Goal: Task Accomplishment & Management: Complete application form

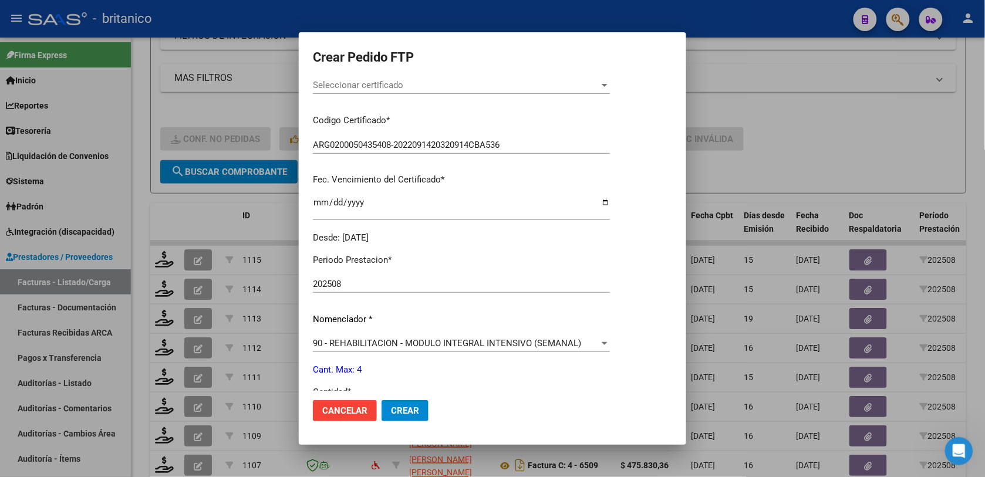
scroll to position [367, 0]
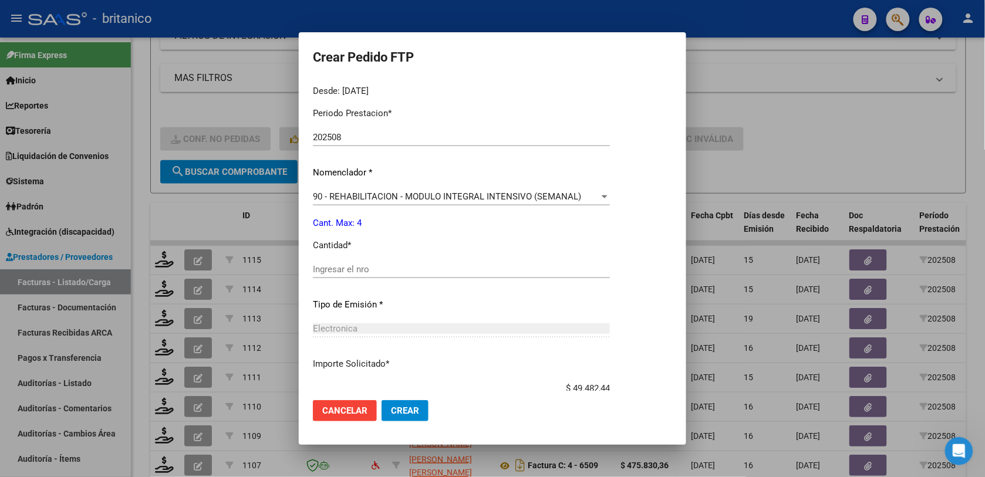
click at [429, 262] on div "Ingresar el nro" at bounding box center [461, 270] width 297 height 18
type input "4"
click at [405, 411] on span "Crear" at bounding box center [405, 411] width 28 height 11
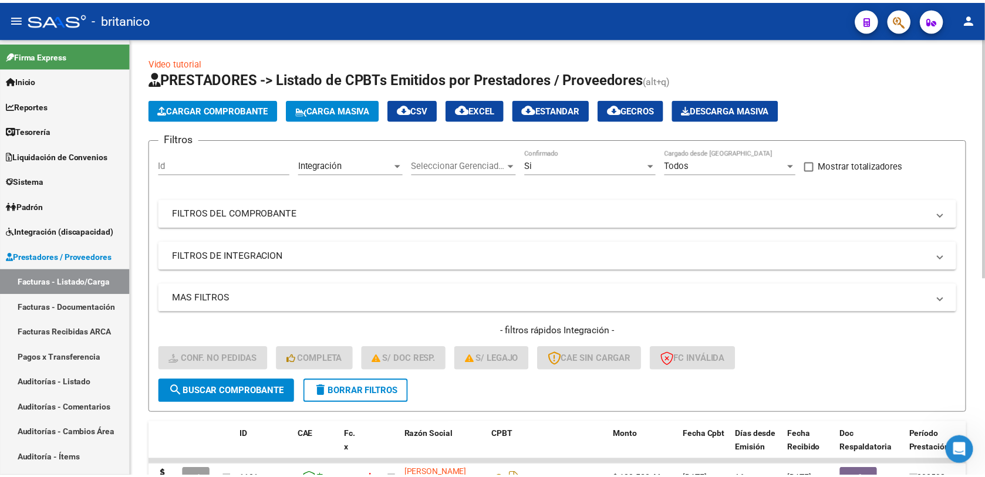
scroll to position [220, 0]
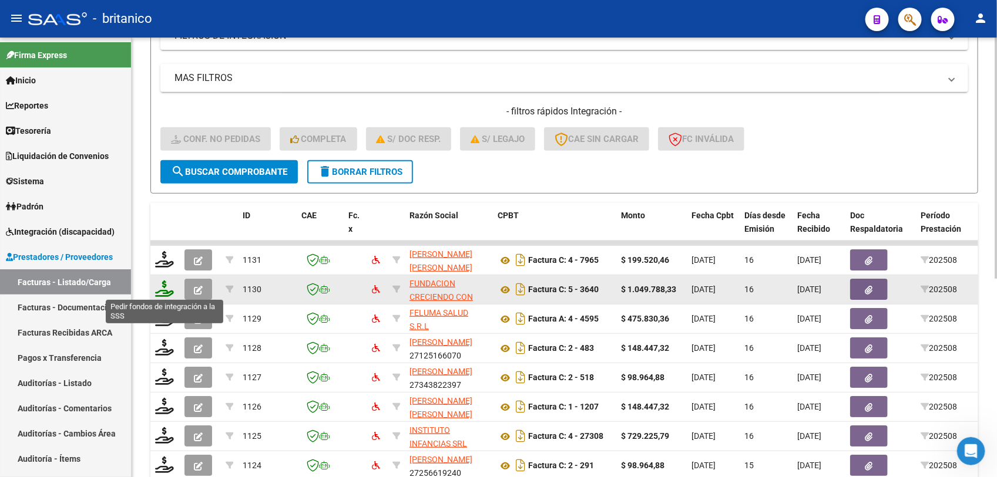
click at [163, 285] on icon at bounding box center [164, 289] width 19 height 16
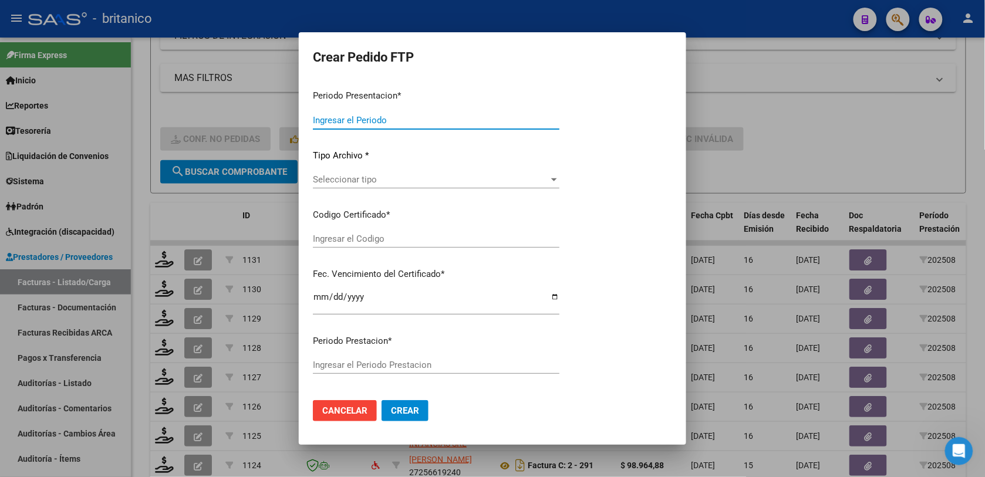
type input "202508"
type input "$ 1.049.788,33"
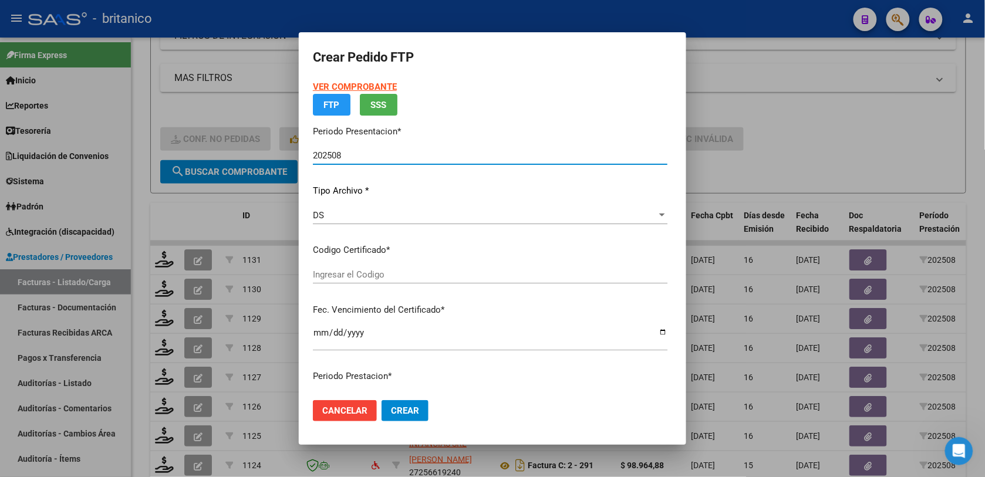
type input "ARG0200046956679-2023011820330118BS350"
type input "[DATE]"
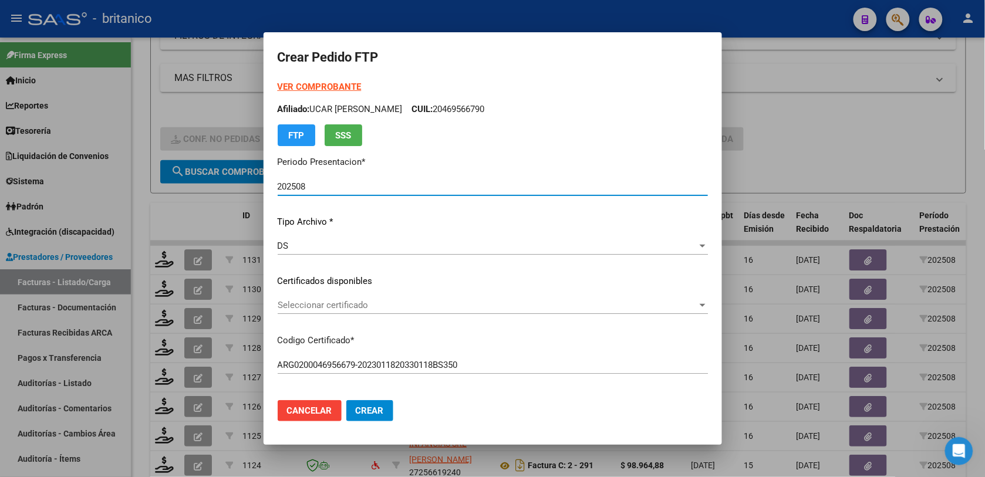
click at [700, 305] on div at bounding box center [703, 305] width 6 height 3
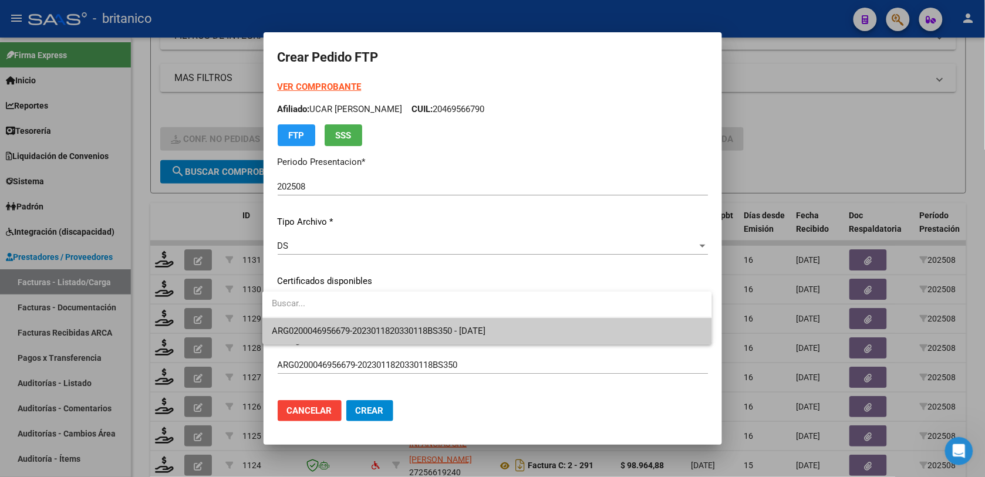
click at [670, 339] on span "ARG0200046956679-2023011820330118BS350 - [DATE]" at bounding box center [487, 331] width 430 height 26
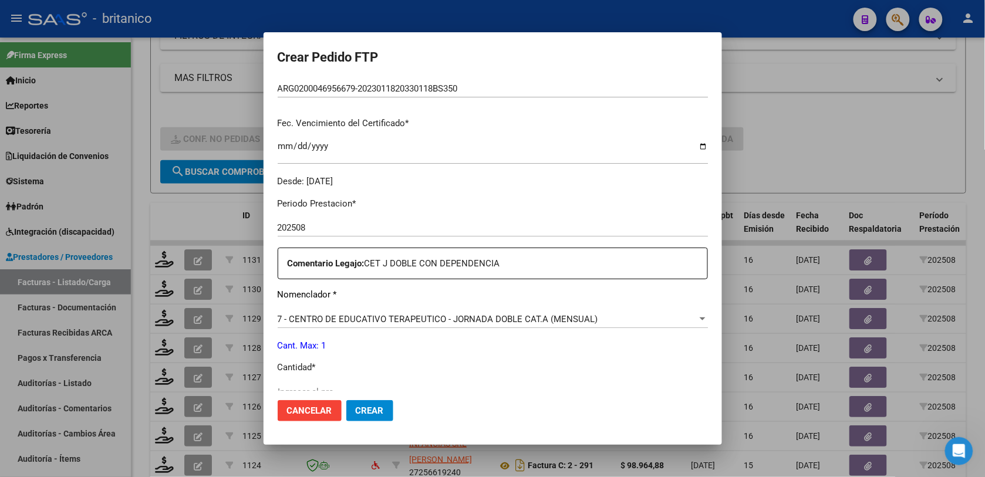
scroll to position [367, 0]
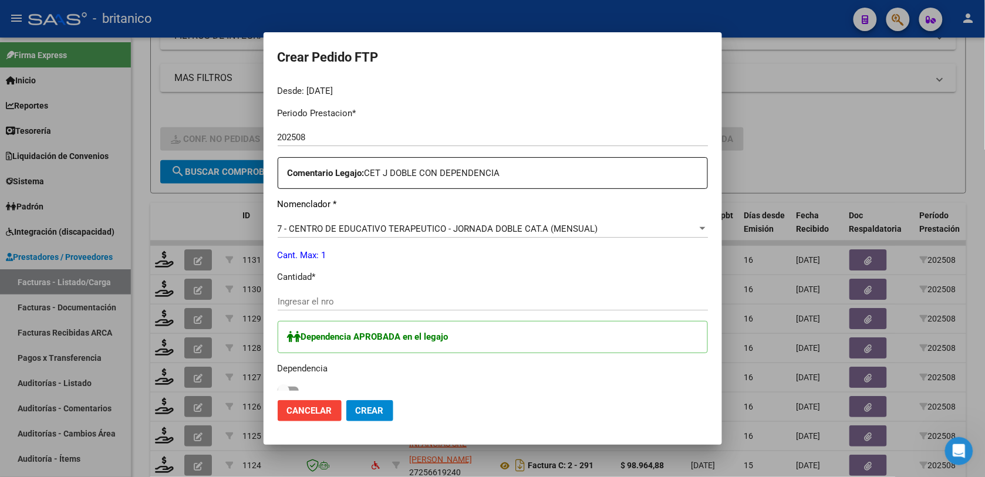
click at [414, 298] on input "Ingresar el nro" at bounding box center [493, 302] width 430 height 11
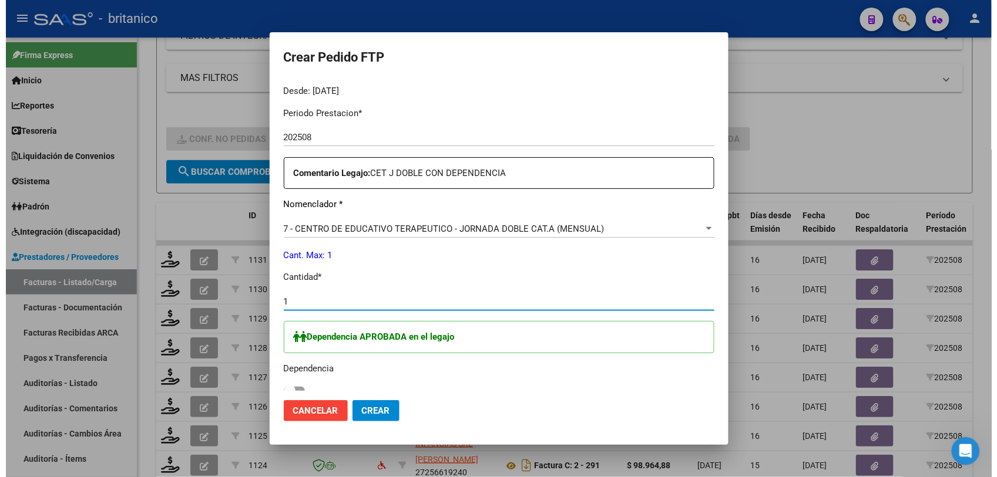
scroll to position [440, 0]
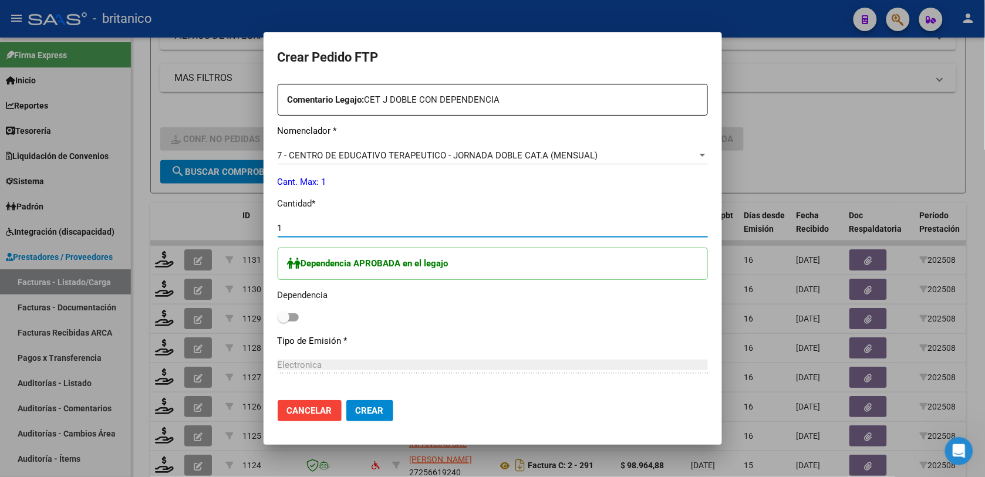
type input "1"
click at [285, 318] on span at bounding box center [288, 318] width 21 height 8
click at [284, 322] on input "checkbox" at bounding box center [283, 322] width 1 height 1
checkbox input "true"
click at [374, 415] on span "Crear" at bounding box center [370, 411] width 28 height 11
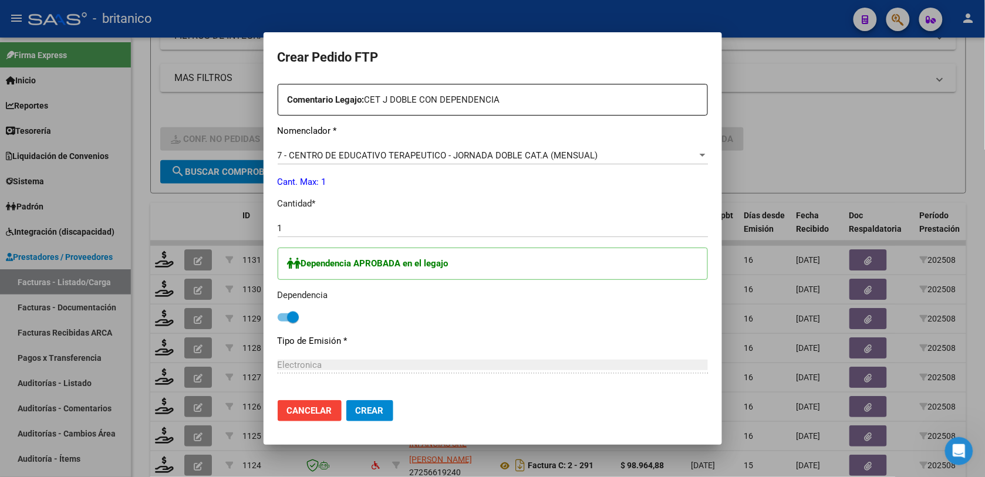
click at [817, 104] on div at bounding box center [492, 238] width 985 height 477
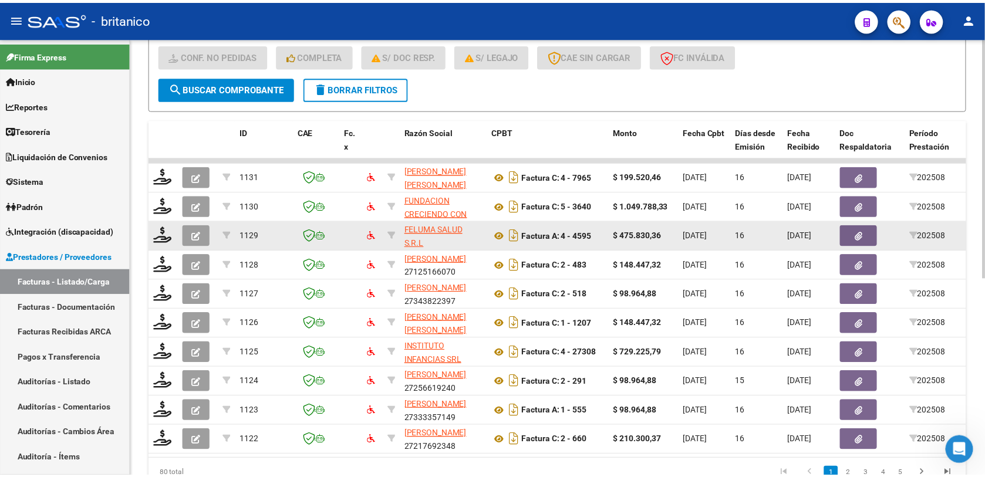
scroll to position [362, 0]
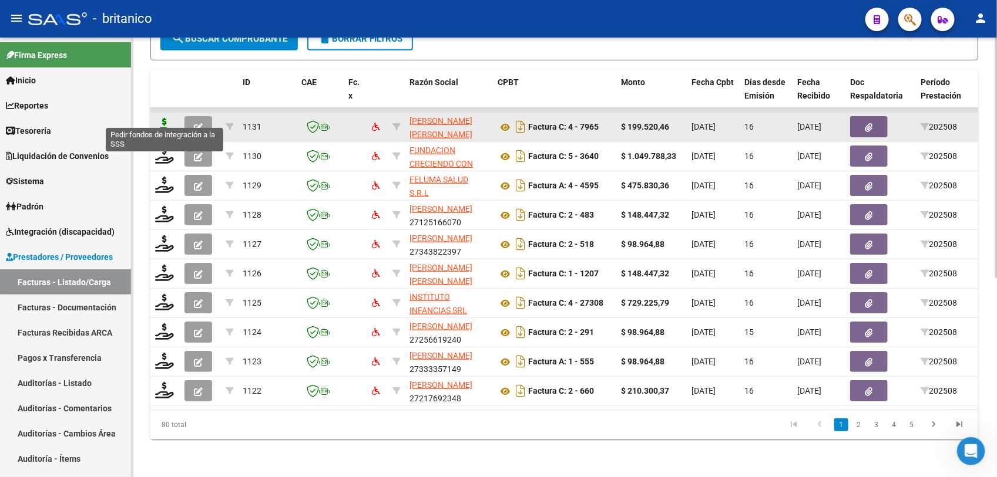
click at [165, 121] on icon at bounding box center [164, 126] width 19 height 16
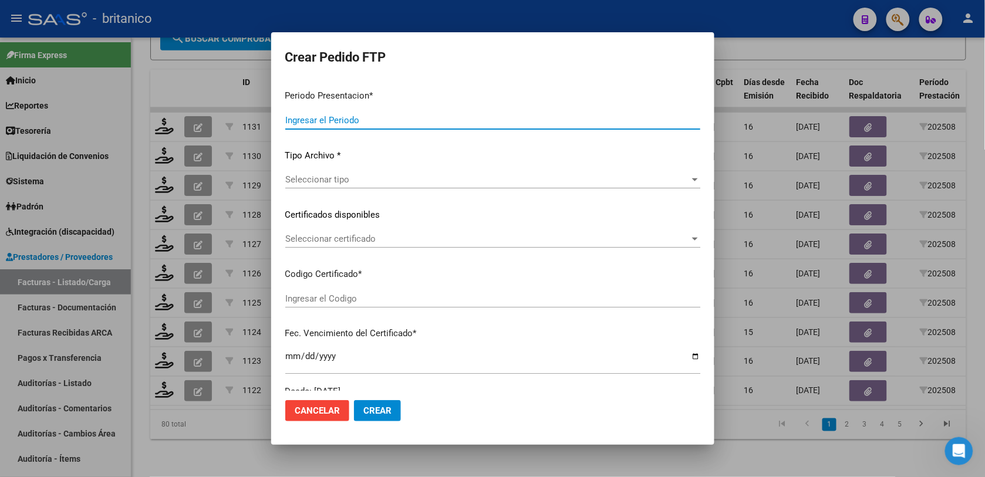
type input "202508"
type input "$ 199.520,46"
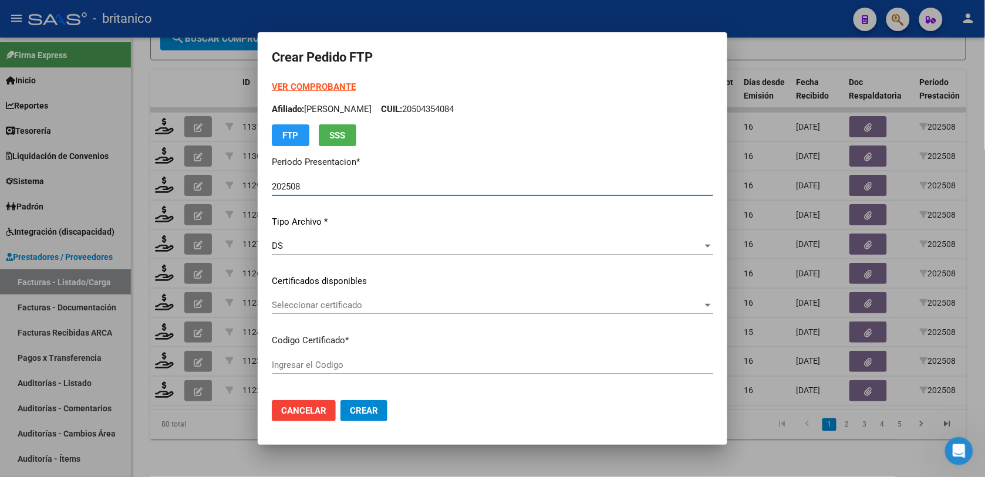
type input "ARG0200050435408-2022091420320914CBA536"
type input "[DATE]"
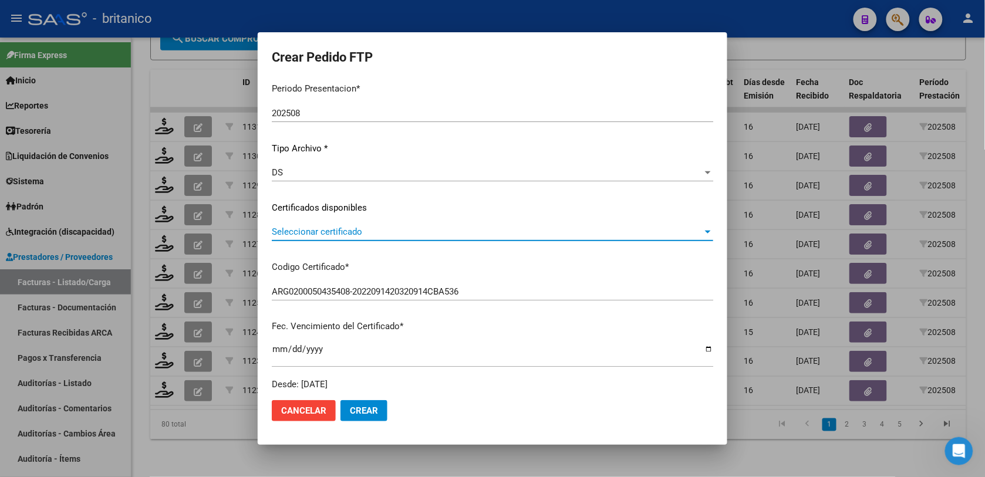
click at [703, 229] on div at bounding box center [708, 231] width 11 height 9
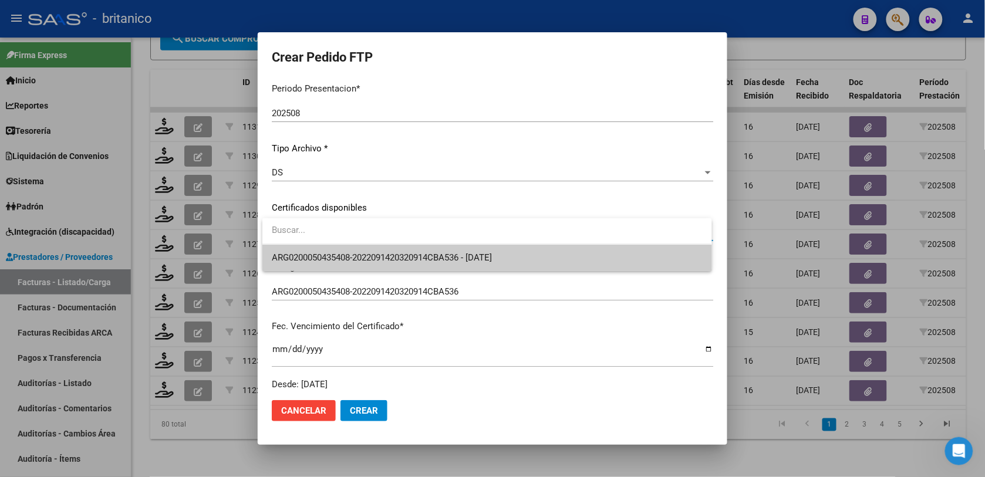
click at [621, 258] on span "ARG0200050435408-2022091420320914CBA536 - [DATE]" at bounding box center [487, 258] width 430 height 26
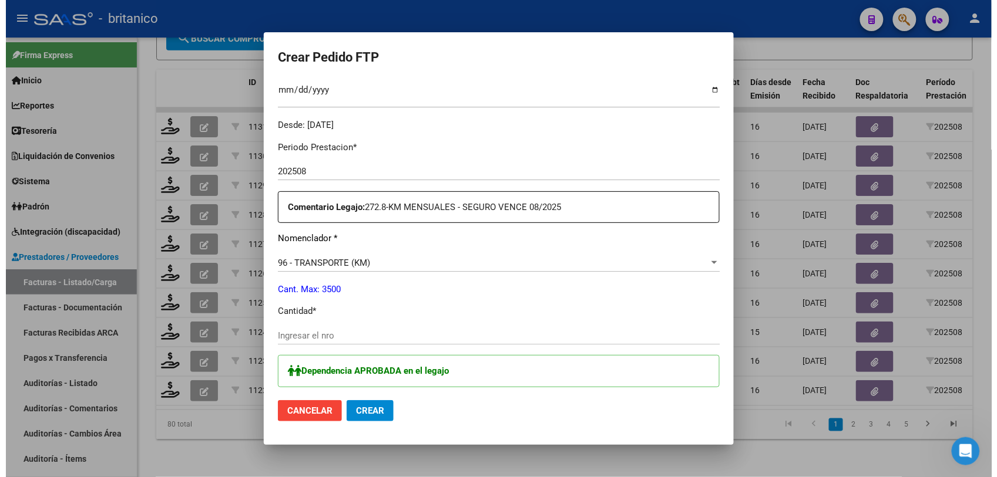
scroll to position [367, 0]
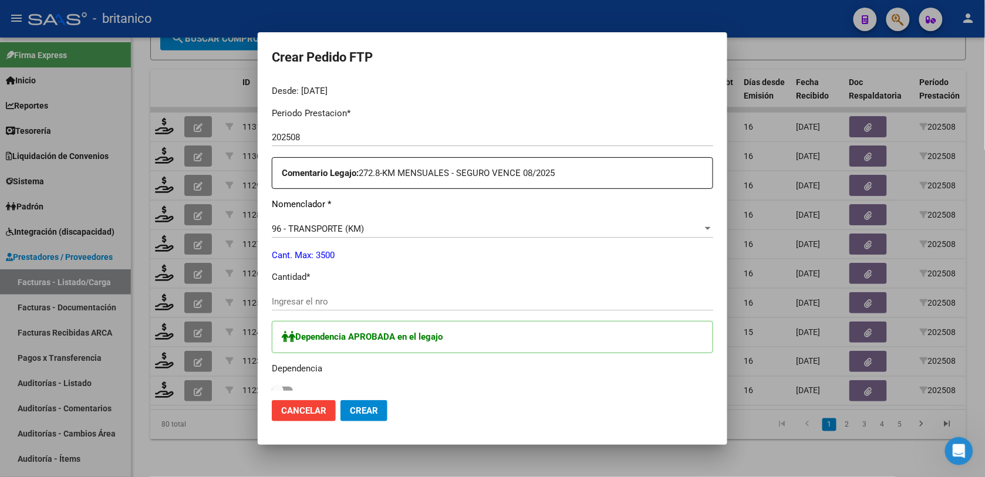
click at [755, 409] on div at bounding box center [492, 238] width 985 height 477
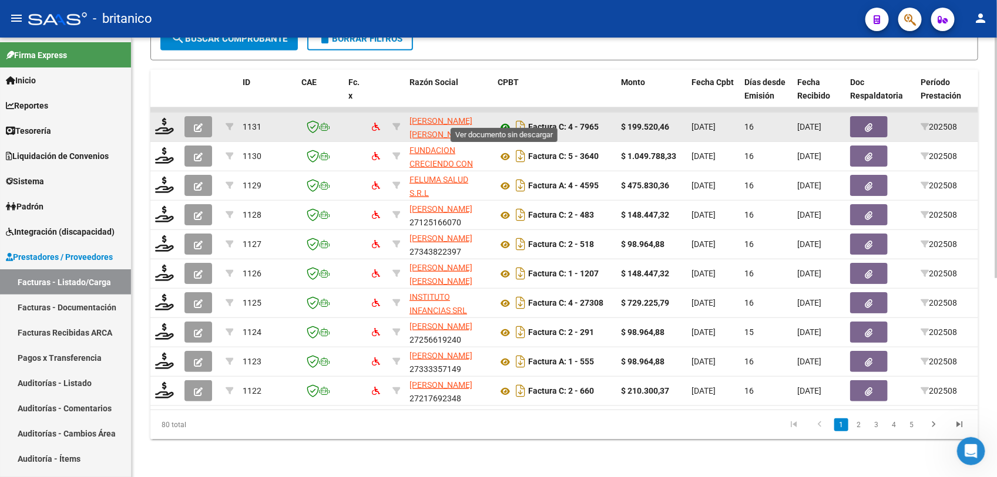
click at [504, 120] on icon at bounding box center [504, 127] width 15 height 14
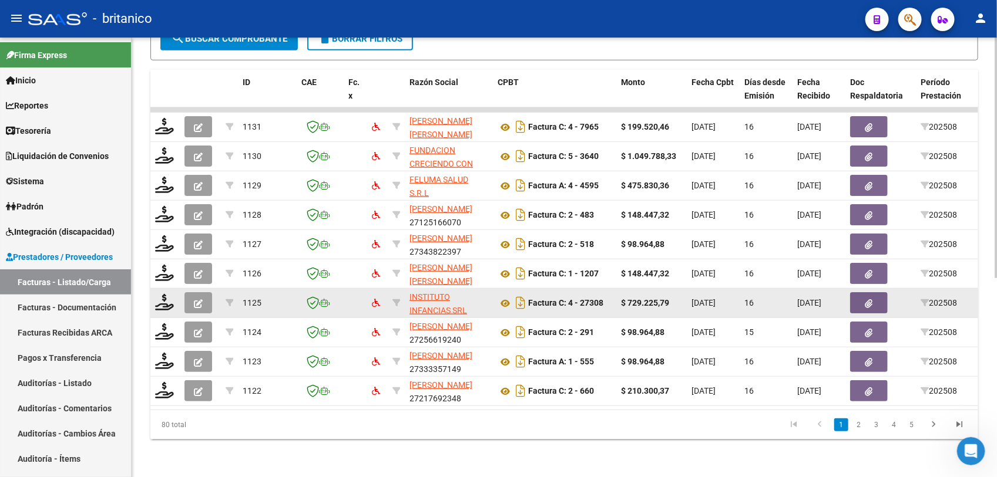
scroll to position [0, 0]
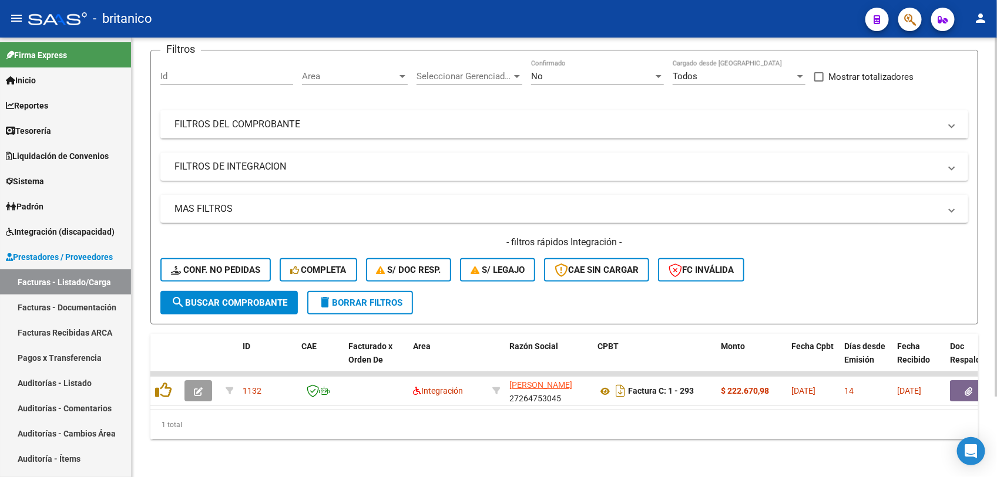
scroll to position [98, 0]
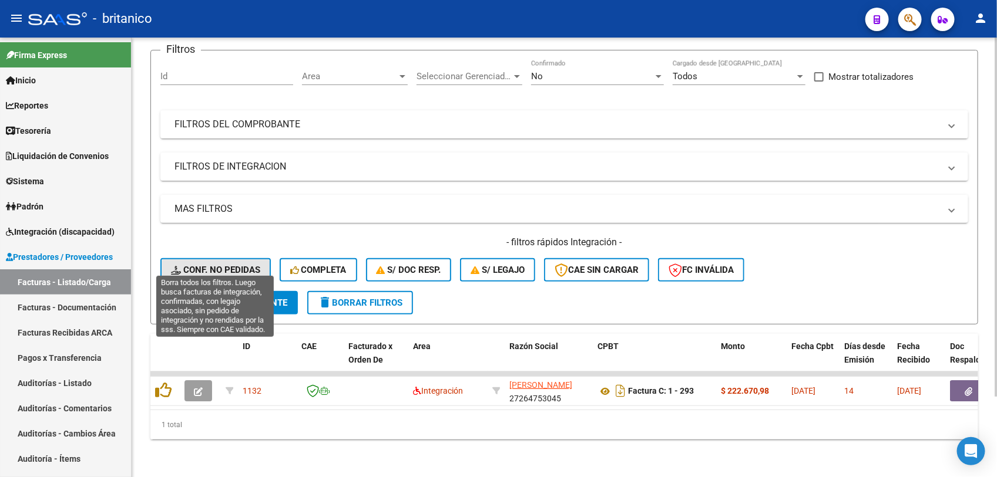
click at [231, 265] on span "Conf. no pedidas" at bounding box center [215, 270] width 89 height 11
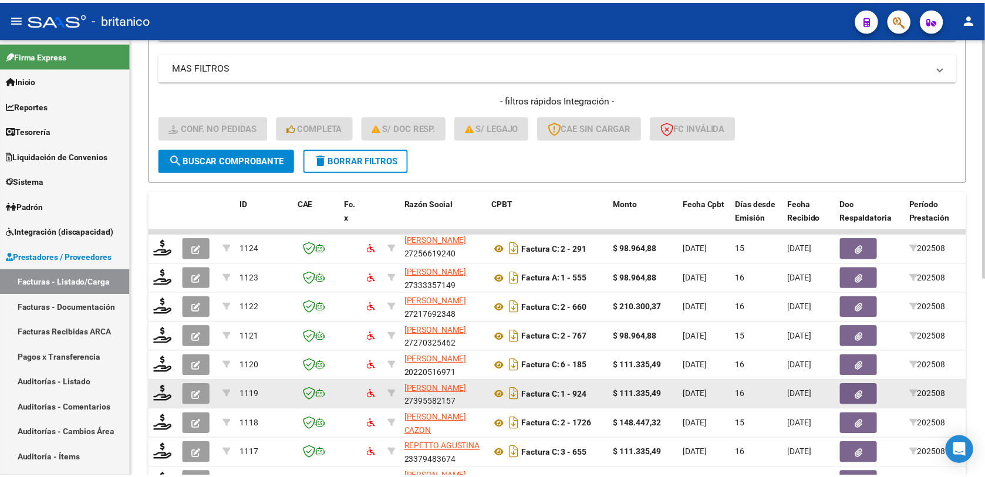
scroll to position [318, 0]
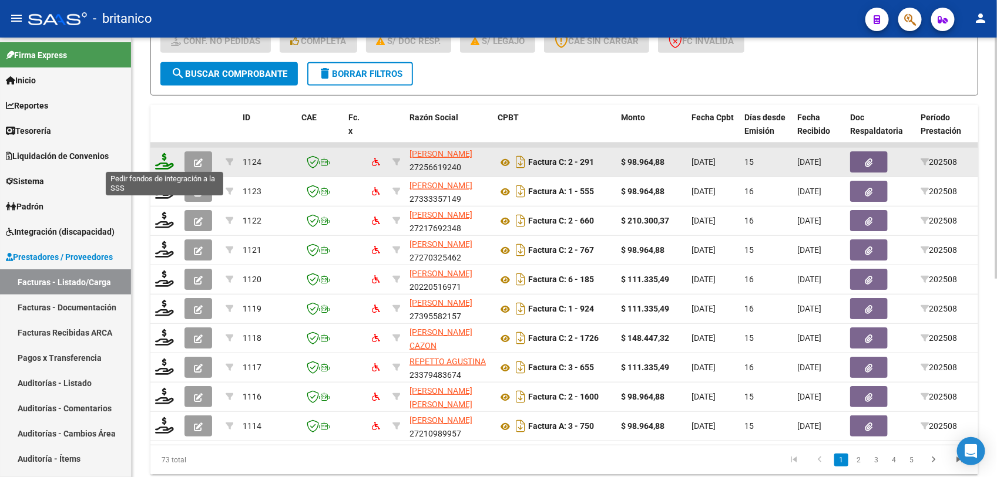
click at [162, 163] on icon at bounding box center [164, 161] width 19 height 16
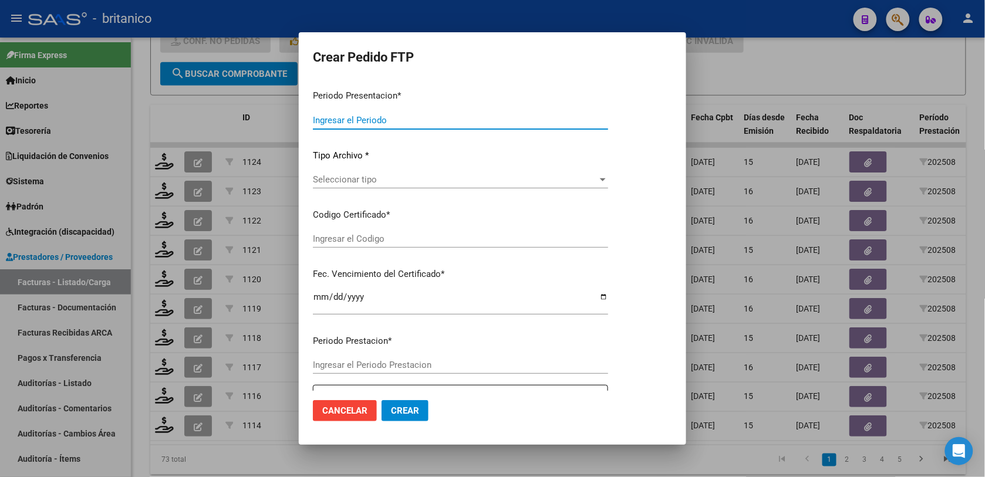
type input "202508"
type input "$ 98.964,88"
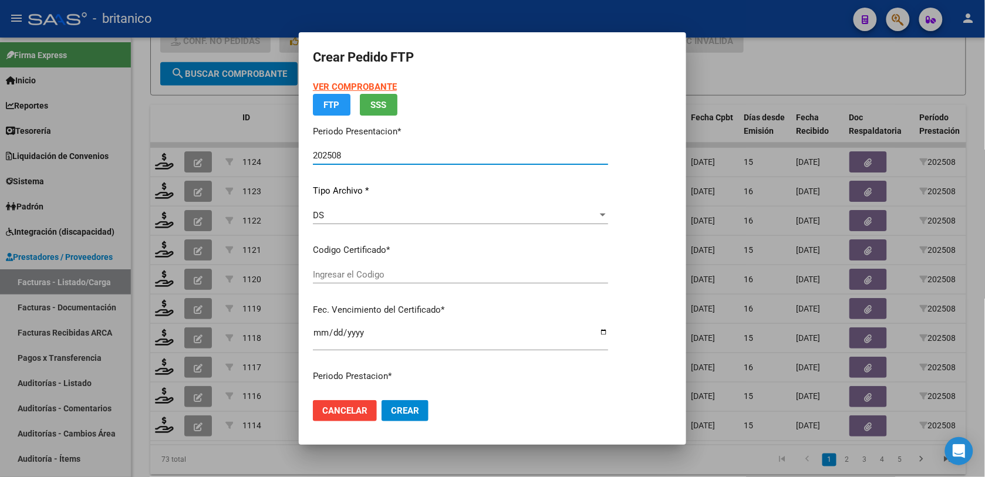
type input "ARG010004264817620220607-20320607BS-427"
type input "2032-06-07"
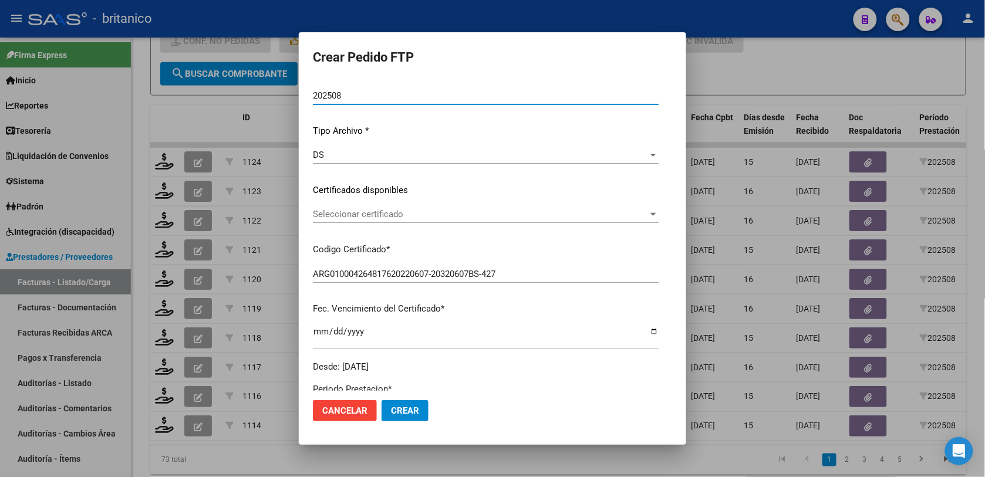
scroll to position [147, 0]
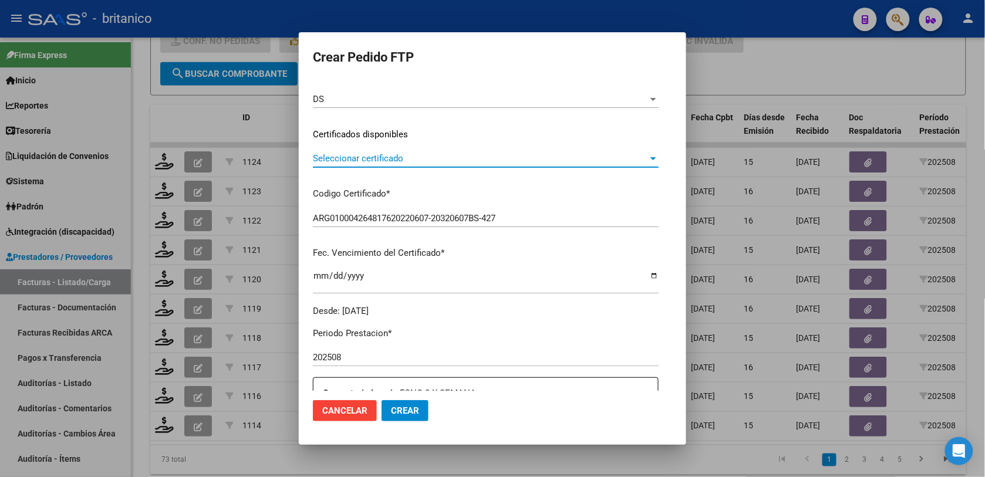
click at [657, 157] on div at bounding box center [654, 158] width 6 height 3
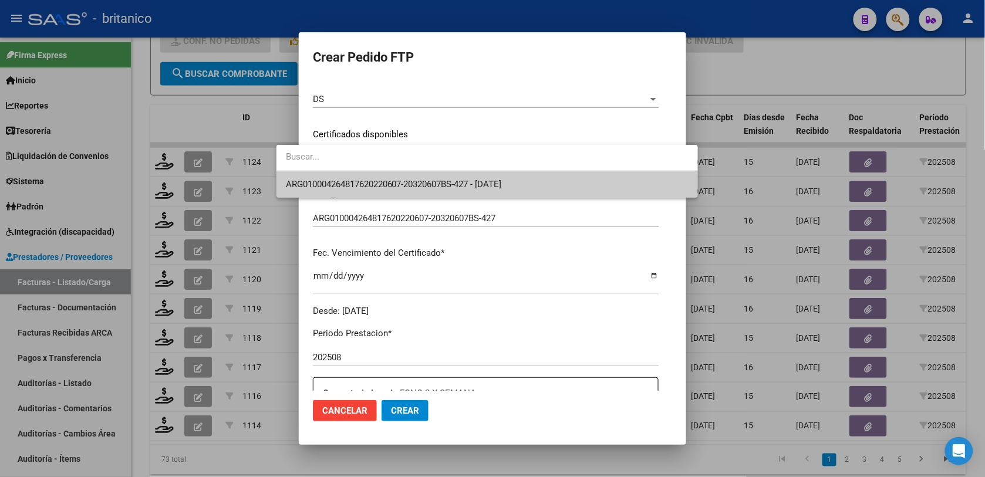
click at [629, 196] on span "ARG010004264817620220607-20320607BS-427 - 2032-06-07" at bounding box center [487, 184] width 403 height 26
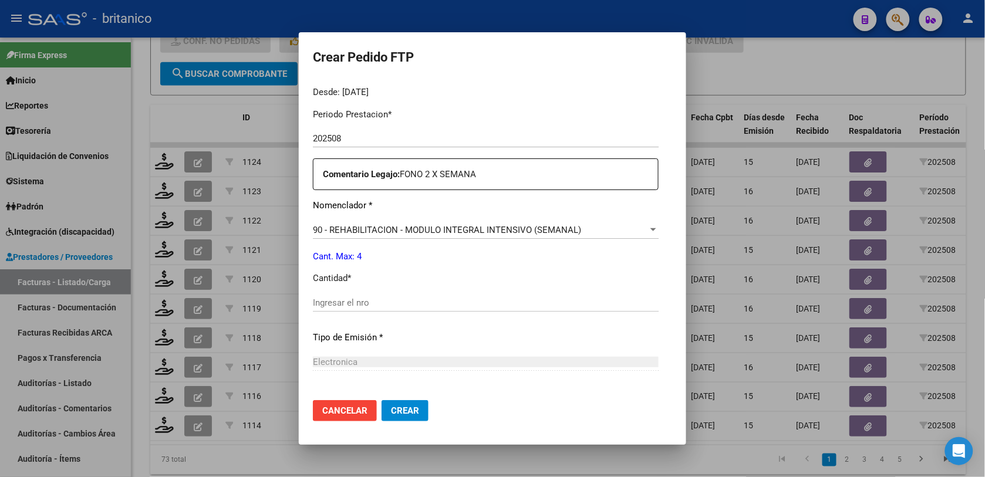
scroll to position [367, 0]
click at [342, 301] on input "Ingresar el nro" at bounding box center [486, 302] width 346 height 11
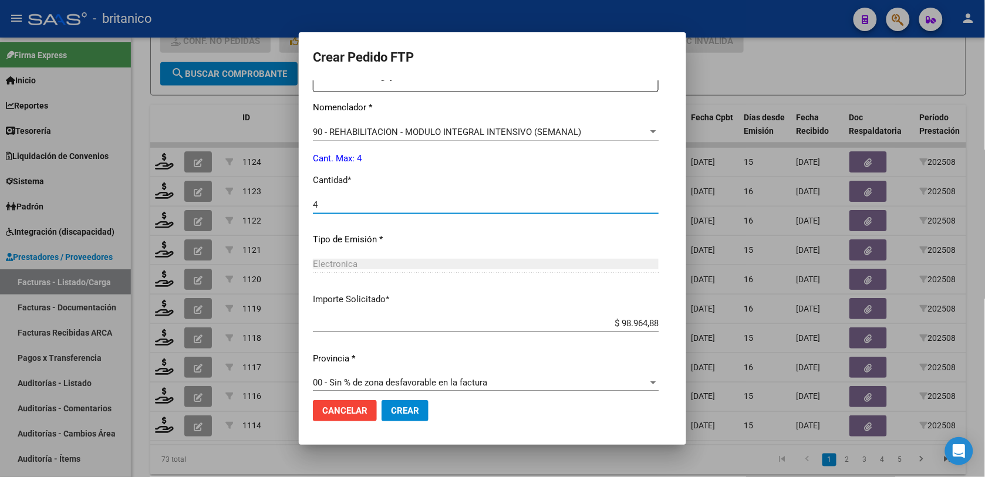
scroll to position [476, 0]
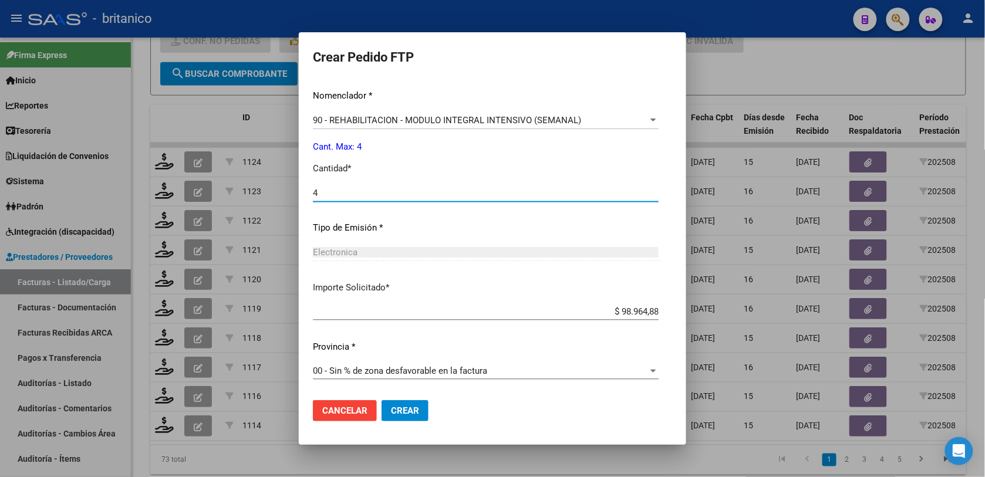
type input "4"
click at [391, 410] on span "Crear" at bounding box center [405, 411] width 28 height 11
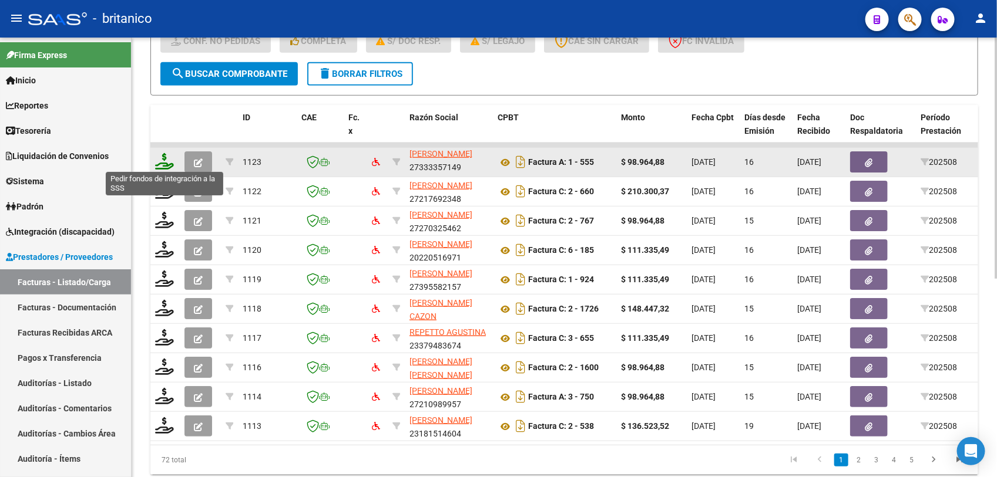
click at [160, 162] on icon at bounding box center [164, 161] width 19 height 16
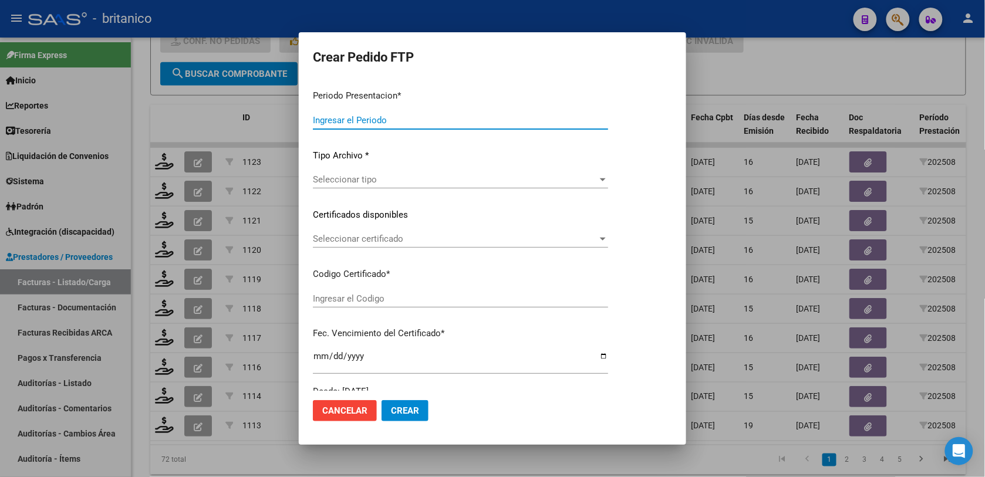
type input "202508"
type input "$ 98.964,88"
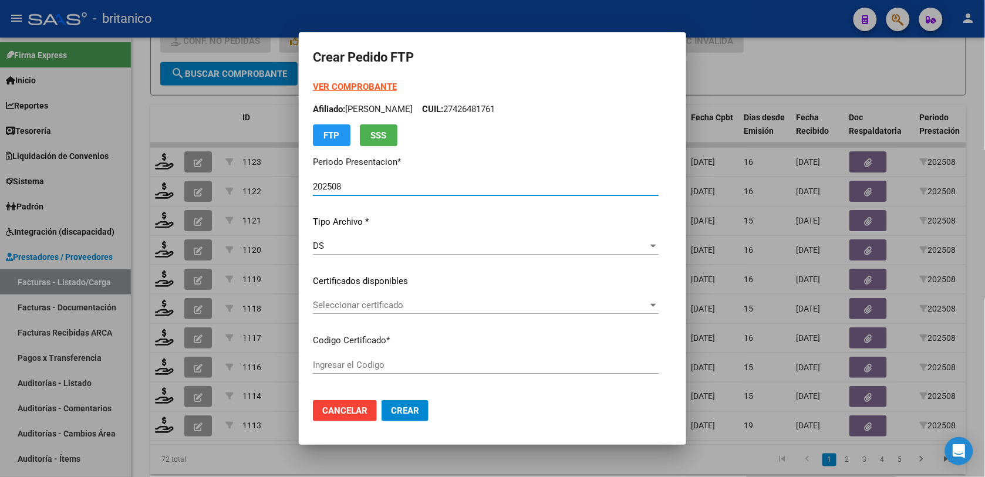
type input "ARG020005639847220220622-20270622BS370"
type input "2027-06-22"
click at [657, 304] on div at bounding box center [654, 305] width 6 height 3
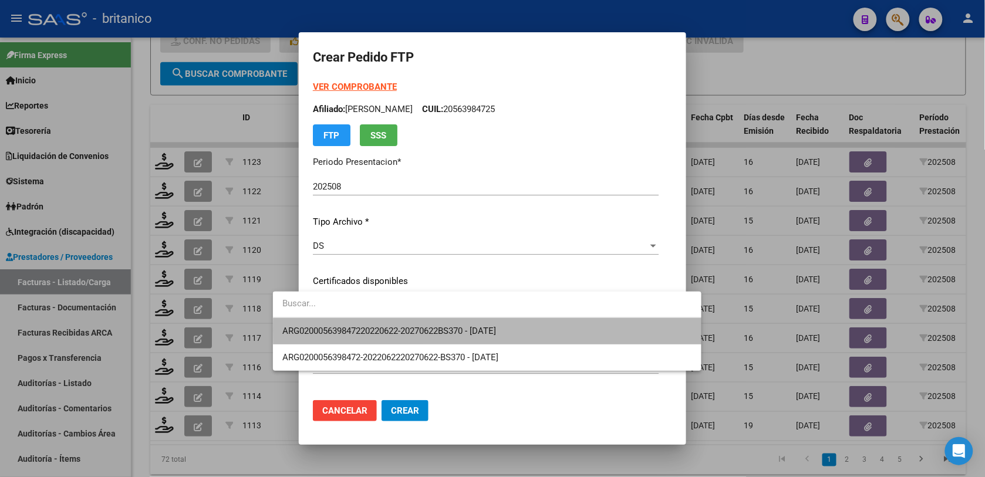
click at [641, 331] on span "ARG020005639847220220622-20270622BS370 - 2027-06-22" at bounding box center [487, 331] width 410 height 26
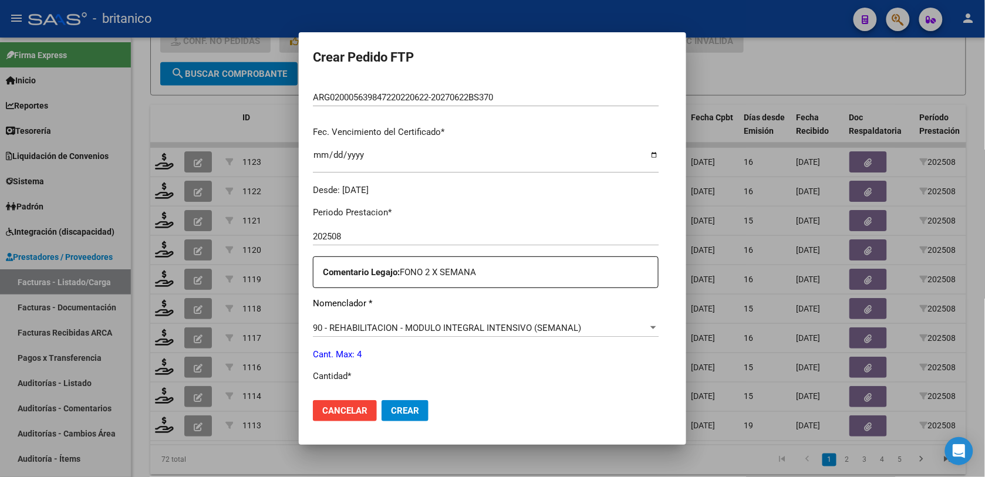
scroll to position [367, 0]
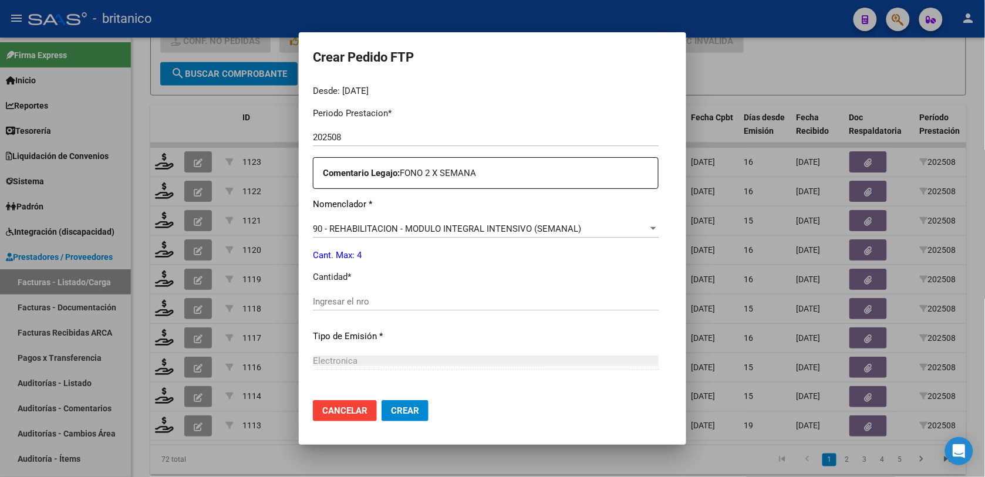
click at [511, 297] on input "Ingresar el nro" at bounding box center [486, 302] width 346 height 11
type input "4"
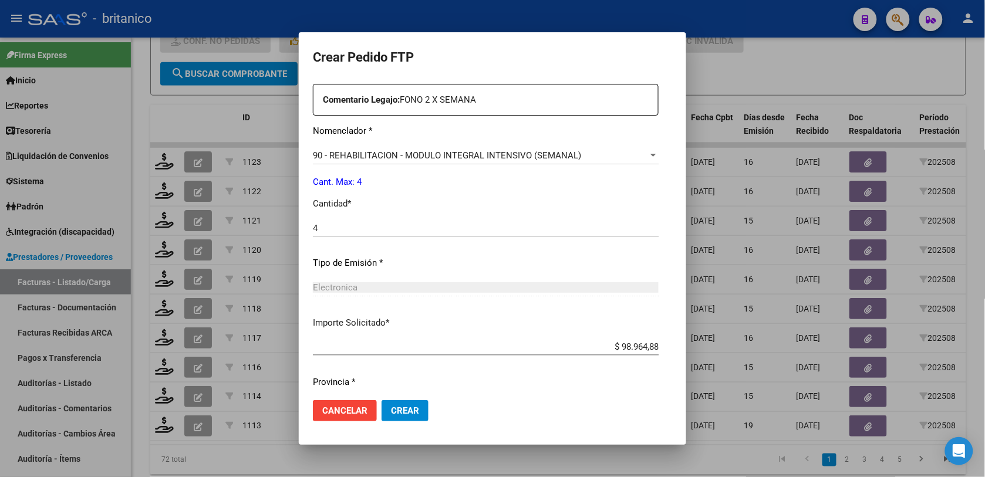
scroll to position [476, 0]
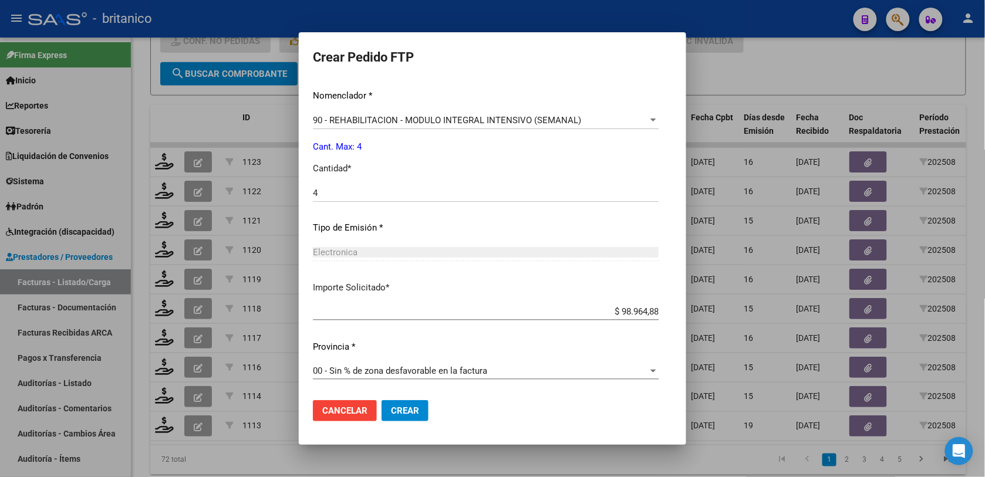
click at [391, 413] on span "Crear" at bounding box center [405, 411] width 28 height 11
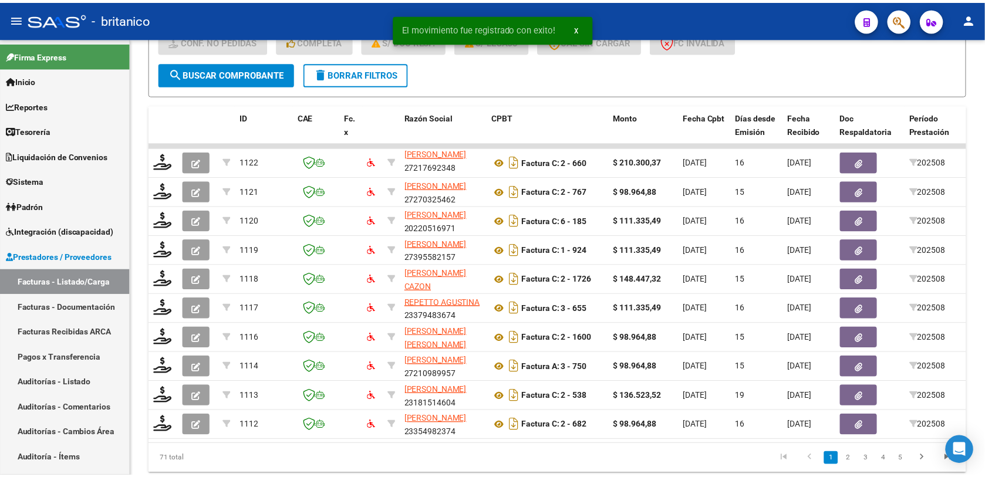
scroll to position [1, 0]
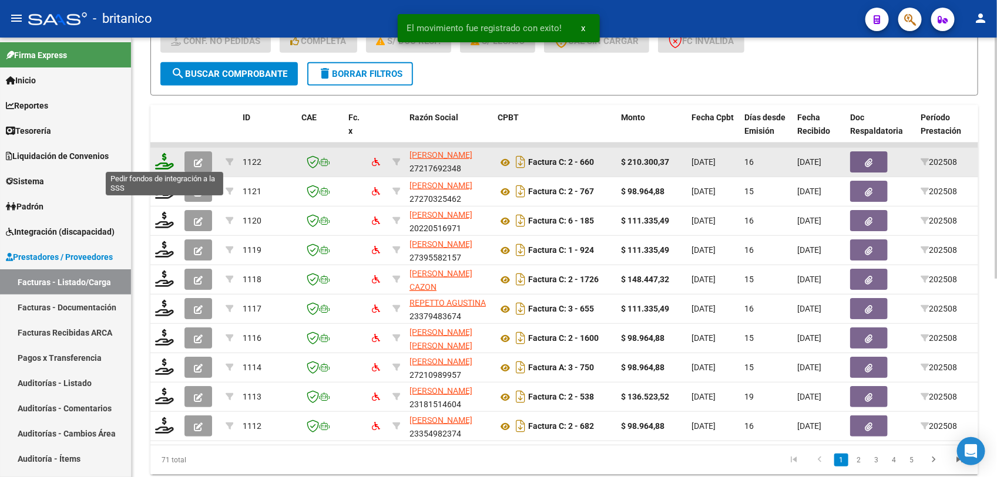
click at [169, 156] on icon at bounding box center [164, 161] width 19 height 16
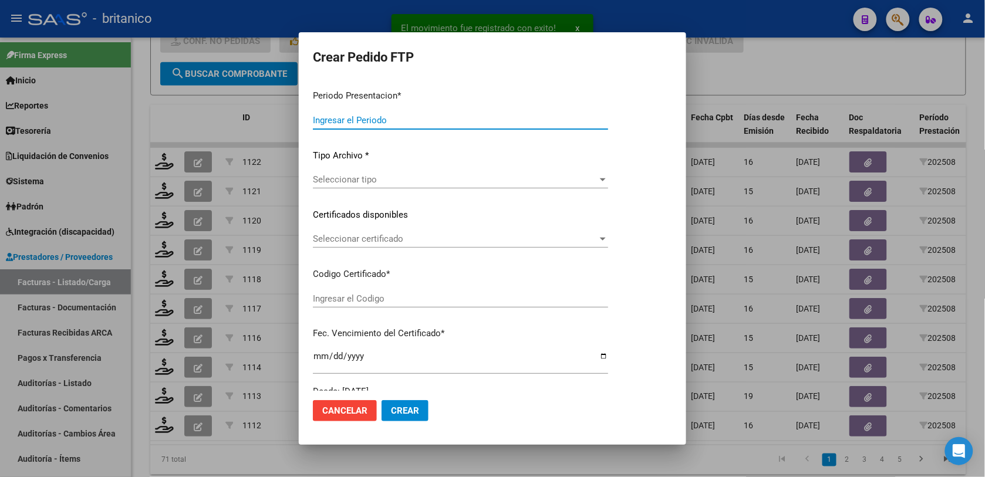
type input "202508"
type input "$ 210.300,37"
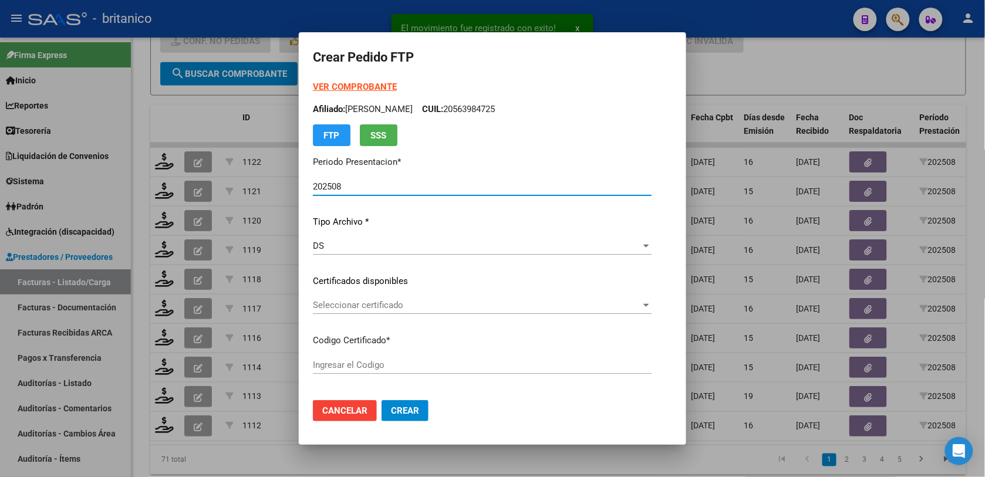
type input "ARG02000453219302022090620320906CBA536"
type input "2032-09-06"
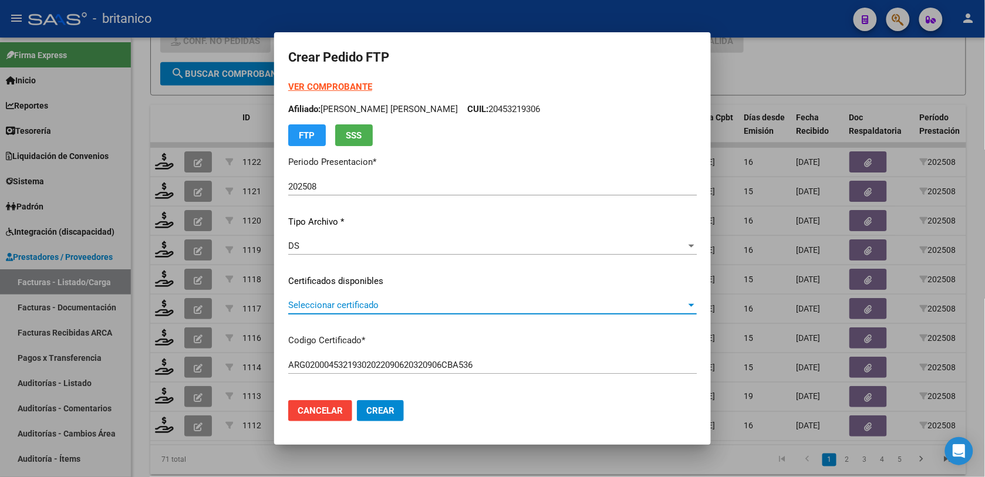
click at [687, 310] on div at bounding box center [692, 305] width 11 height 9
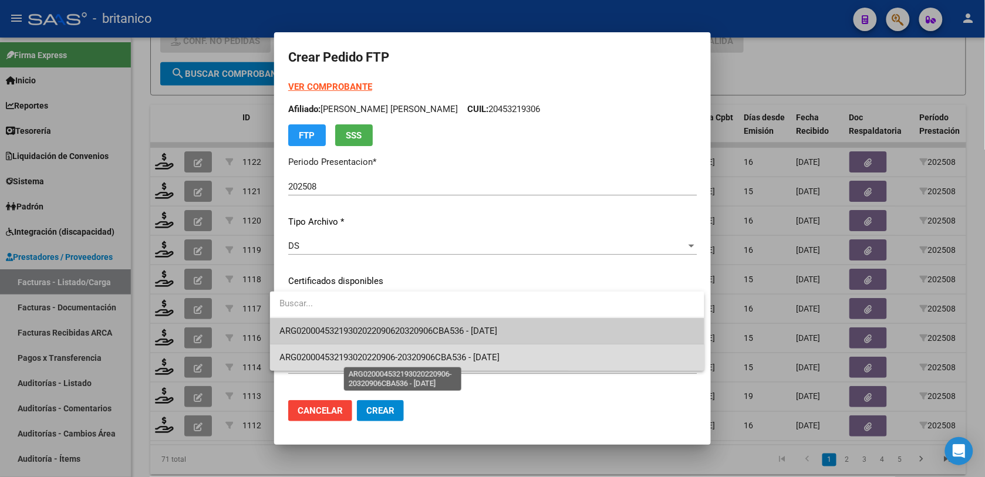
click at [500, 362] on span "ARG020004532193020220906-20320906CBA536 - 2032-09-06" at bounding box center [390, 357] width 220 height 11
type input "ARG020004532193020220906-20320906CBA536"
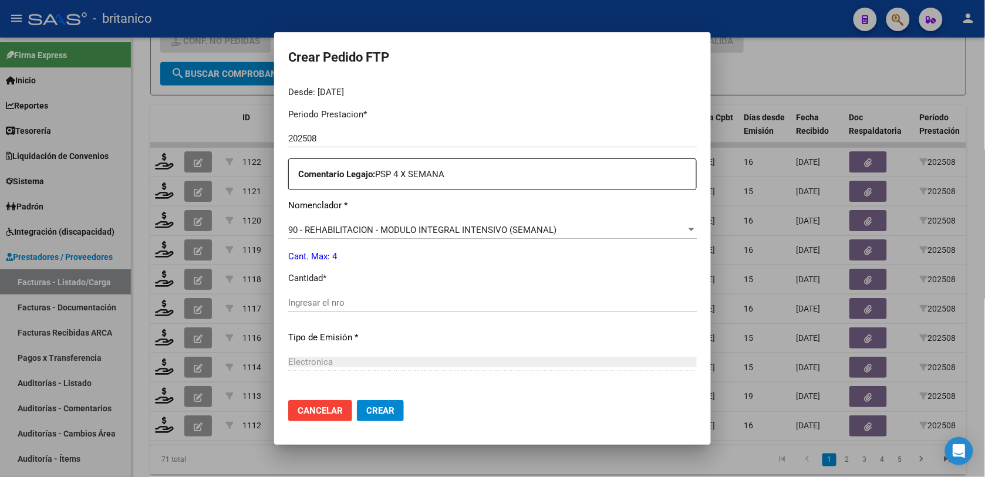
scroll to position [367, 0]
click at [321, 301] on input "Ingresar el nro" at bounding box center [492, 302] width 409 height 11
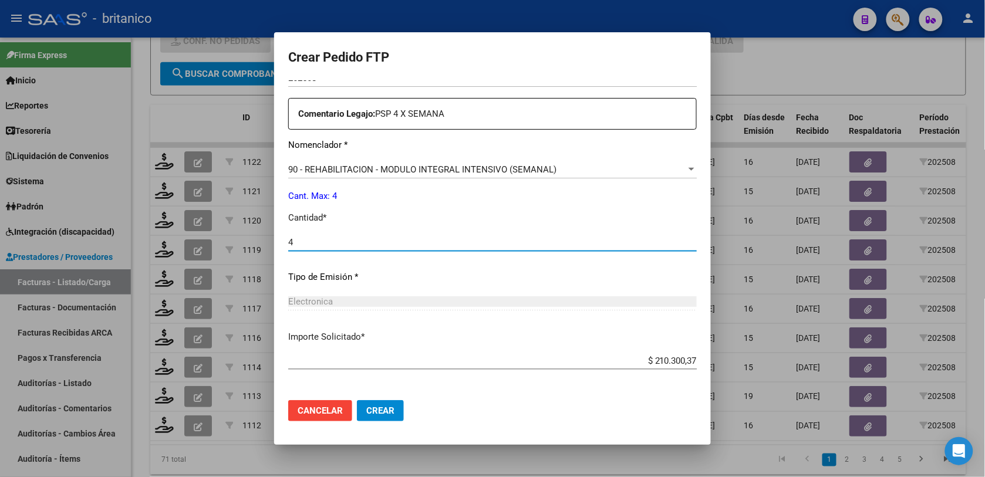
scroll to position [476, 0]
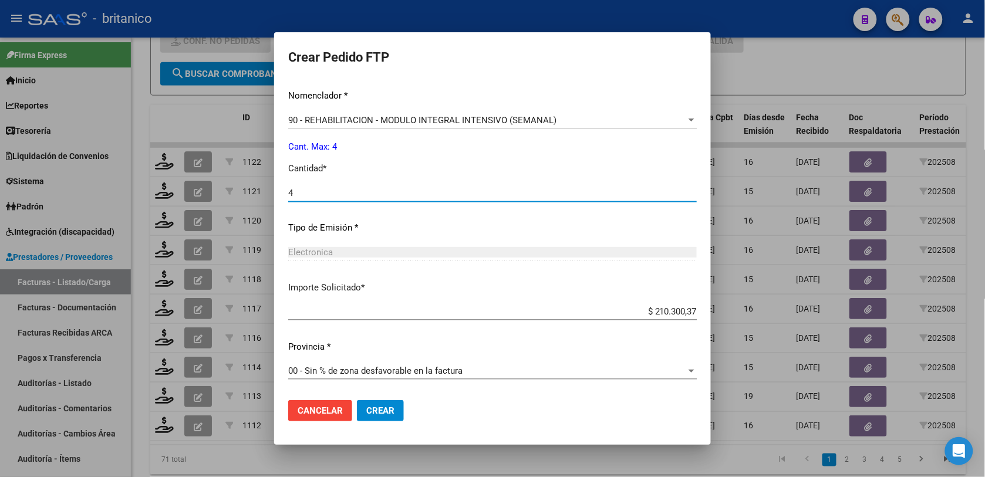
type input "4"
click at [373, 415] on span "Crear" at bounding box center [380, 411] width 28 height 11
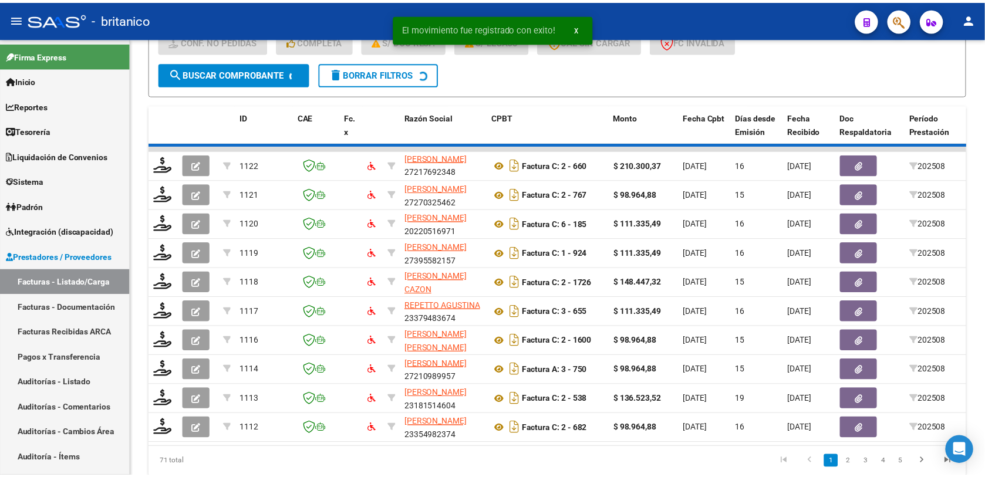
scroll to position [15, 0]
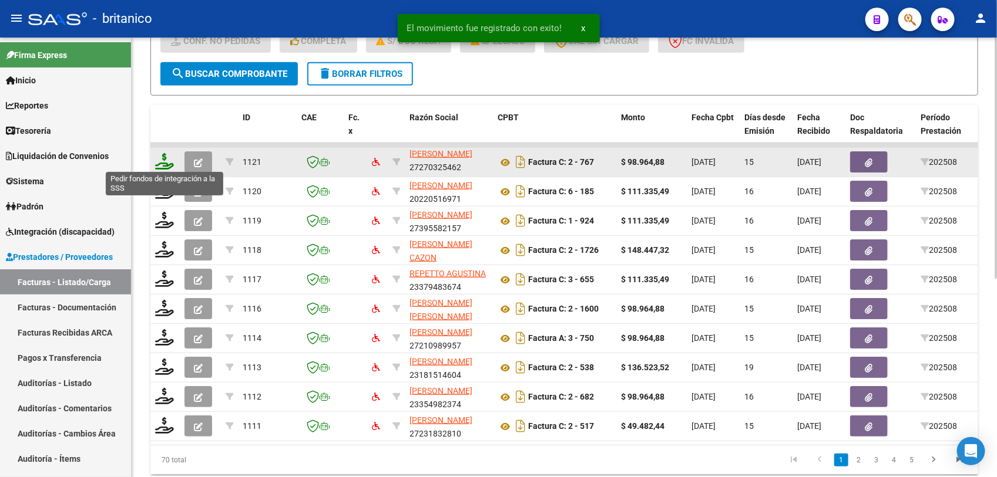
click at [170, 163] on icon at bounding box center [164, 161] width 19 height 16
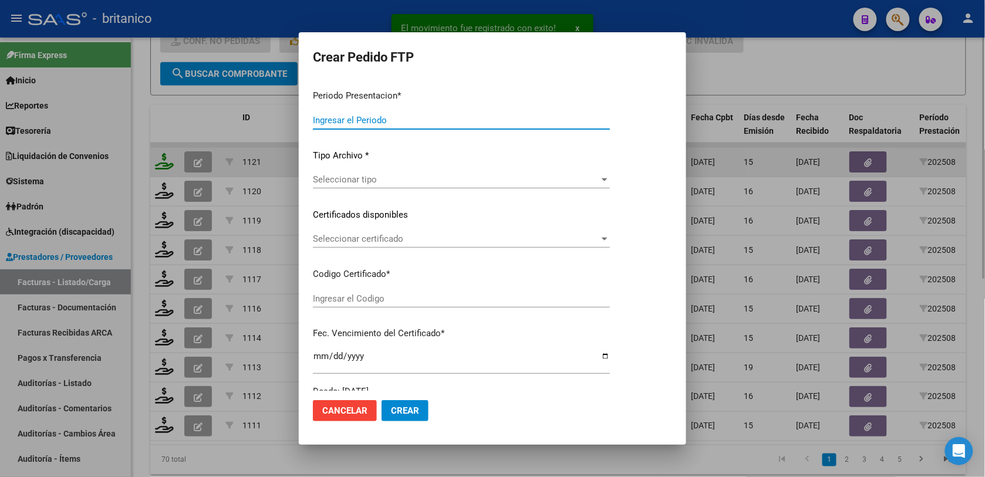
type input "202508"
type input "$ 98.964,88"
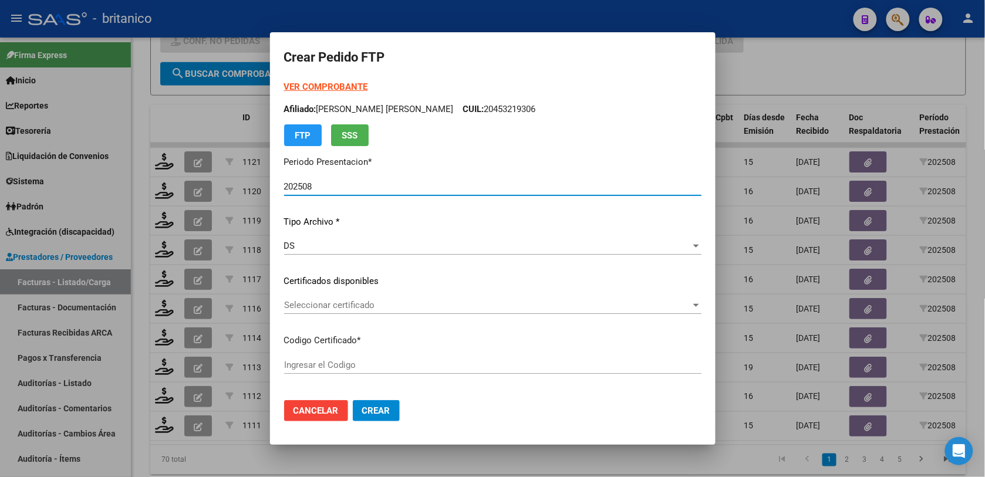
type input "ARG0200051511513-2024011520330115BS350"
type input "2033-01-01"
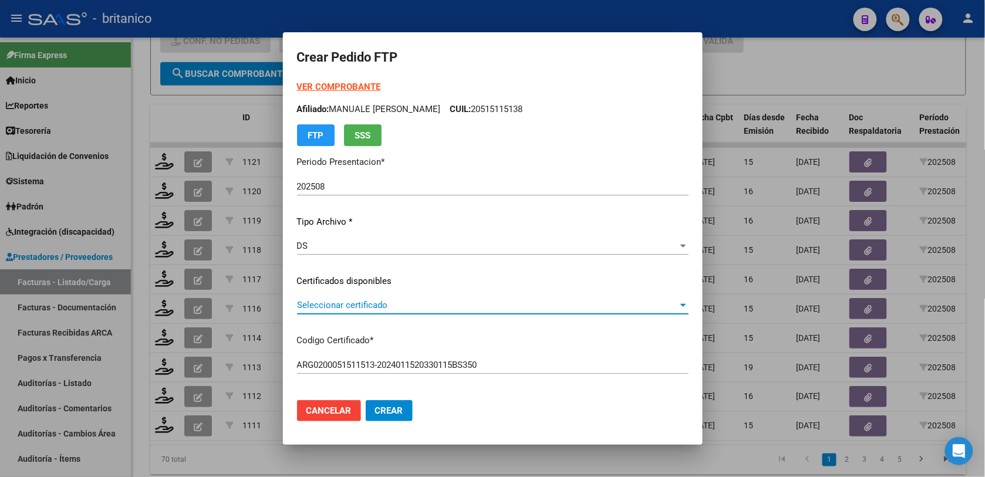
click at [680, 307] on div at bounding box center [683, 305] width 11 height 9
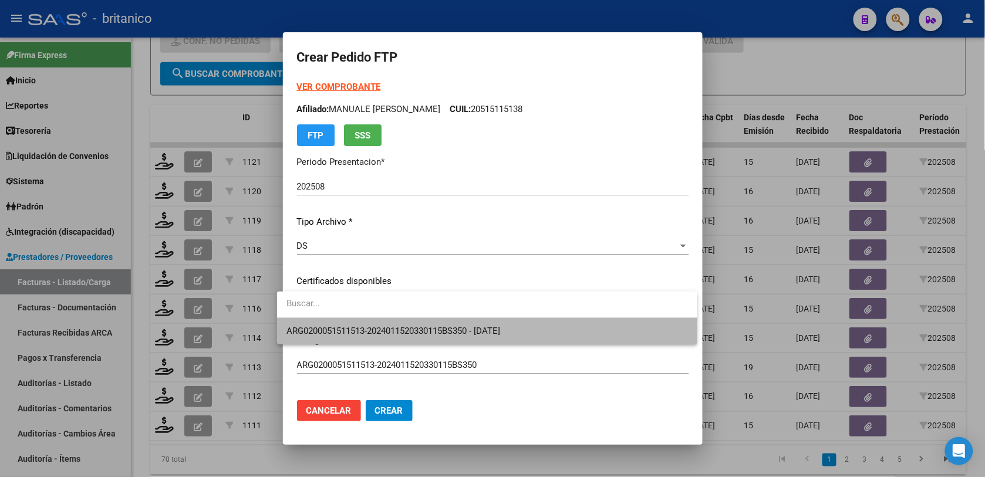
click at [683, 339] on span "ARG0200051511513-2024011520330115BS350 - 2033-01-01" at bounding box center [488, 331] width 402 height 26
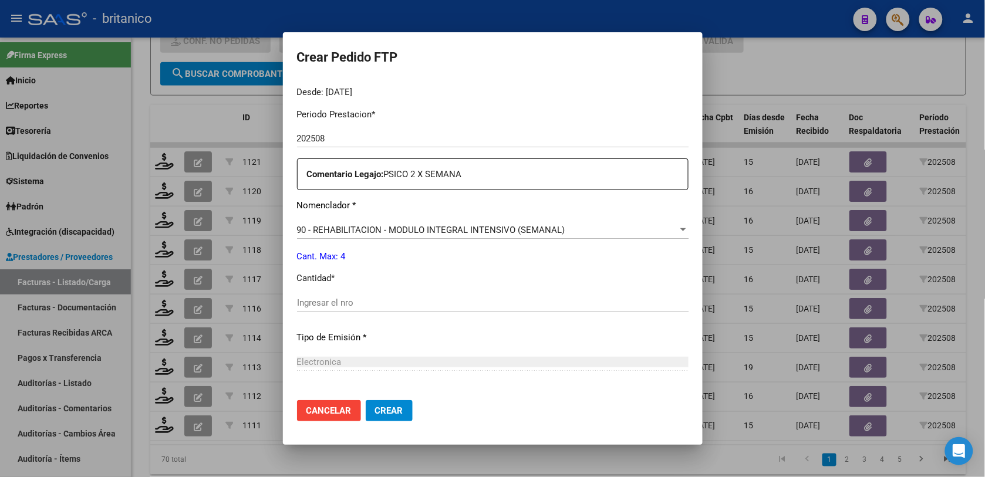
scroll to position [367, 0]
click at [317, 294] on div "Ingresar el nro" at bounding box center [493, 302] width 392 height 18
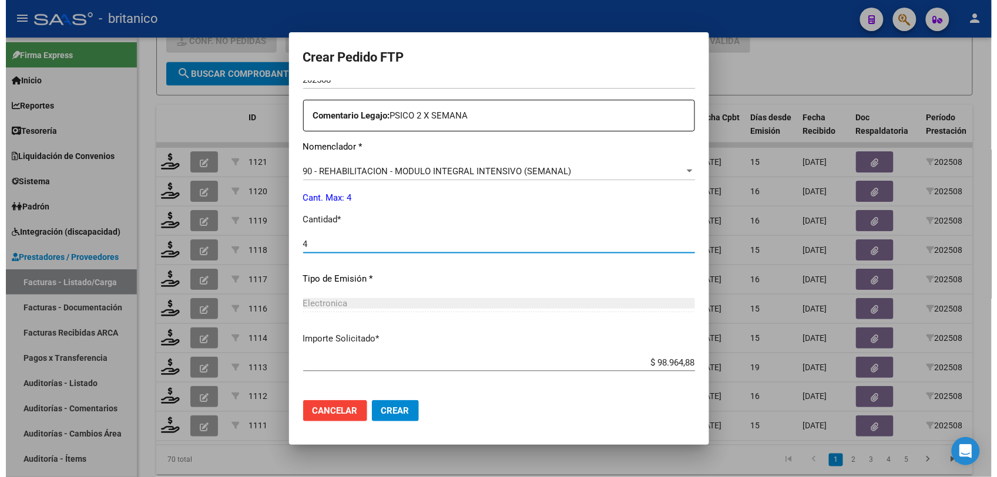
scroll to position [476, 0]
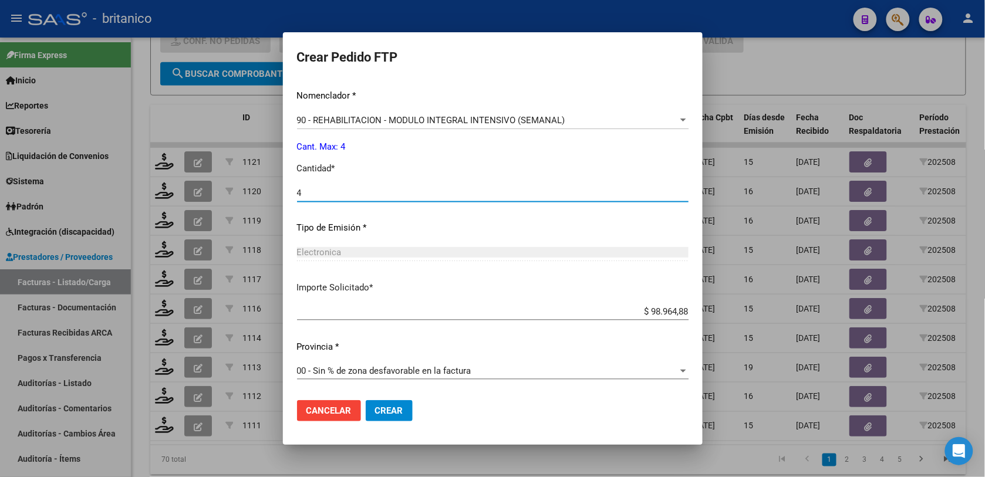
type input "4"
click at [375, 415] on span "Crear" at bounding box center [389, 411] width 28 height 11
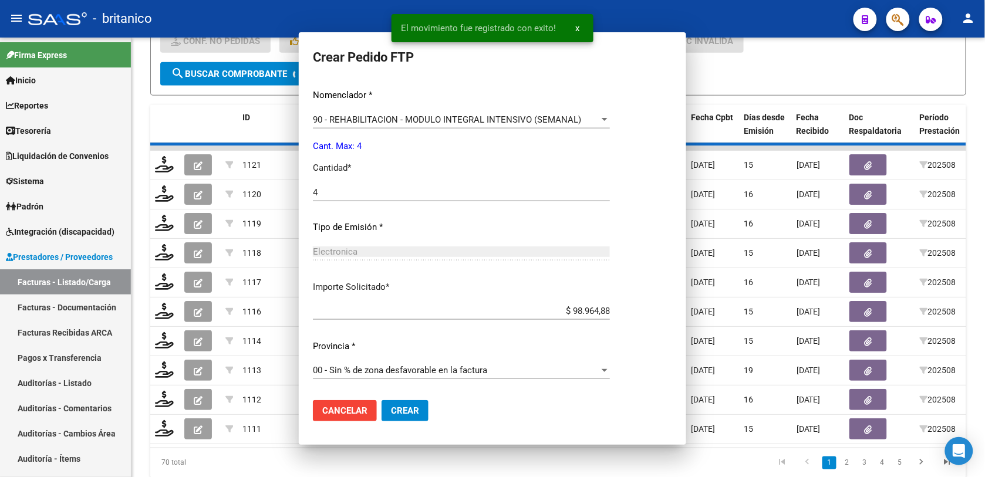
scroll to position [0, 0]
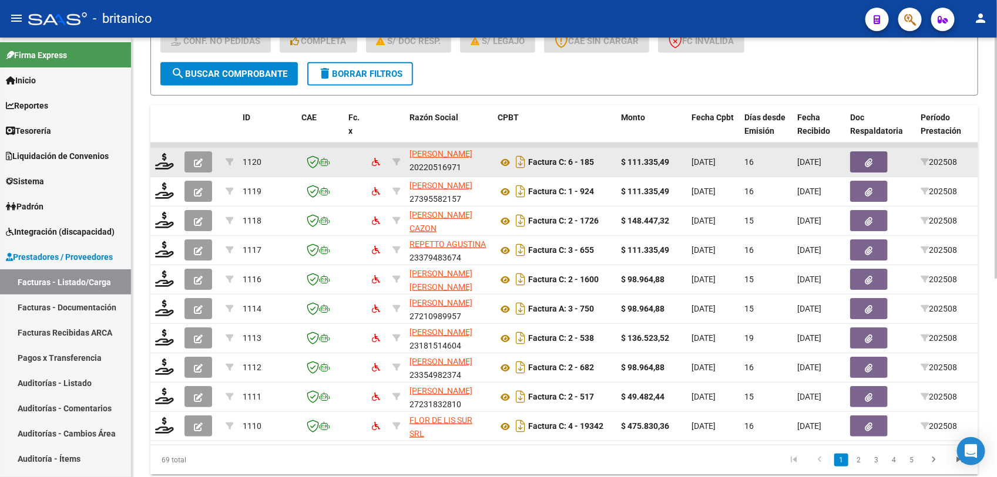
click at [164, 168] on div at bounding box center [165, 162] width 20 height 18
click at [162, 162] on icon at bounding box center [164, 161] width 19 height 16
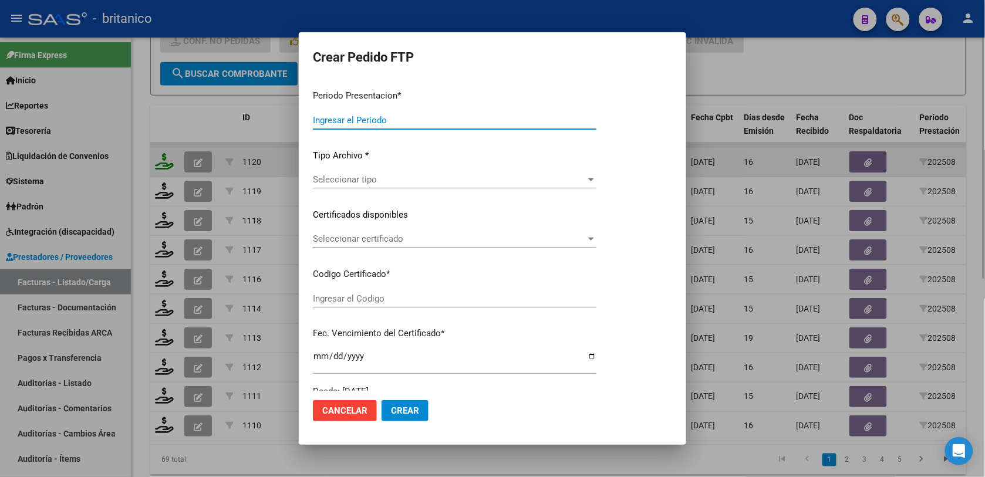
type input "202508"
type input "$ 111.335,49"
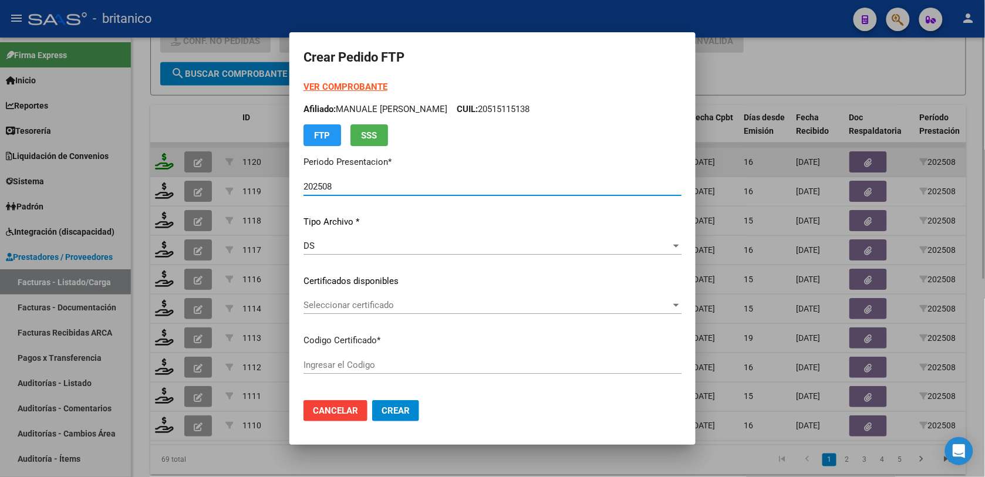
type input "ARG0200055995929-2022032920270329CBA536"
type input "2027-03-29"
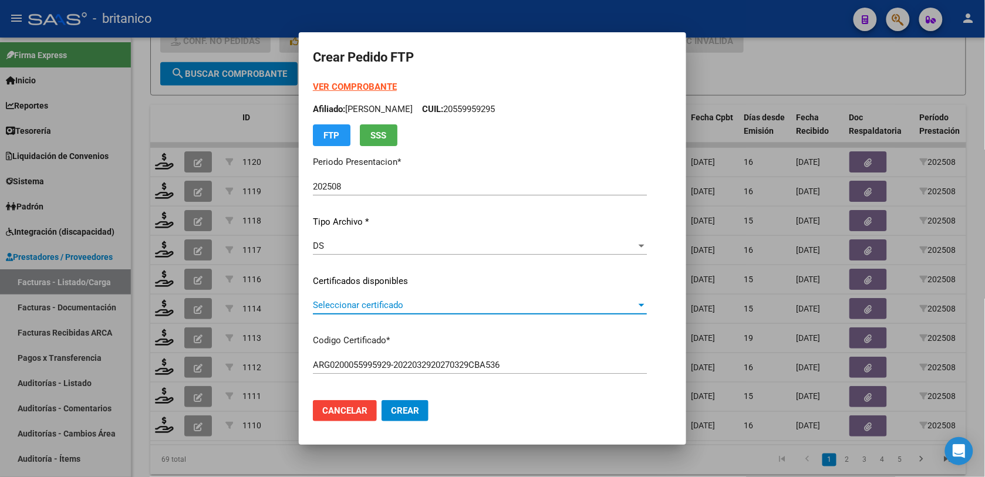
click at [647, 300] on div "Seleccionar certificado" at bounding box center [480, 305] width 334 height 11
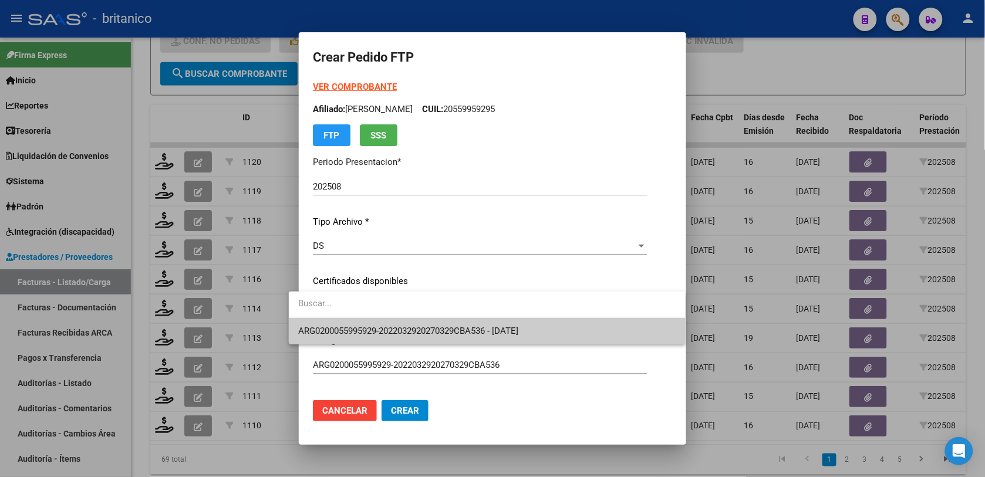
click at [618, 332] on span "ARG0200055995929-2022032920270329CBA536 - 2027-03-29" at bounding box center [487, 331] width 378 height 26
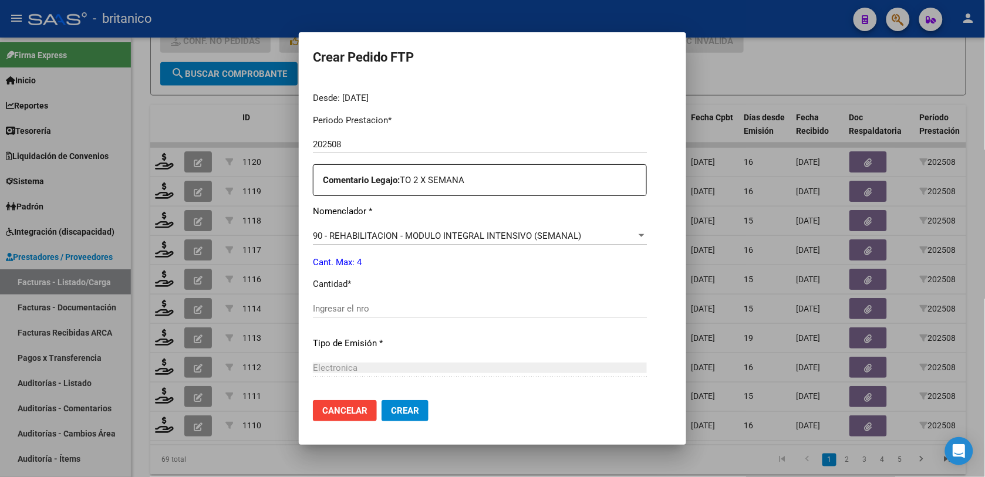
scroll to position [476, 0]
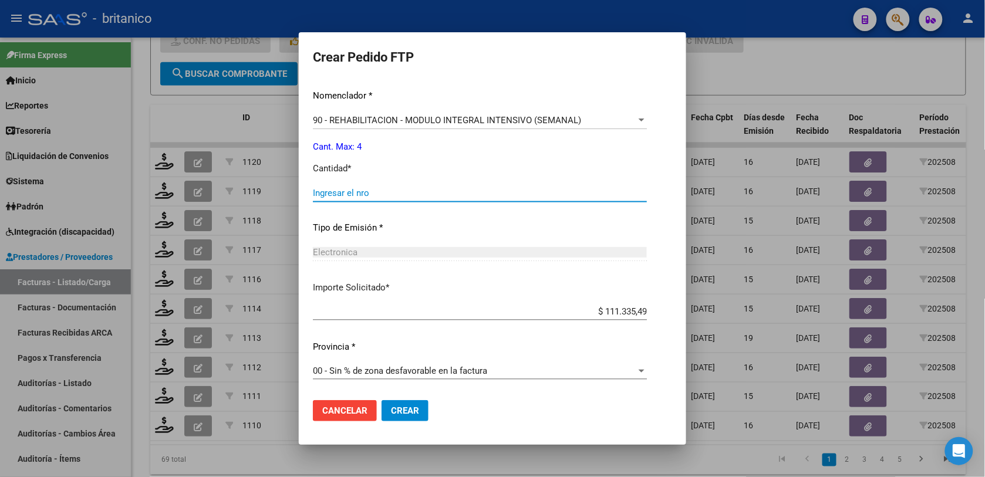
click at [376, 191] on input "Ingresar el nro" at bounding box center [480, 193] width 334 height 11
type input "4"
click at [401, 419] on button "Crear" at bounding box center [405, 411] width 47 height 21
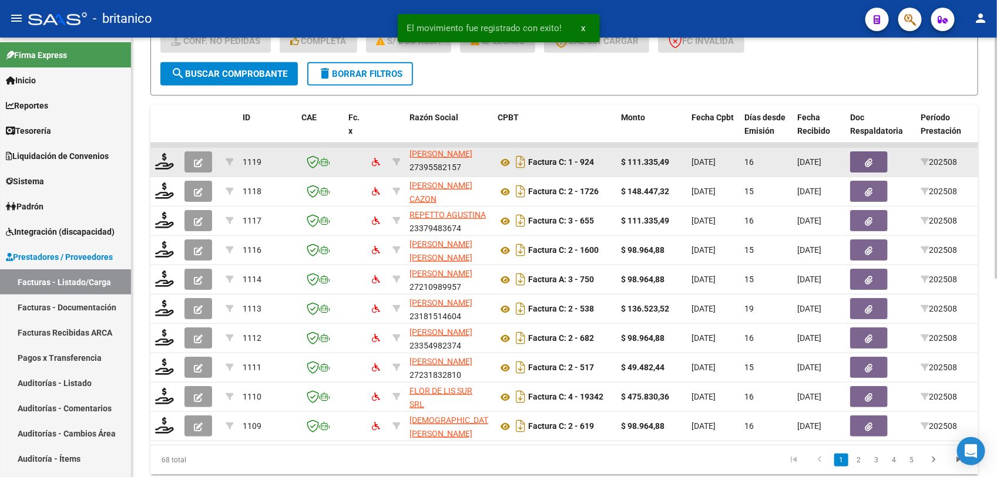
click at [164, 168] on div at bounding box center [165, 162] width 20 height 18
click at [162, 157] on icon at bounding box center [164, 161] width 19 height 16
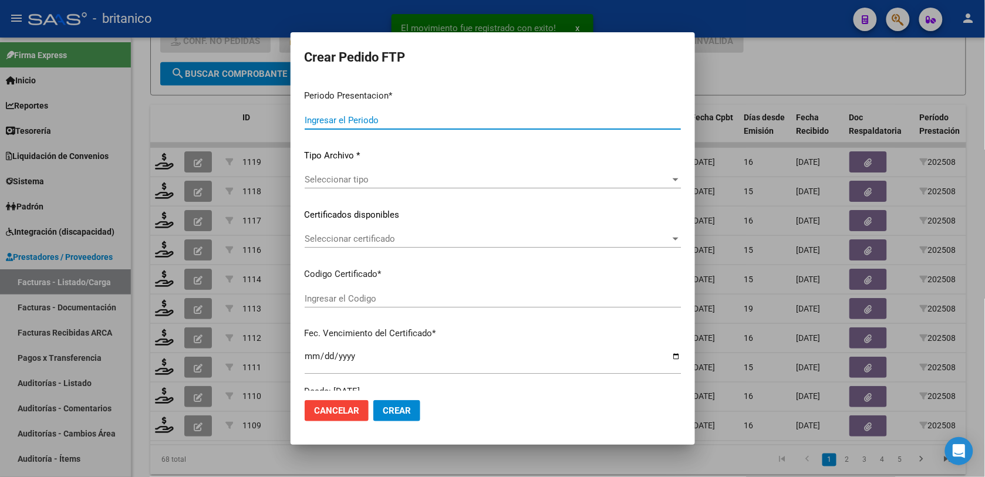
type input "202508"
type input "$ 111.335,49"
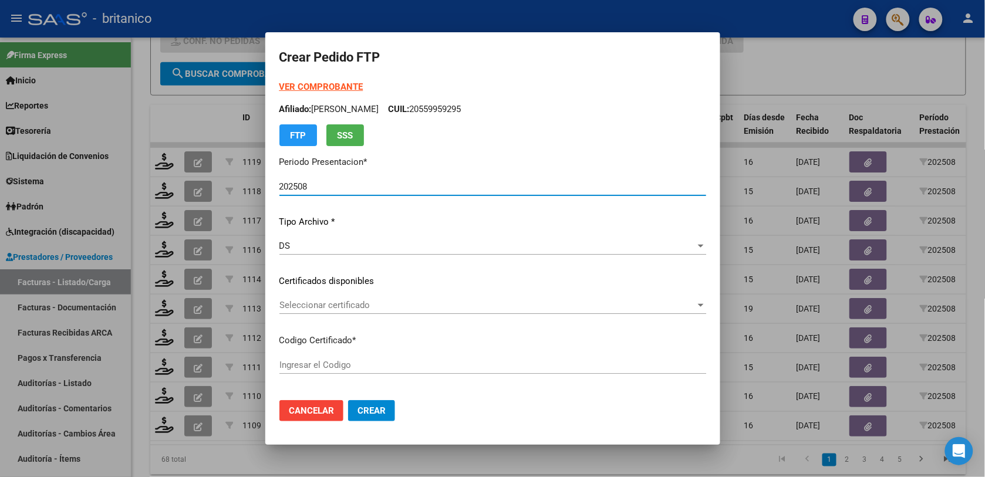
type input "ARG02000578236462022122620271226BUE315"
type input "2027-12-26"
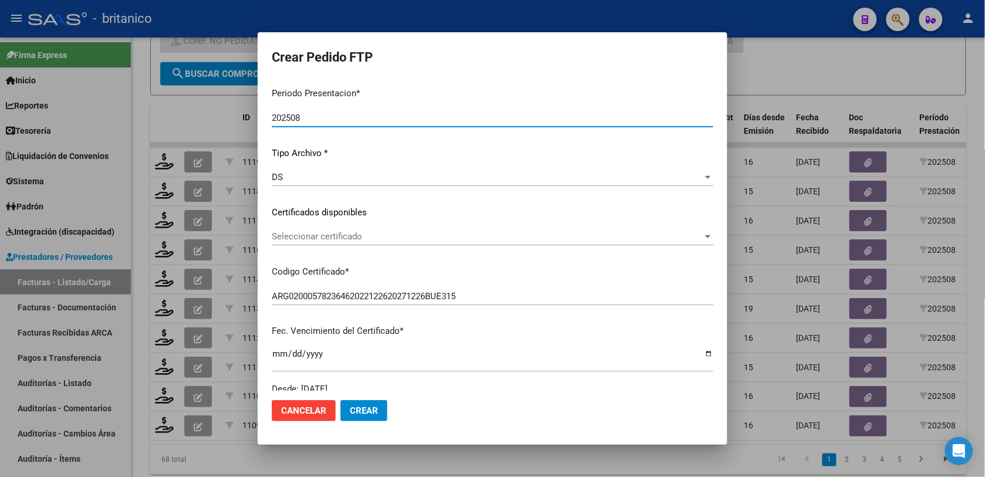
scroll to position [147, 0]
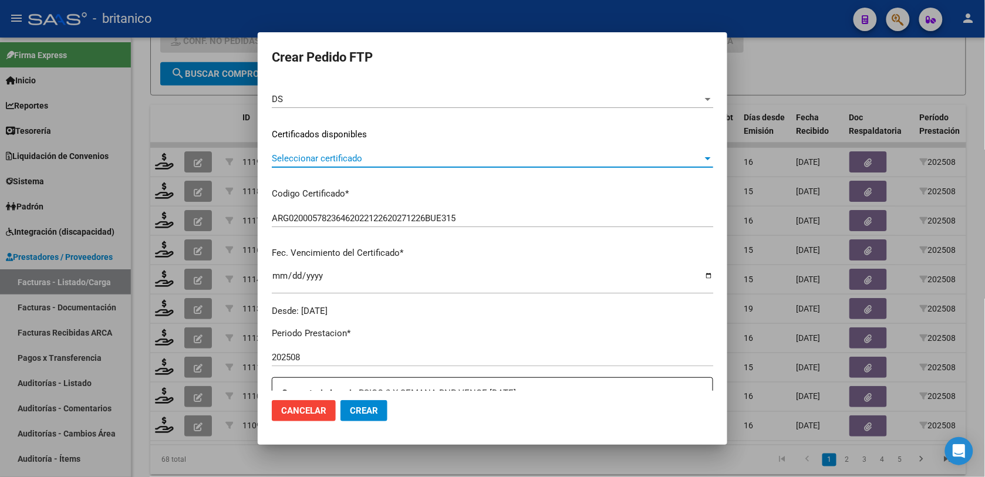
click at [697, 153] on div "Seleccionar certificado" at bounding box center [493, 158] width 442 height 11
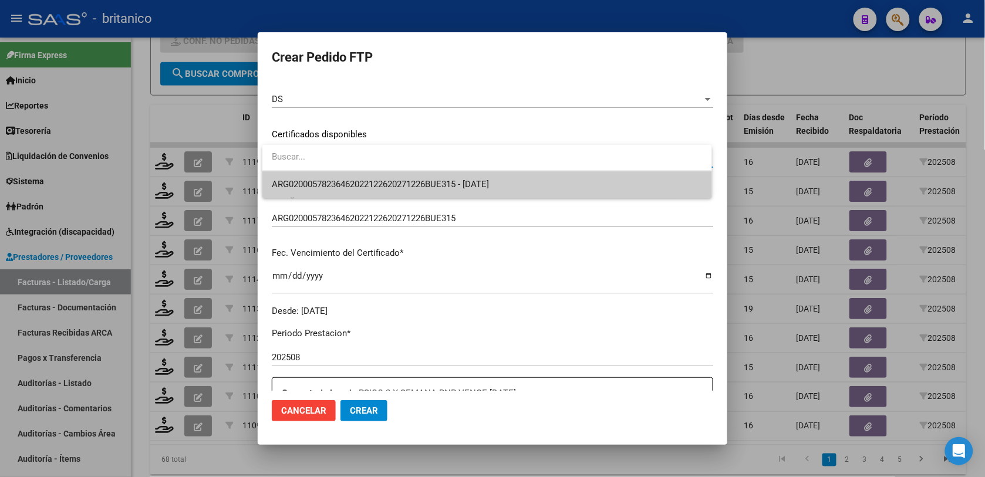
click at [682, 179] on span "ARG02000578236462022122620271226BUE315 - 2027-12-26" at bounding box center [487, 184] width 430 height 26
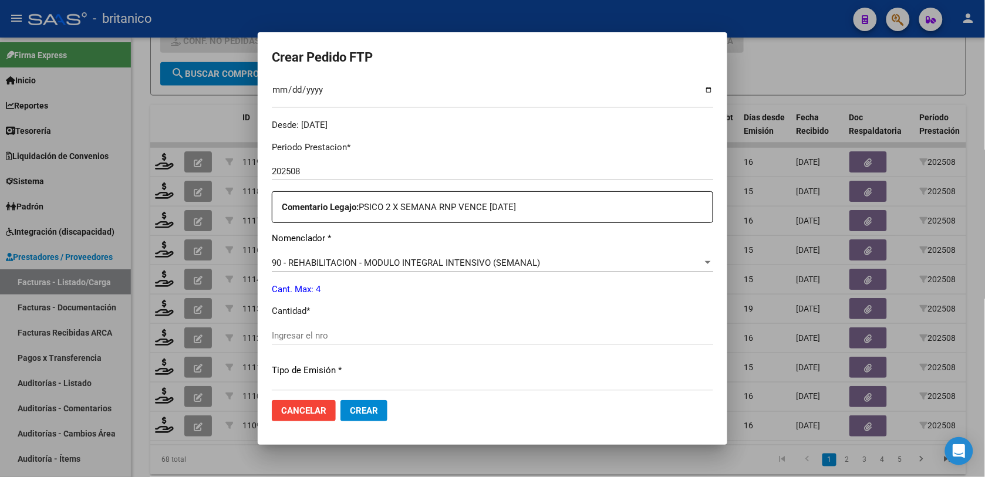
scroll to position [367, 0]
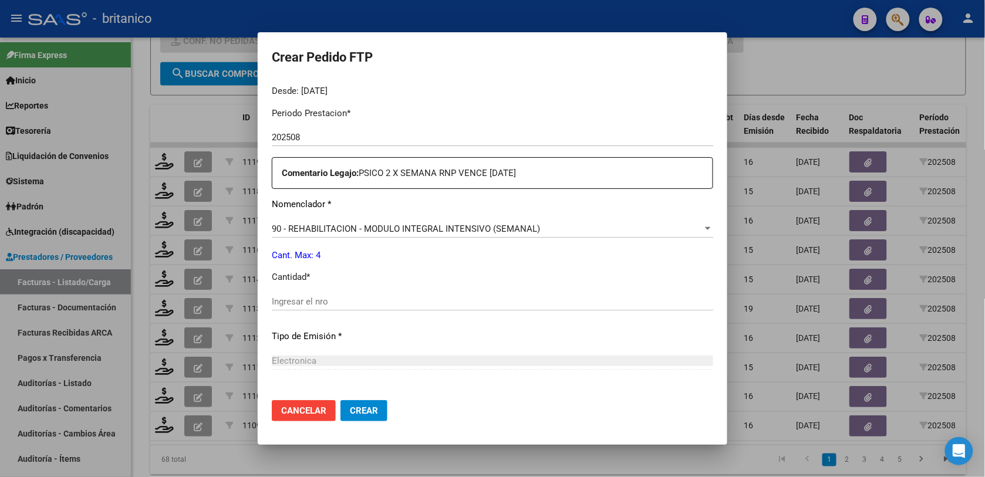
click at [324, 288] on div "Periodo Prestacion * 202508 Ingresar el Periodo Prestacion Comentario Legajo: P…" at bounding box center [493, 299] width 442 height 402
click at [335, 297] on input "Ingresar el nro" at bounding box center [493, 302] width 442 height 11
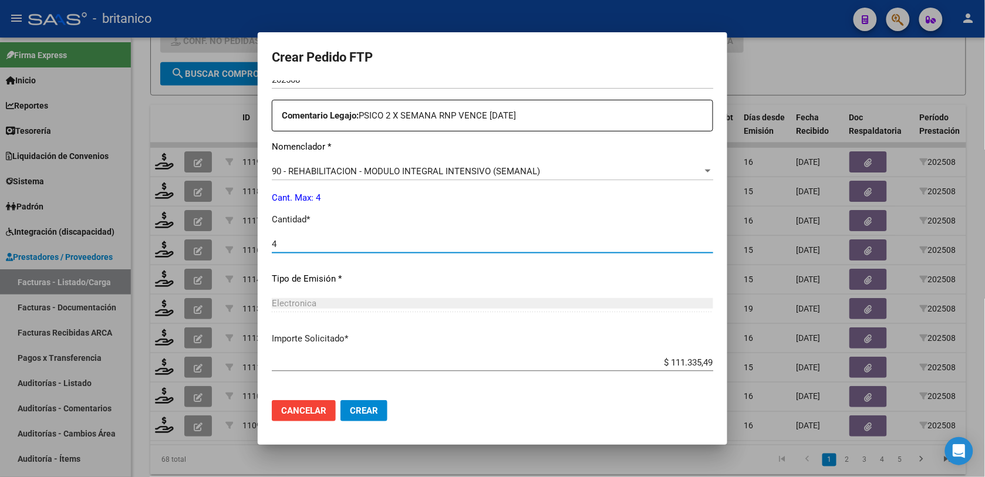
scroll to position [476, 0]
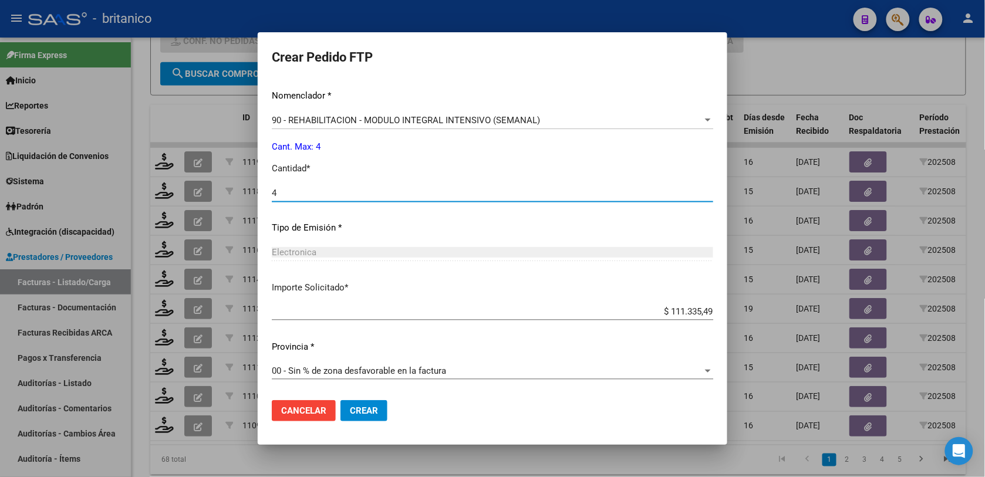
type input "4"
click at [350, 409] on span "Crear" at bounding box center [364, 411] width 28 height 11
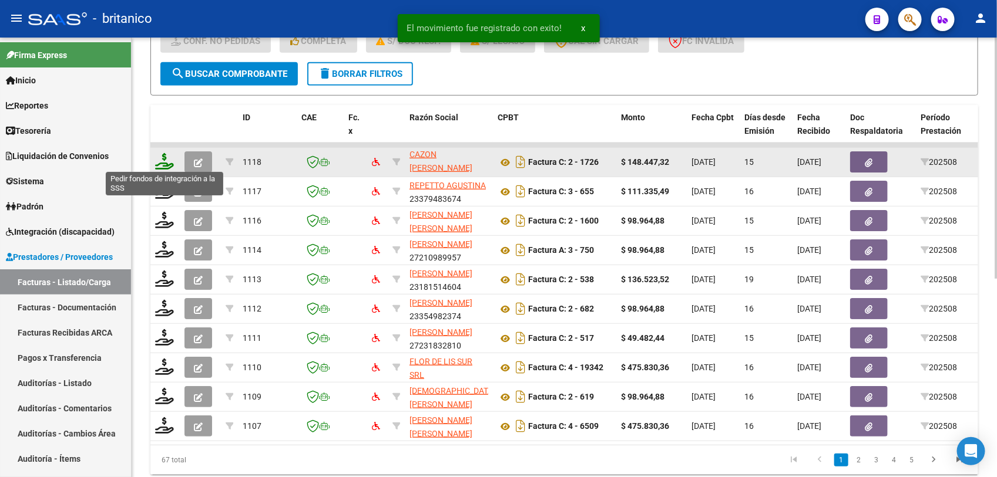
click at [159, 157] on icon at bounding box center [164, 161] width 19 height 16
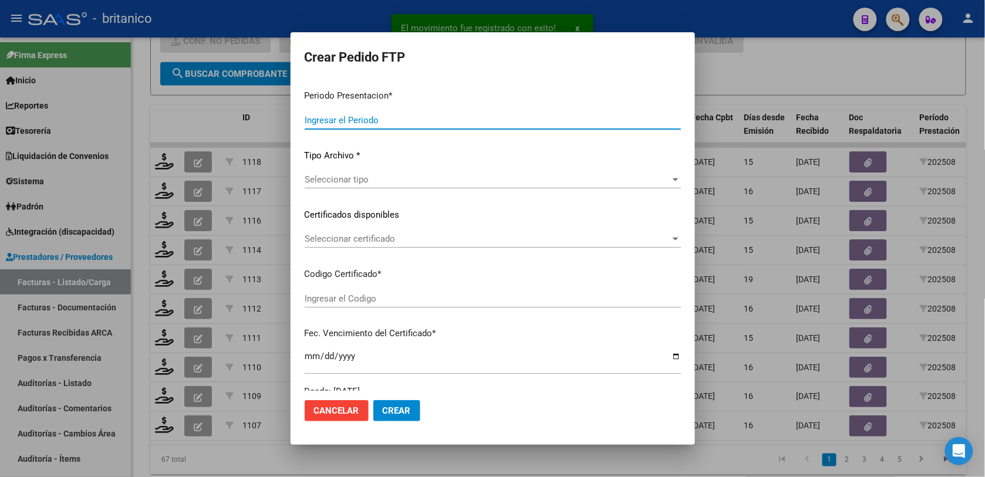
type input "202508"
type input "$ 148.447,32"
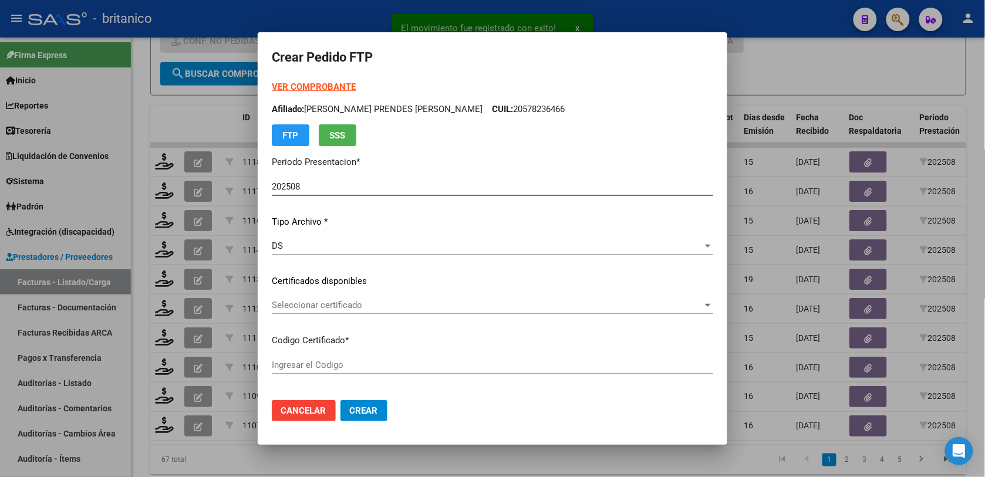
type input "ARG010004264817620220607-20320607BS-427"
type input "2032-06-07"
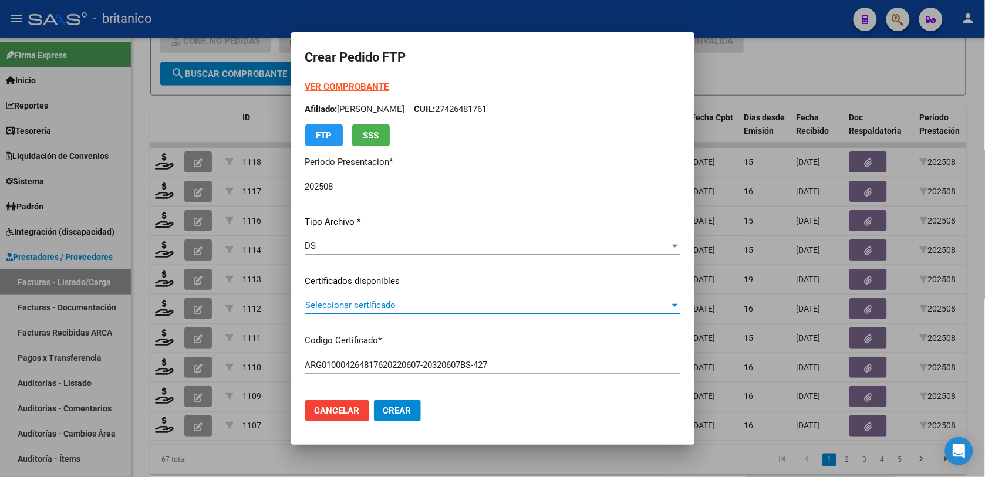
click at [681, 304] on div at bounding box center [675, 305] width 11 height 9
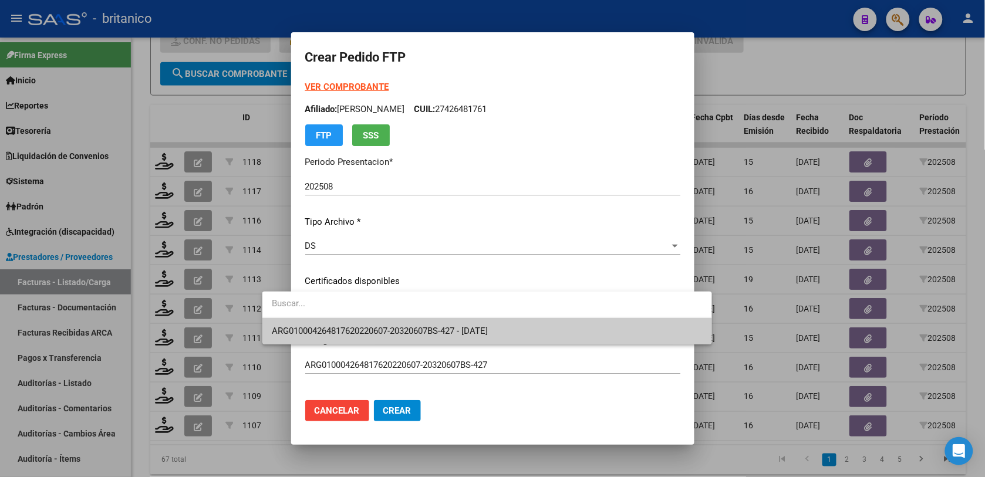
click at [674, 335] on span "ARG010004264817620220607-20320607BS-427 - 2032-06-07" at bounding box center [487, 331] width 430 height 26
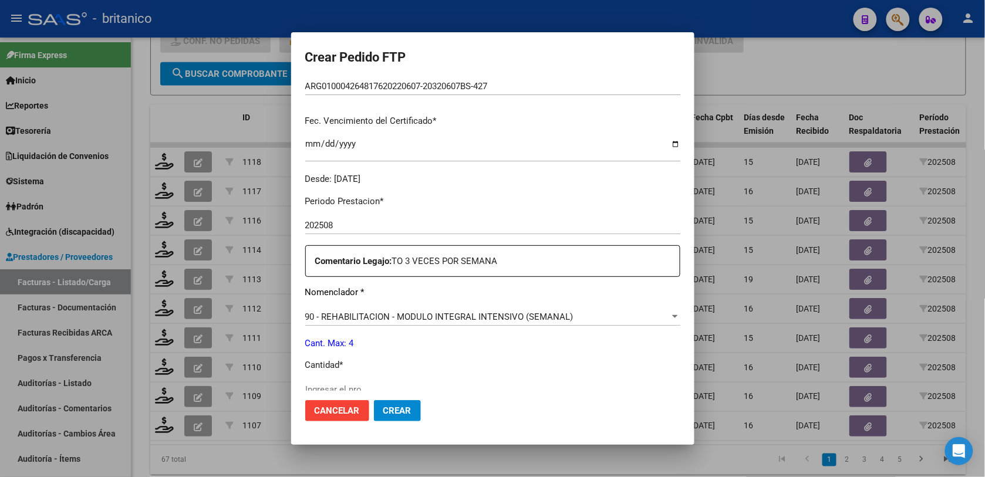
scroll to position [367, 0]
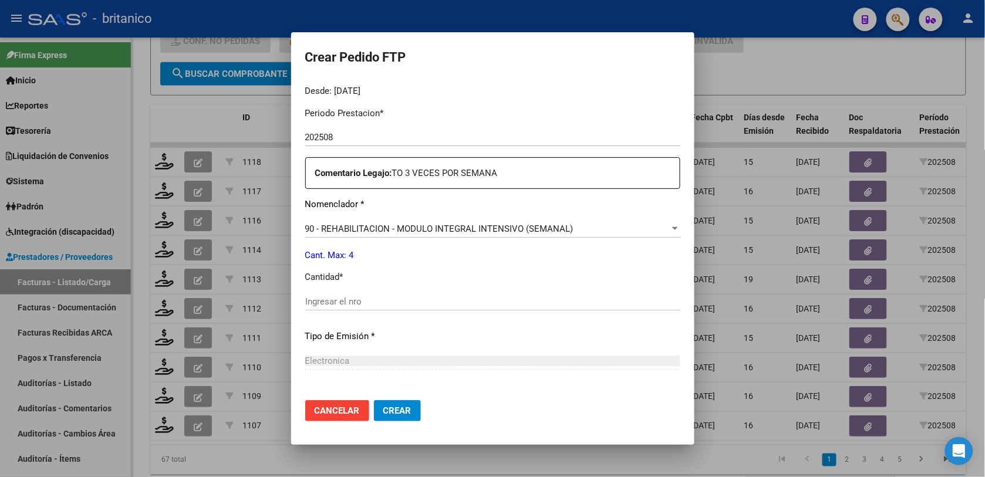
click at [466, 293] on div "Ingresar el nro" at bounding box center [492, 302] width 375 height 18
type input "4"
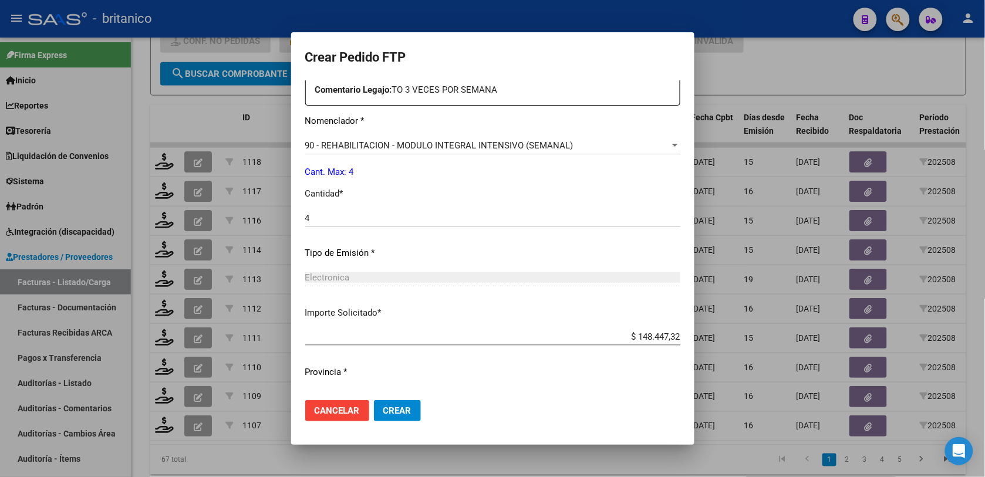
scroll to position [476, 0]
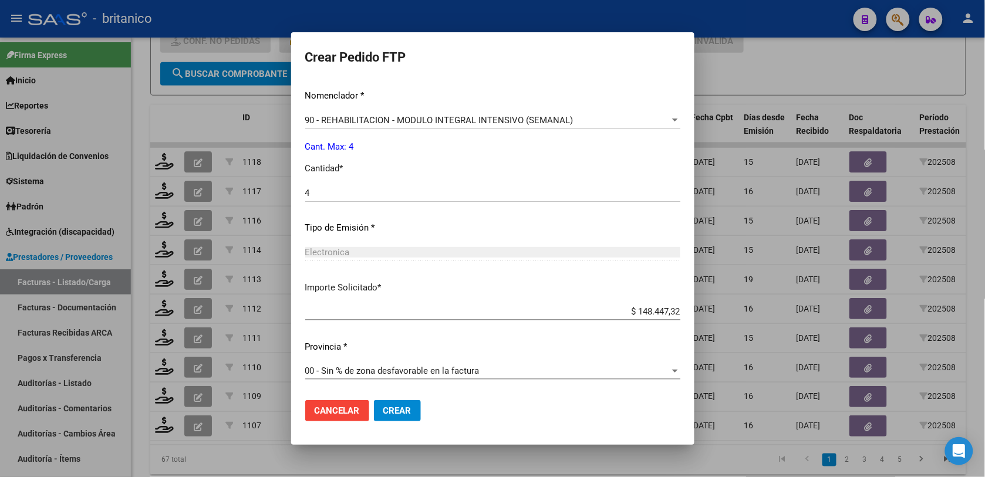
drag, startPoint x: 379, startPoint y: 407, endPoint x: 374, endPoint y: 409, distance: 6.3
click at [374, 409] on button "Crear" at bounding box center [397, 411] width 47 height 21
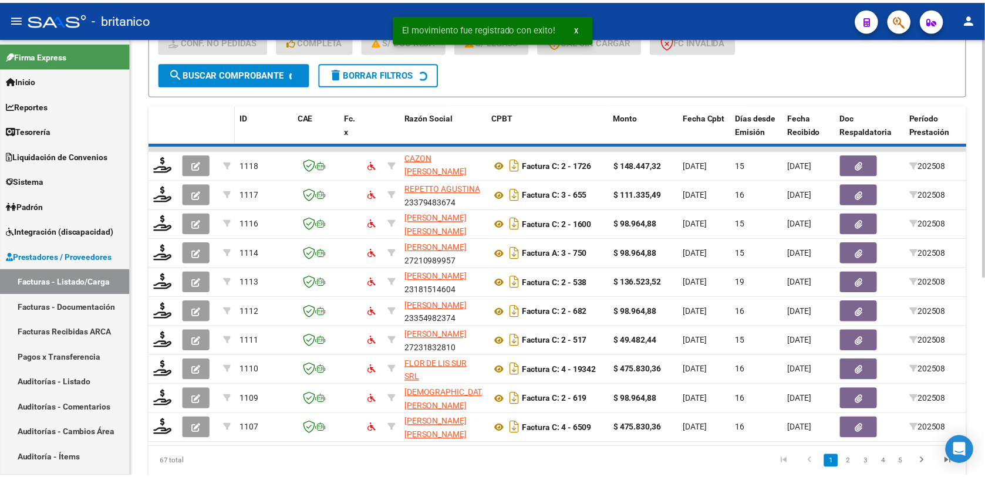
scroll to position [1, 0]
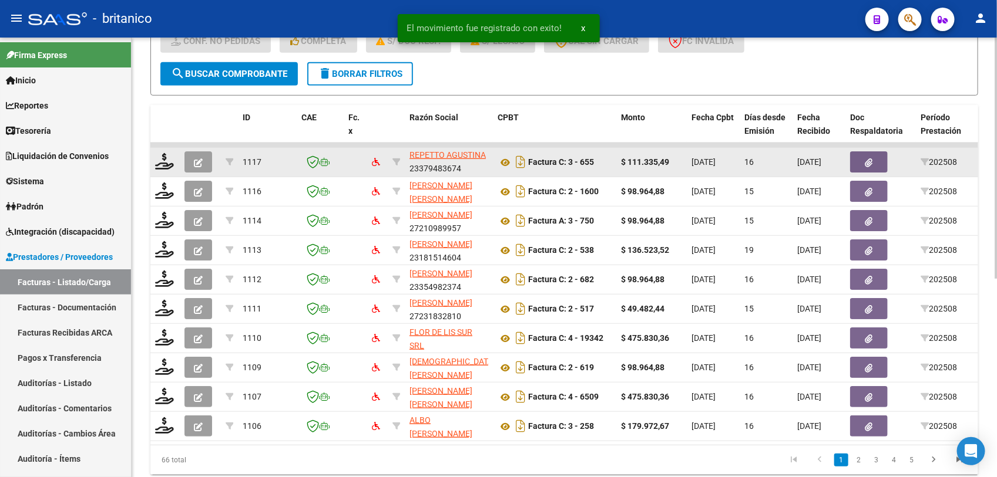
click at [162, 168] on div at bounding box center [165, 162] width 20 height 18
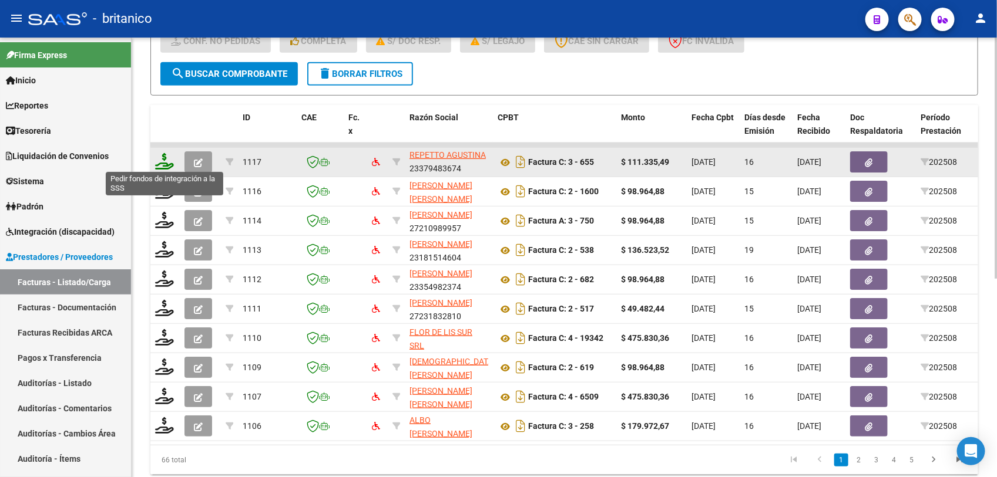
click at [167, 154] on icon at bounding box center [164, 161] width 19 height 16
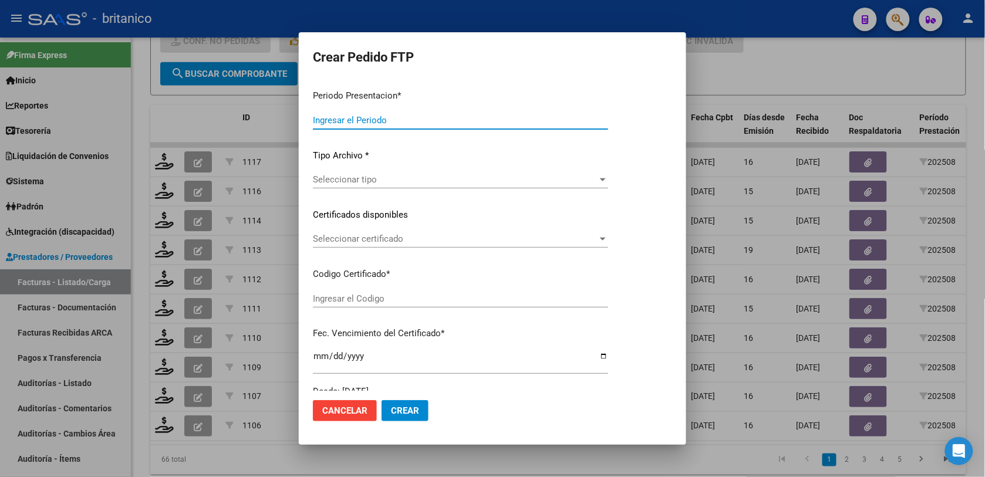
type input "202508"
type input "$ 111.335,49"
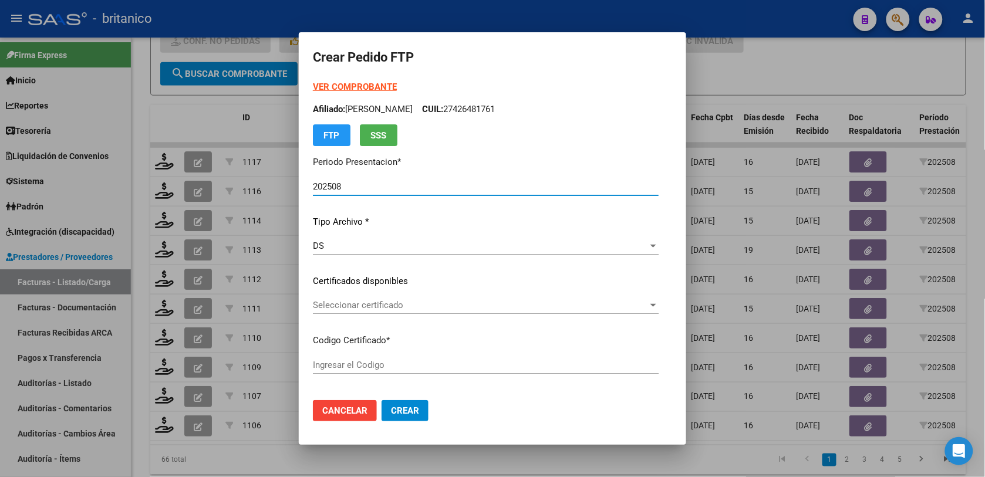
type input "ARG020005384908420191010-20241010BS427"
type input "2024-10-10"
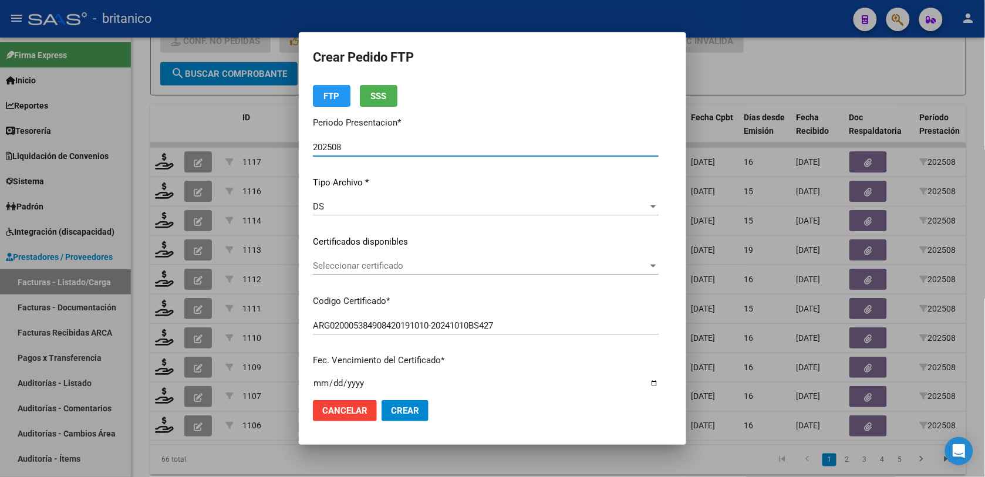
scroll to position [73, 0]
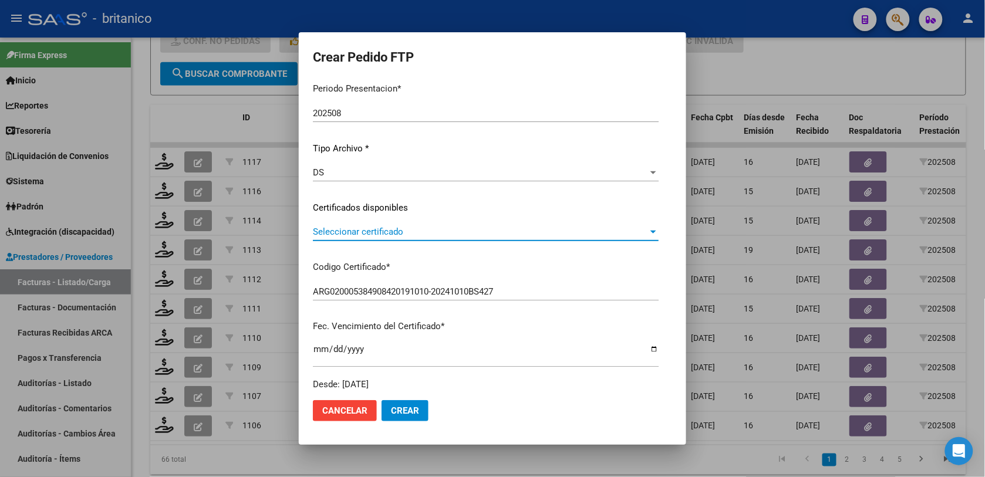
click at [659, 227] on div at bounding box center [653, 231] width 11 height 9
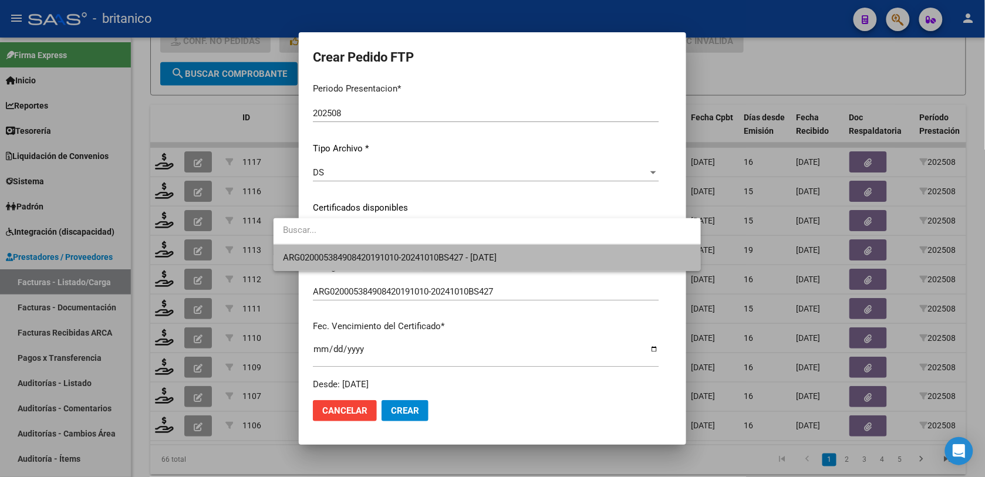
click at [578, 263] on span "ARG020005384908420191010-20241010BS427 - 2024-10-10" at bounding box center [487, 258] width 409 height 26
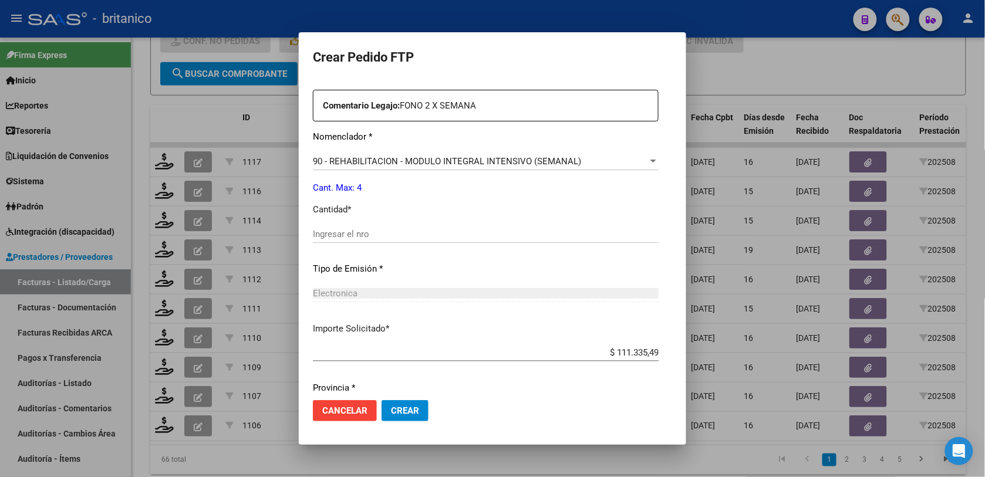
scroll to position [440, 0]
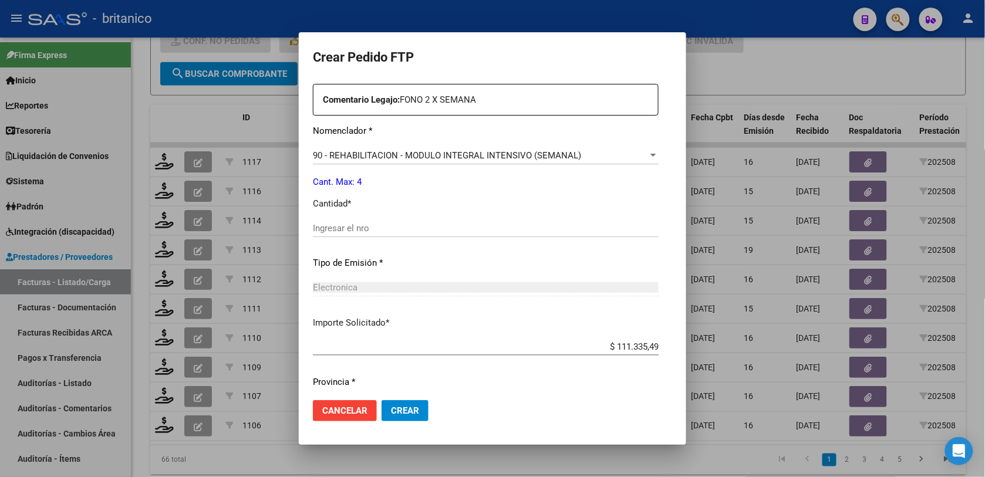
click at [432, 225] on input "Ingresar el nro" at bounding box center [486, 228] width 346 height 11
type input "4"
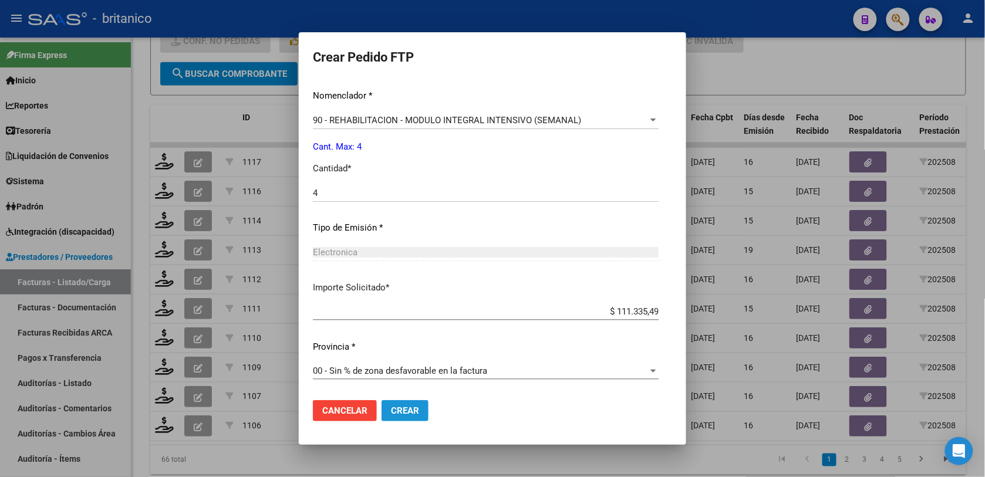
click at [382, 417] on button "Crear" at bounding box center [405, 411] width 47 height 21
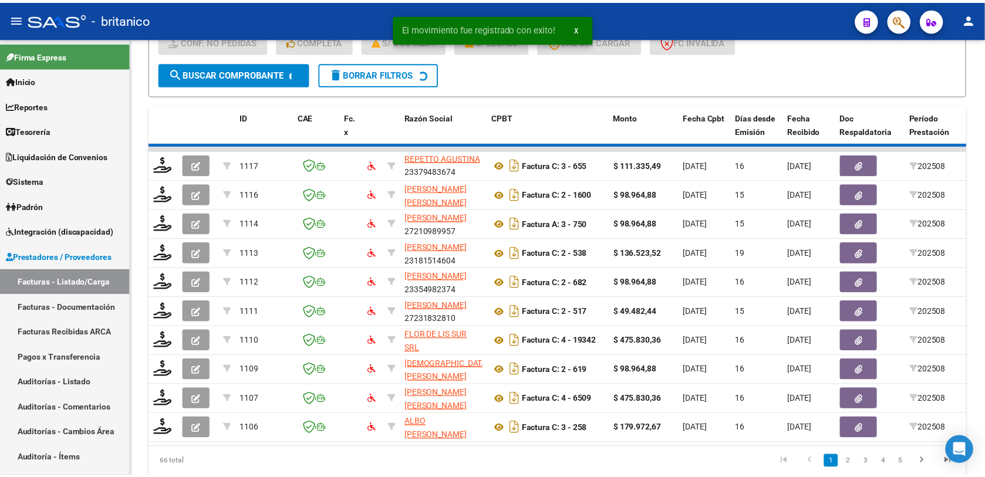
scroll to position [15, 0]
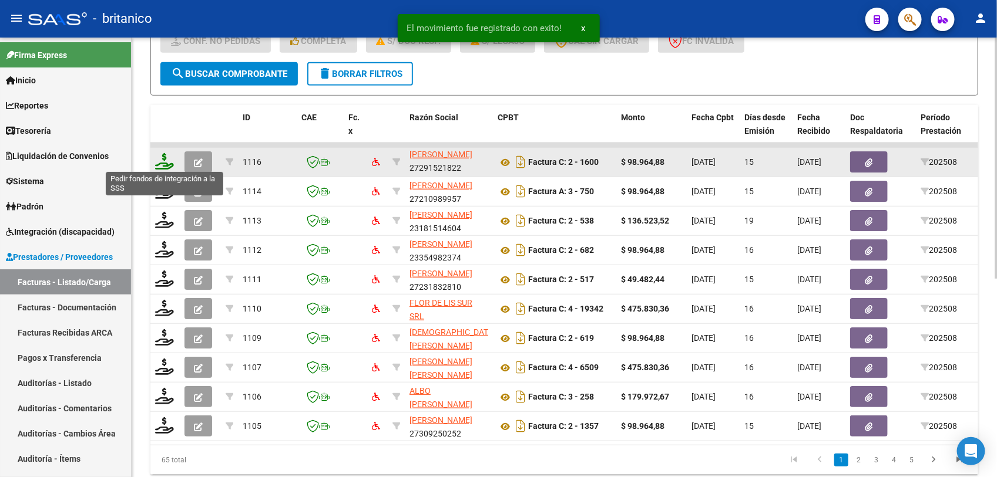
click at [165, 160] on icon at bounding box center [164, 161] width 19 height 16
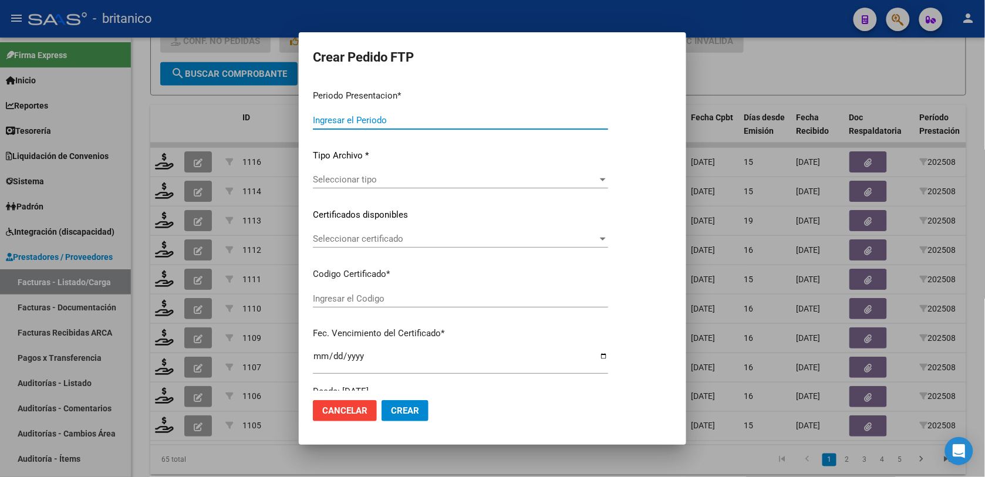
type input "202508"
type input "$ 98.964,88"
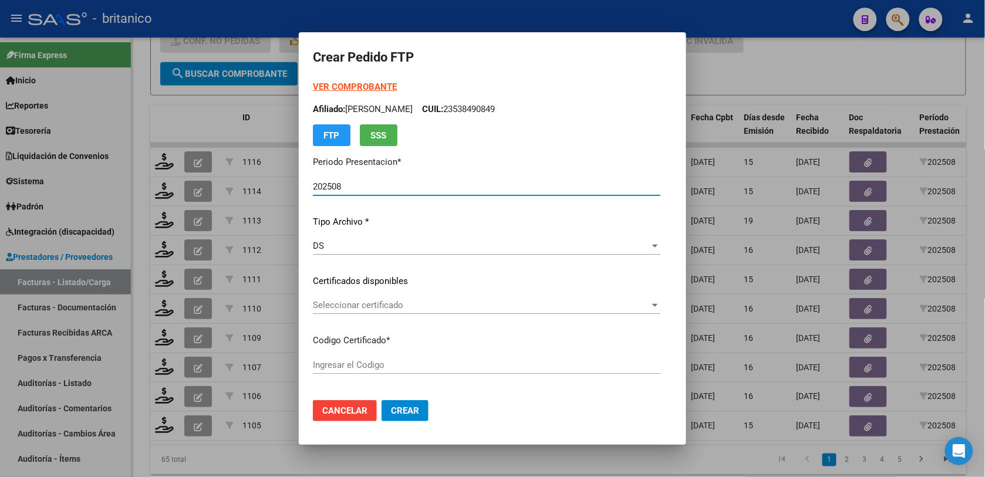
type input "ARG01000512708232022110920271109B5413"
type input "2027-11-09"
click at [661, 301] on div at bounding box center [655, 305] width 11 height 9
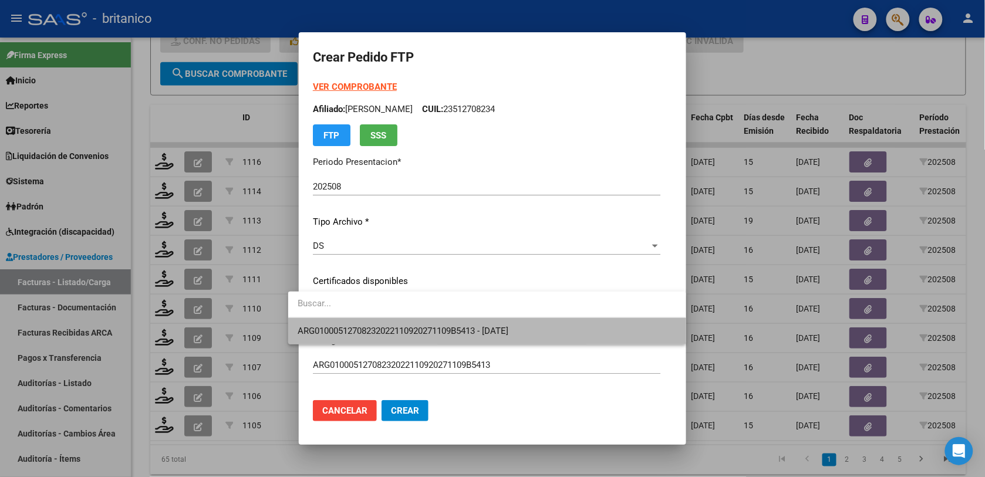
click at [608, 338] on span "ARG01000512708232022110920271109B5413 - 2027-11-09" at bounding box center [487, 331] width 379 height 26
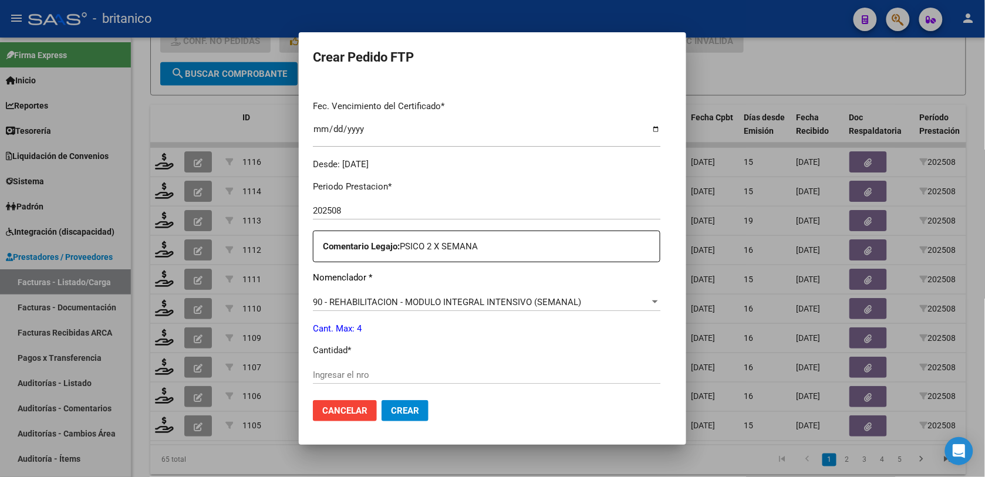
scroll to position [440, 0]
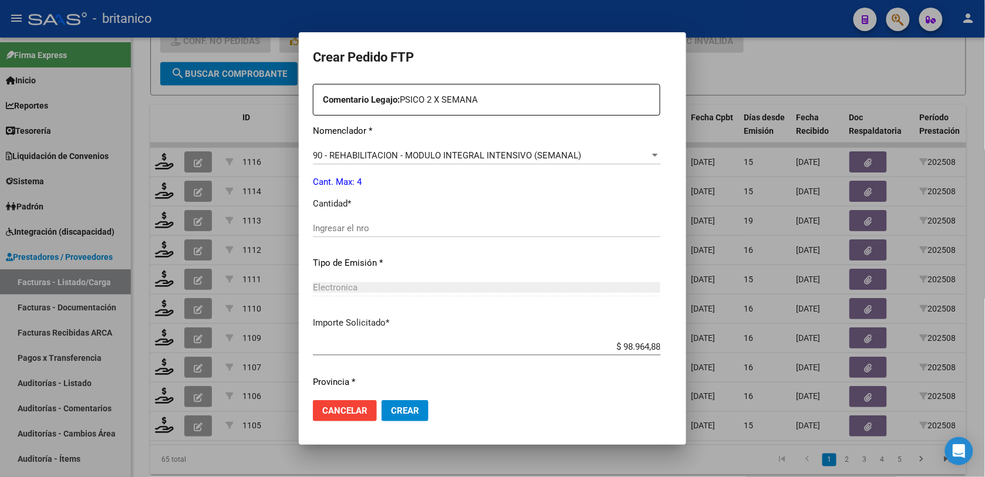
click at [347, 218] on div "Periodo Prestacion * 202508 Ingresar el Periodo Prestacion Comentario Legajo: P…" at bounding box center [487, 226] width 348 height 402
click at [355, 231] on input "Ingresar el nro" at bounding box center [487, 228] width 348 height 11
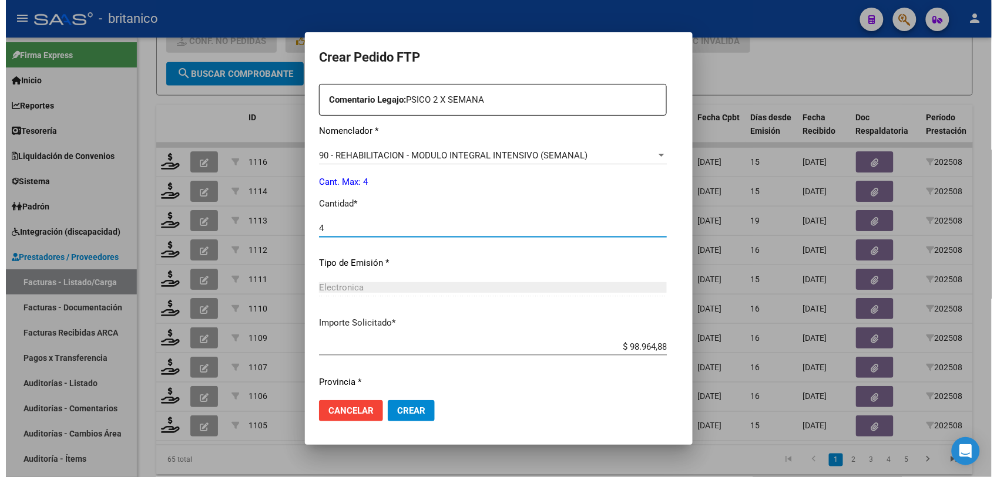
scroll to position [476, 0]
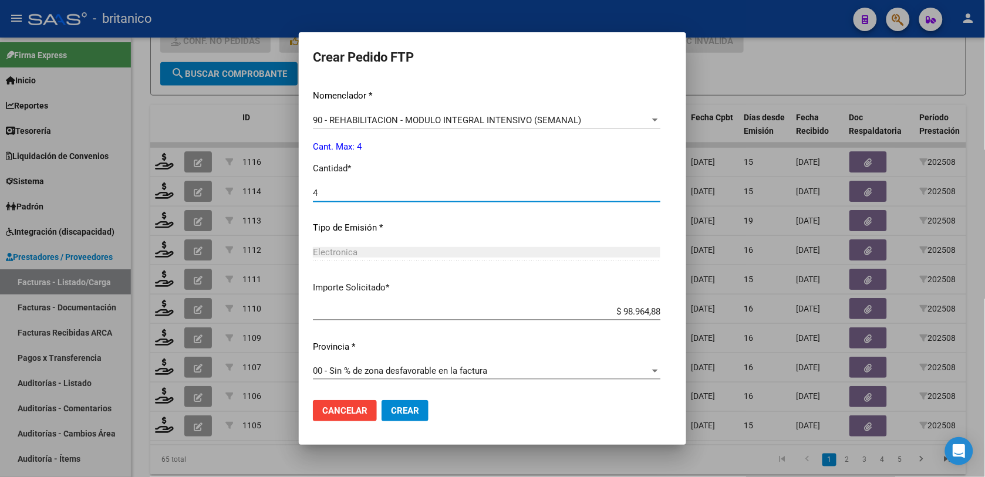
type input "4"
click at [404, 412] on button "Crear" at bounding box center [405, 411] width 47 height 21
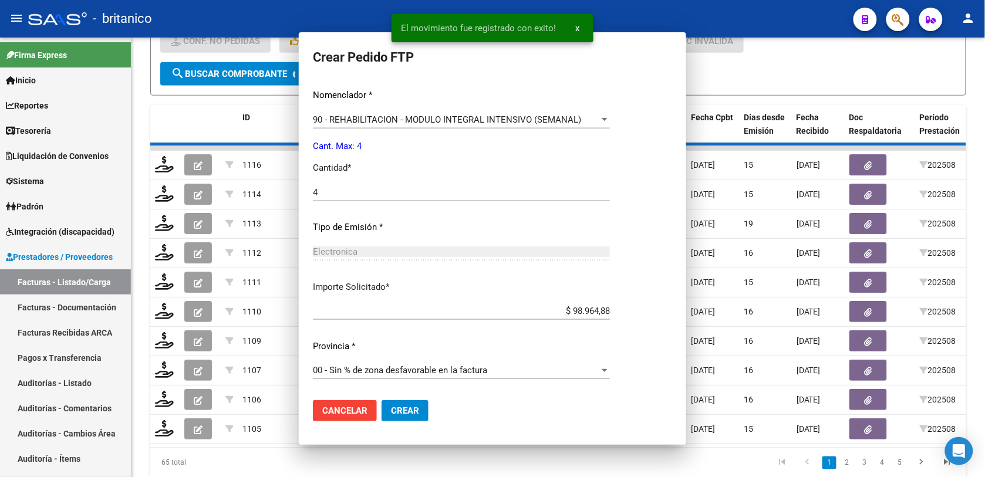
scroll to position [0, 0]
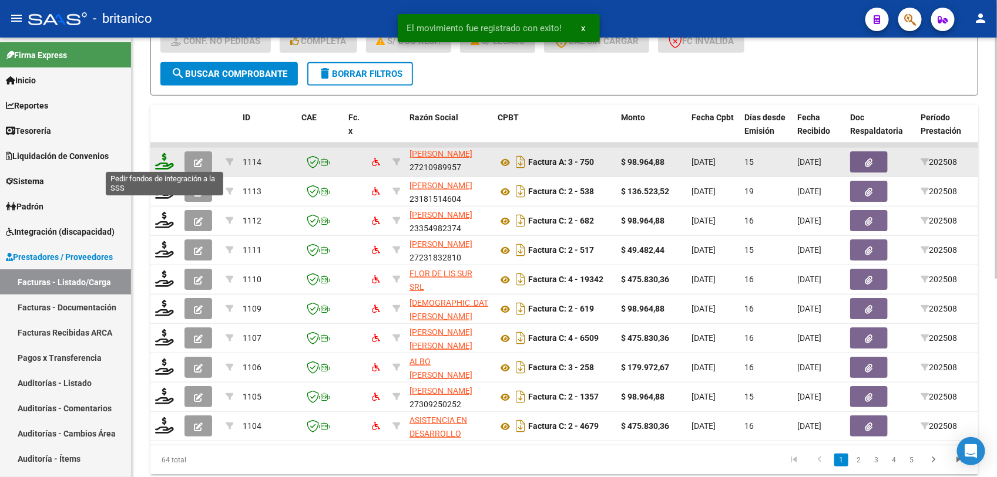
click at [156, 162] on icon at bounding box center [164, 161] width 19 height 16
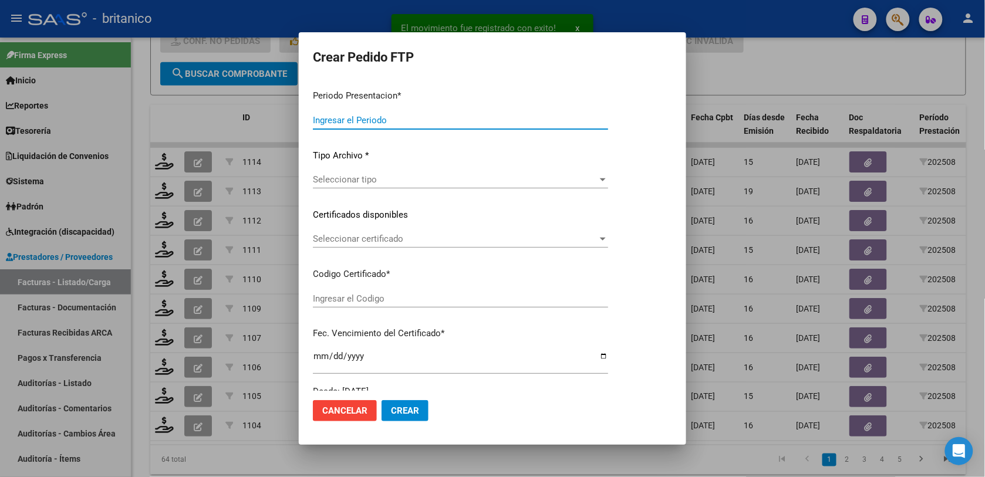
type input "202508"
type input "$ 98.964,88"
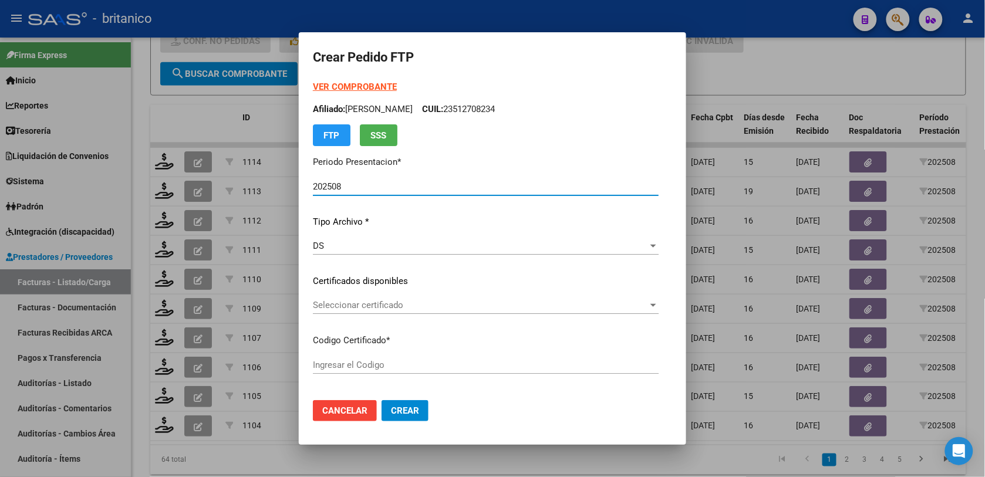
type input "ARG02000566610722021050720260507BS315"
type input "2026-05-07"
click at [659, 309] on div at bounding box center [653, 305] width 11 height 9
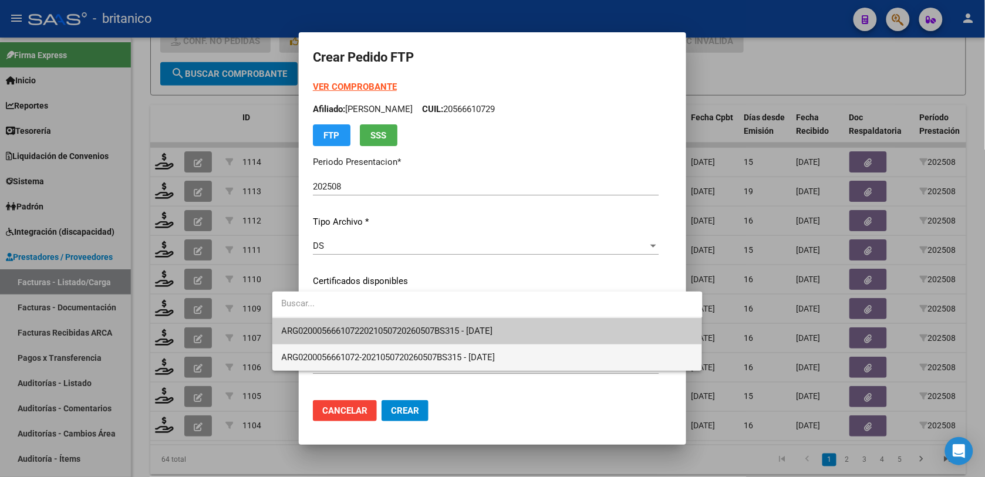
click at [656, 358] on span "ARG0200056661072-2021050720260507BS315 - 2026-05-07" at bounding box center [488, 358] width 412 height 26
type input "ARG0200056661072-2021050720260507BS315"
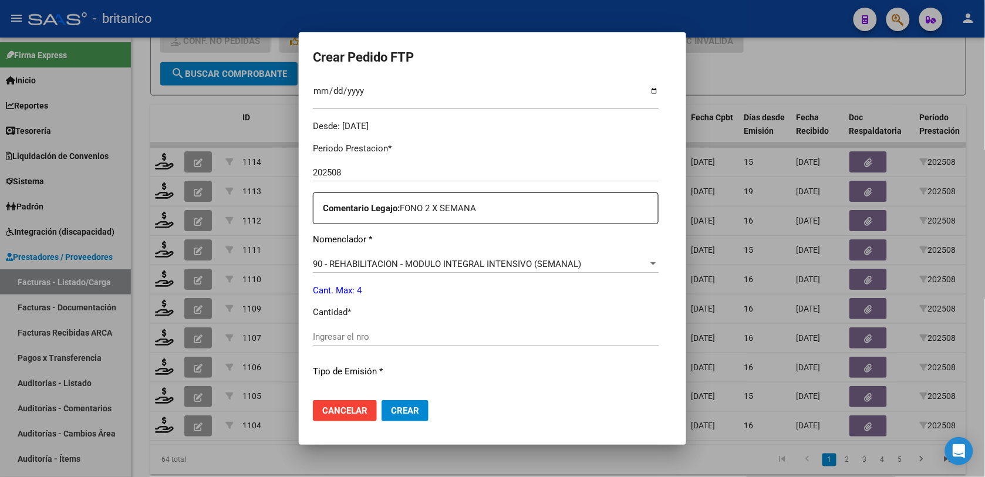
scroll to position [367, 0]
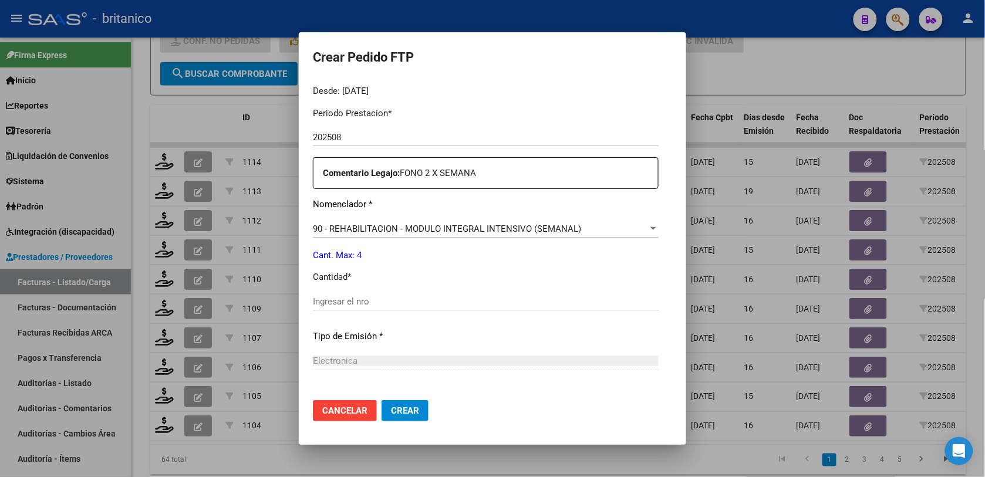
click at [526, 301] on input "Ingresar el nro" at bounding box center [486, 302] width 346 height 11
type input "4"
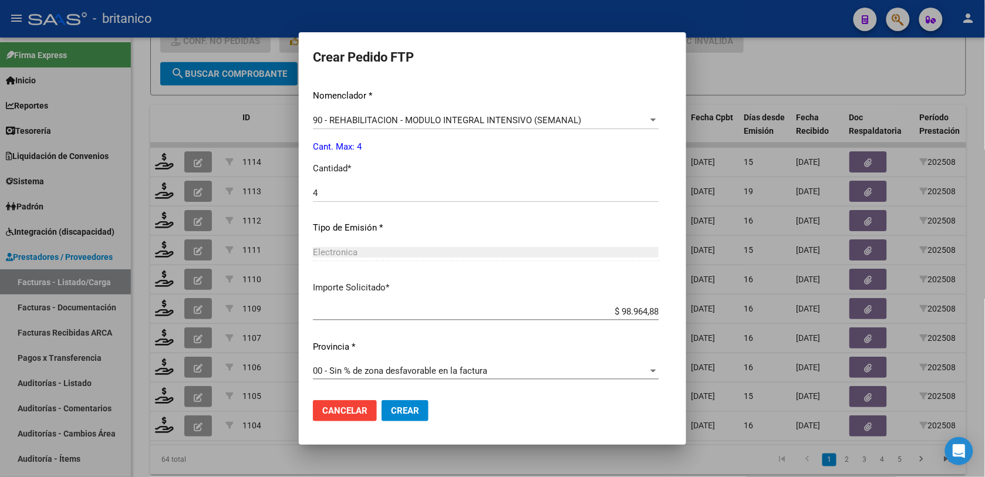
click at [391, 407] on span "Crear" at bounding box center [405, 411] width 28 height 11
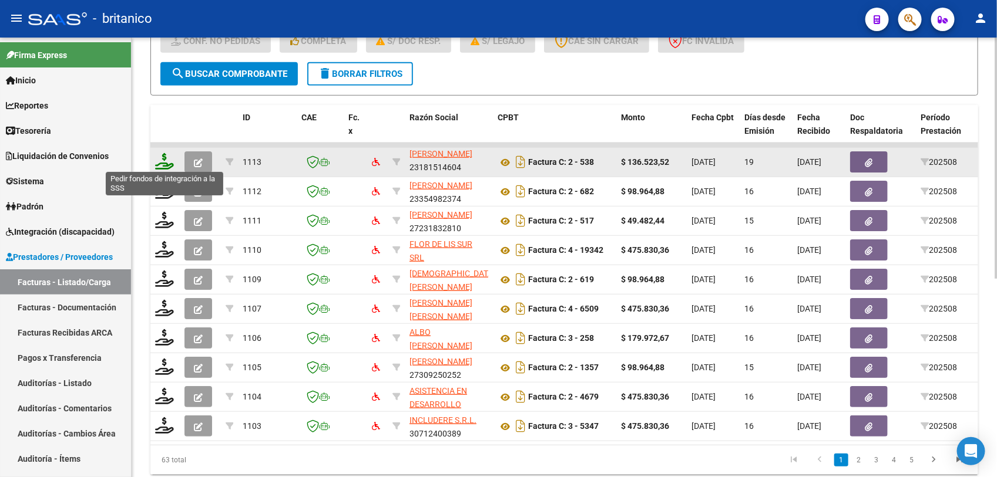
click at [169, 163] on icon at bounding box center [164, 161] width 19 height 16
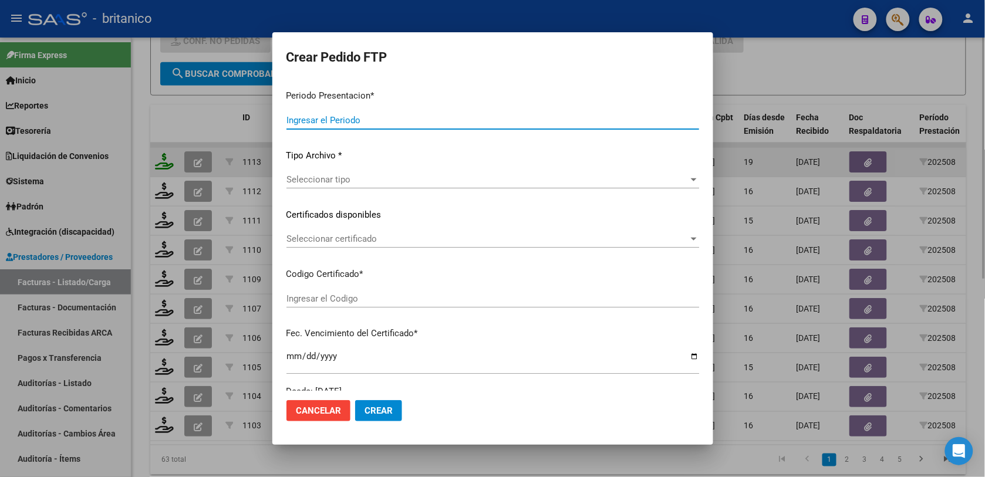
type input "202508"
type input "$ 136.523,52"
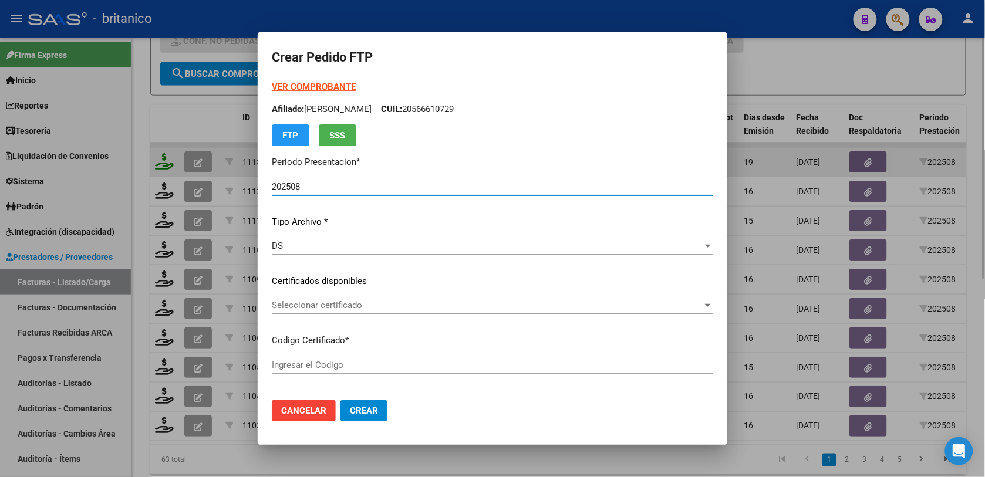
type input "ARG02000487953092025013020300130CIU13650"
type input "2030-01-01"
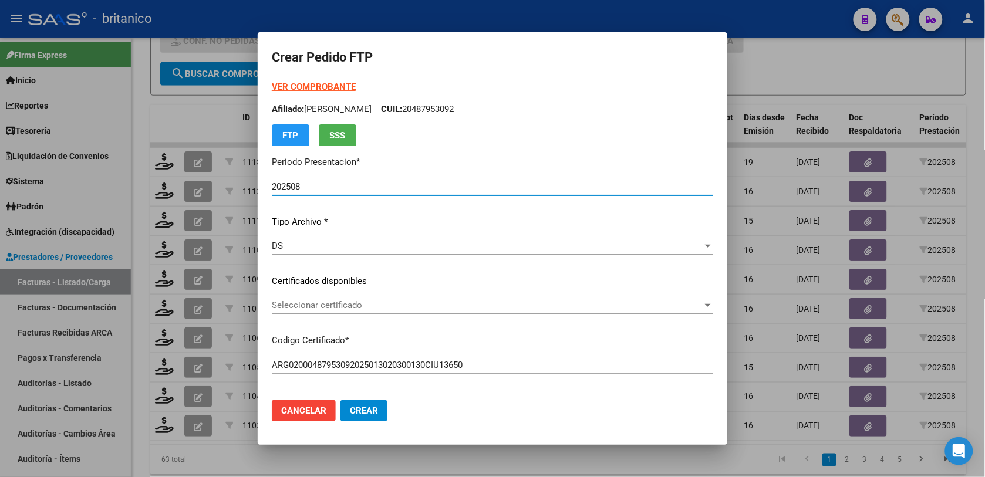
scroll to position [73, 0]
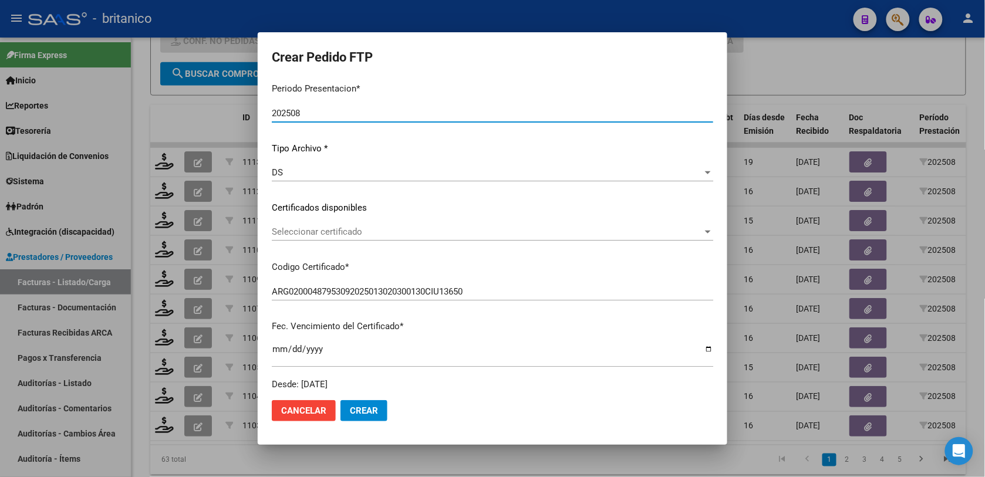
click at [703, 230] on div at bounding box center [708, 231] width 11 height 9
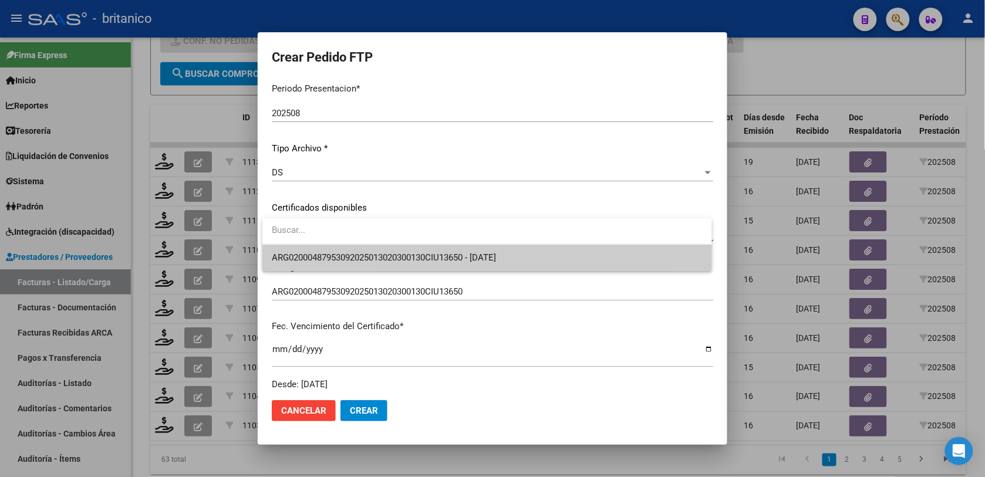
click at [660, 261] on span "ARG02000487953092025013020300130CIU13650 - 2030-01-01" at bounding box center [487, 258] width 430 height 26
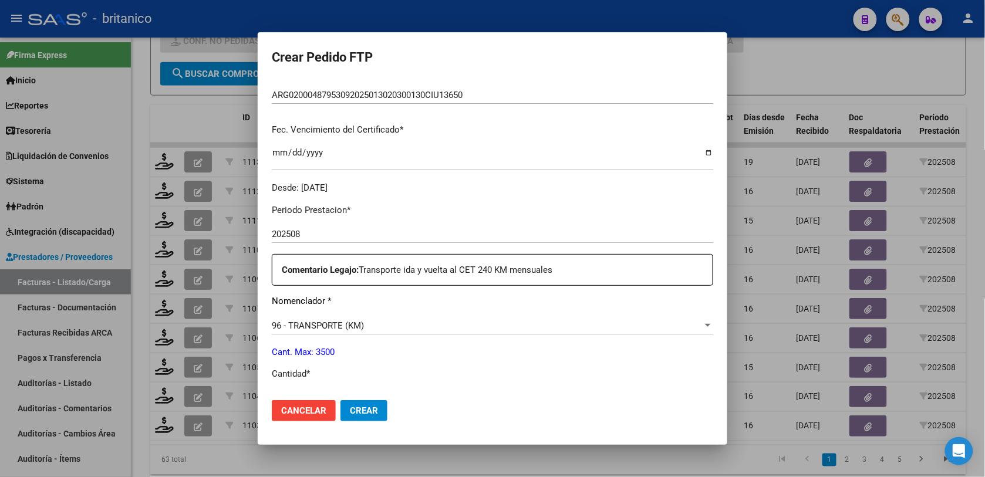
scroll to position [367, 0]
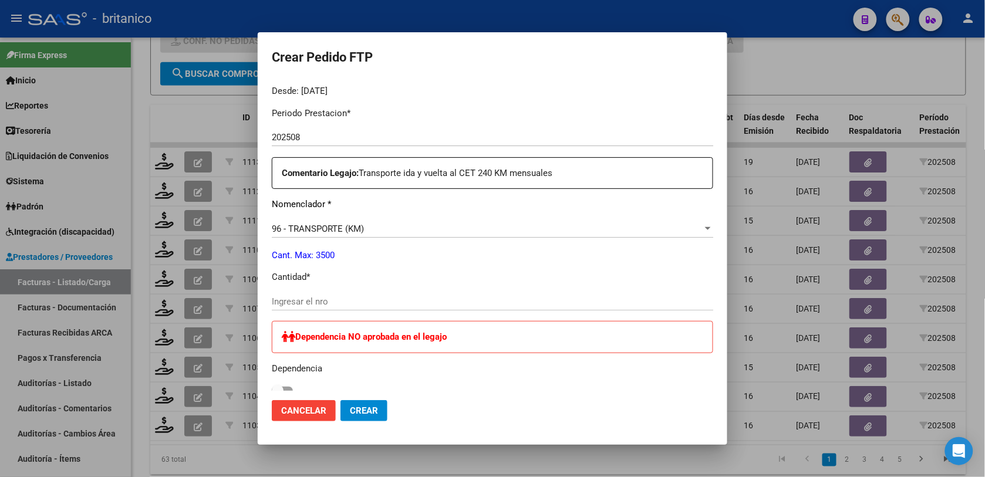
click at [762, 68] on div at bounding box center [492, 238] width 985 height 477
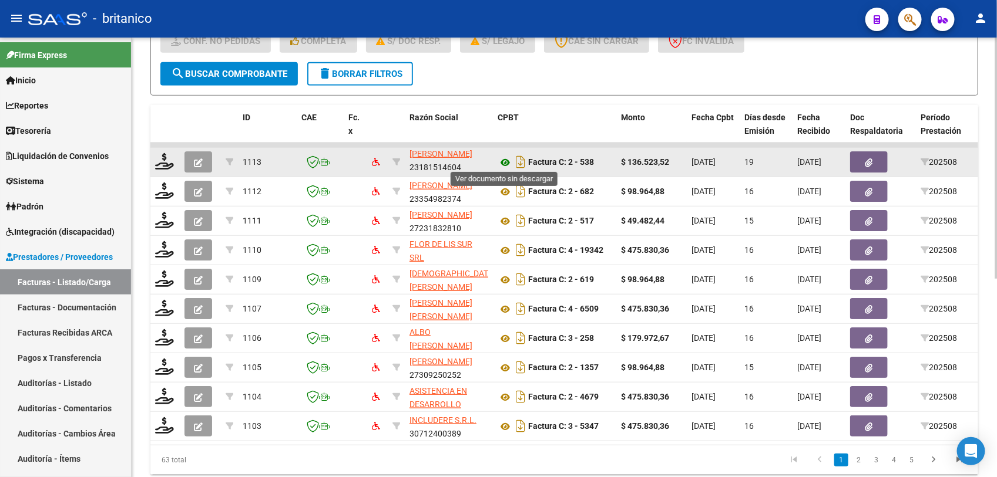
click at [507, 157] on icon at bounding box center [504, 163] width 15 height 14
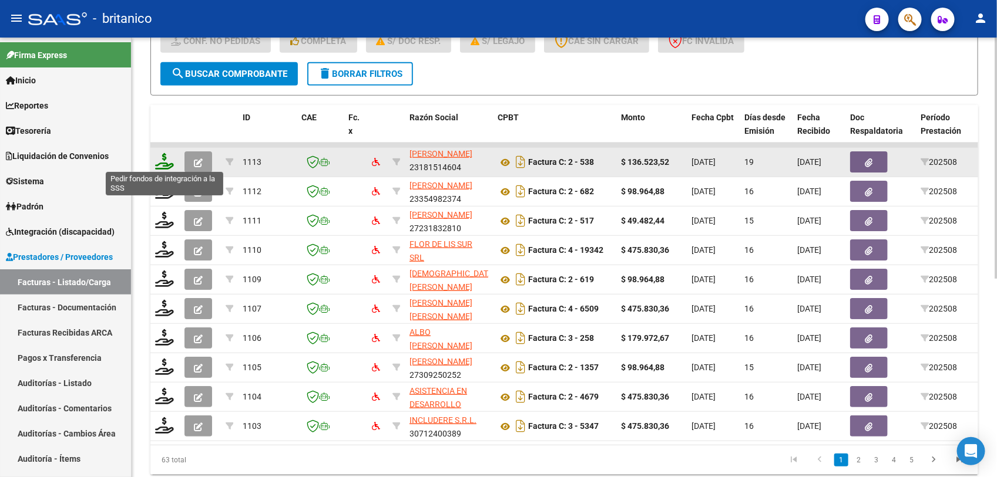
click at [163, 160] on icon at bounding box center [164, 161] width 19 height 16
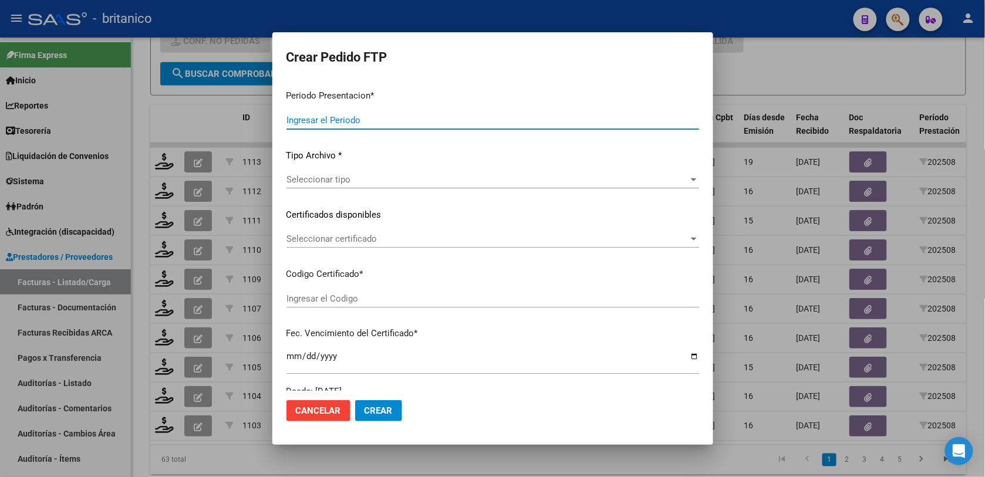
type input "202508"
type input "$ 136.523,52"
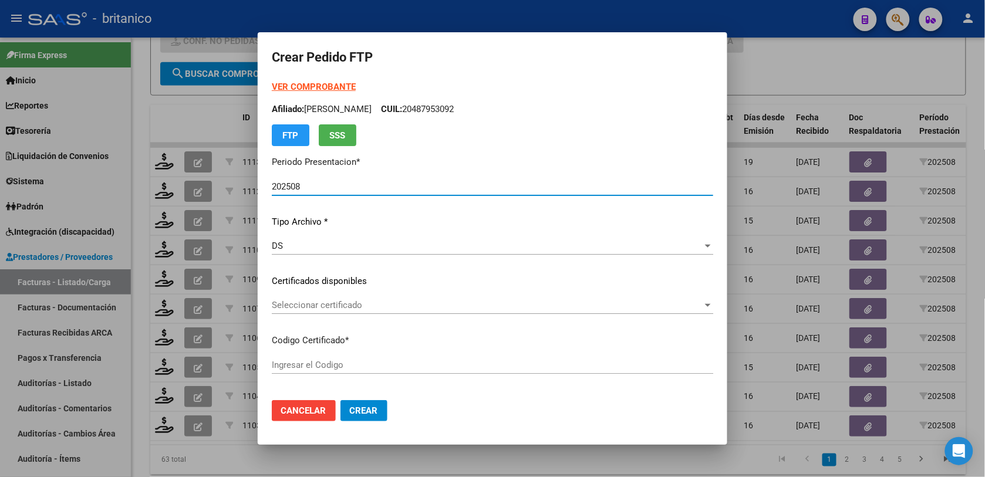
type input "ARG02000487953092025013020300130CIU13650"
type input "2030-01-01"
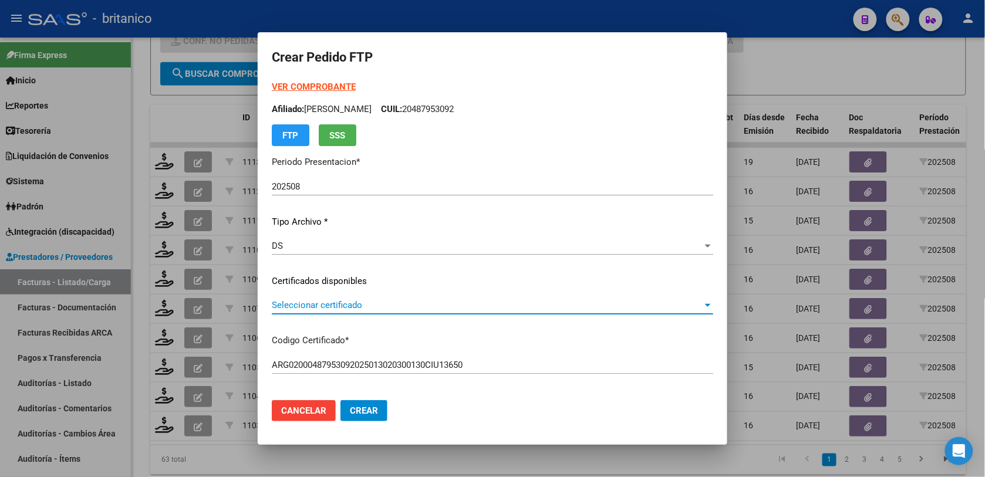
click at [703, 304] on div at bounding box center [708, 305] width 11 height 9
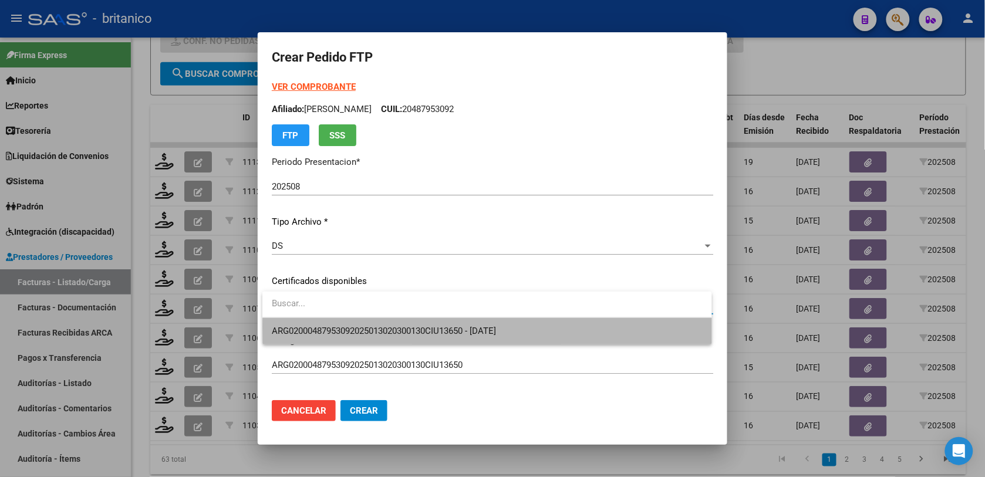
click at [582, 328] on span "ARG02000487953092025013020300130CIU13650 - 2030-01-01" at bounding box center [487, 331] width 430 height 26
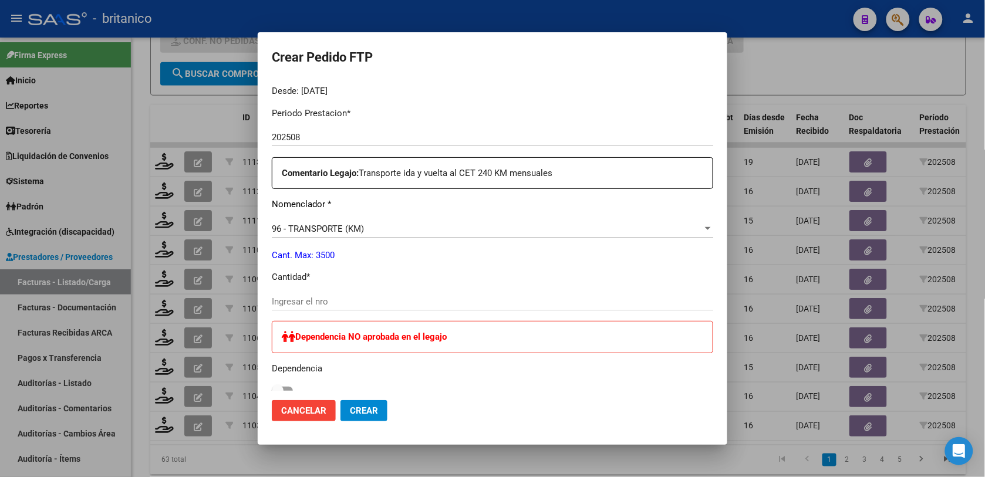
click at [345, 287] on div "Periodo Prestacion * 202508 Ingresar el Periodo Prestacion Comentario Legajo: T…" at bounding box center [493, 397] width 442 height 599
click at [355, 298] on input "Ingresar el nro" at bounding box center [493, 302] width 442 height 11
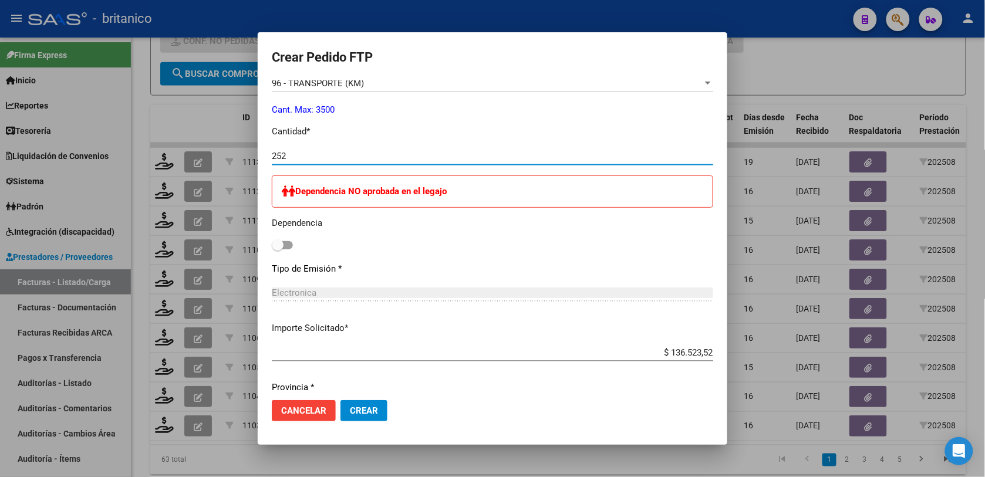
scroll to position [514, 0]
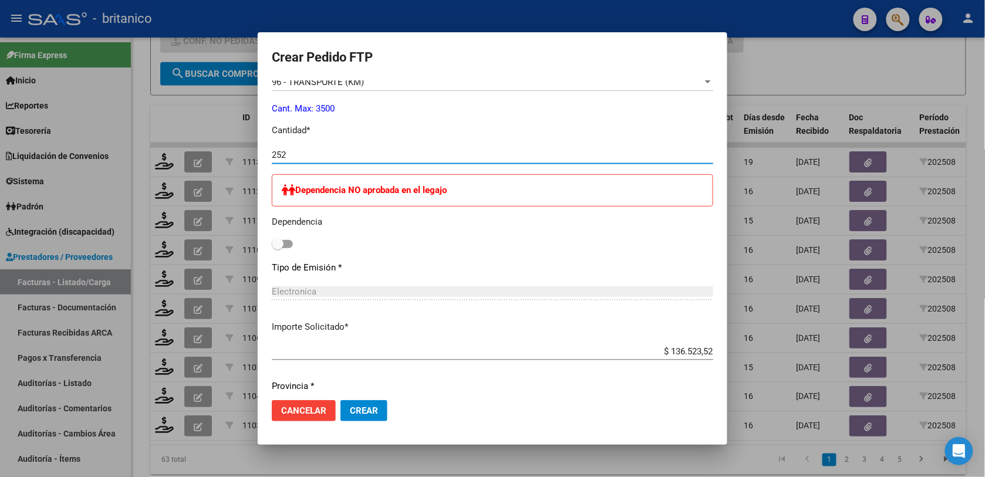
type input "252"
click at [364, 417] on button "Crear" at bounding box center [364, 411] width 47 height 21
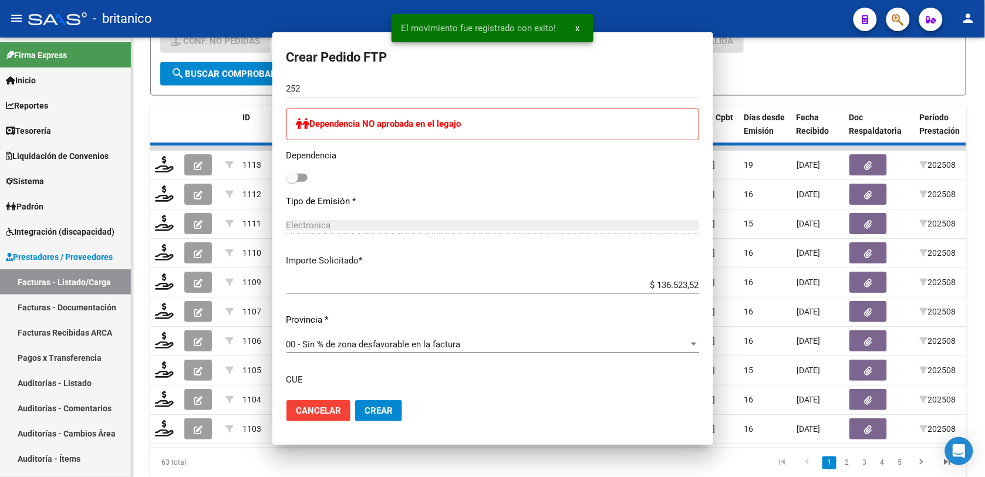
scroll to position [0, 0]
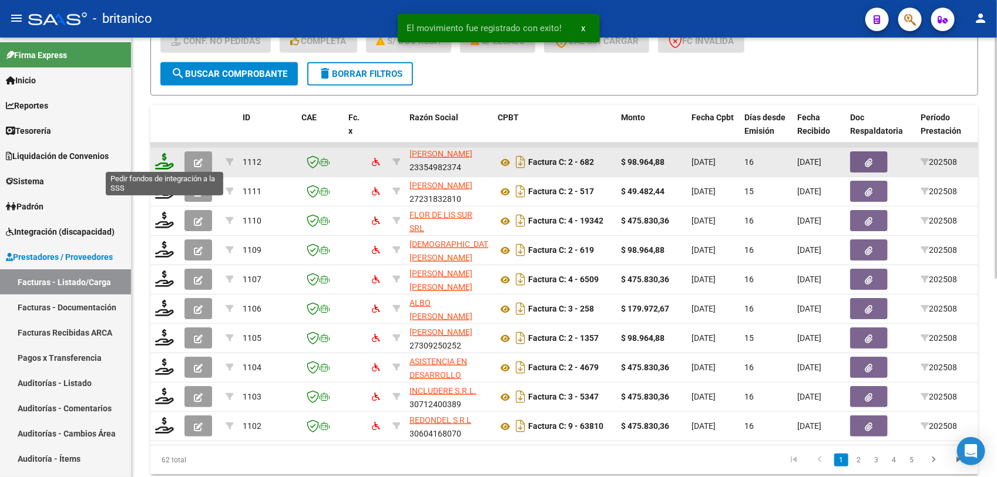
click at [165, 157] on icon at bounding box center [164, 161] width 19 height 16
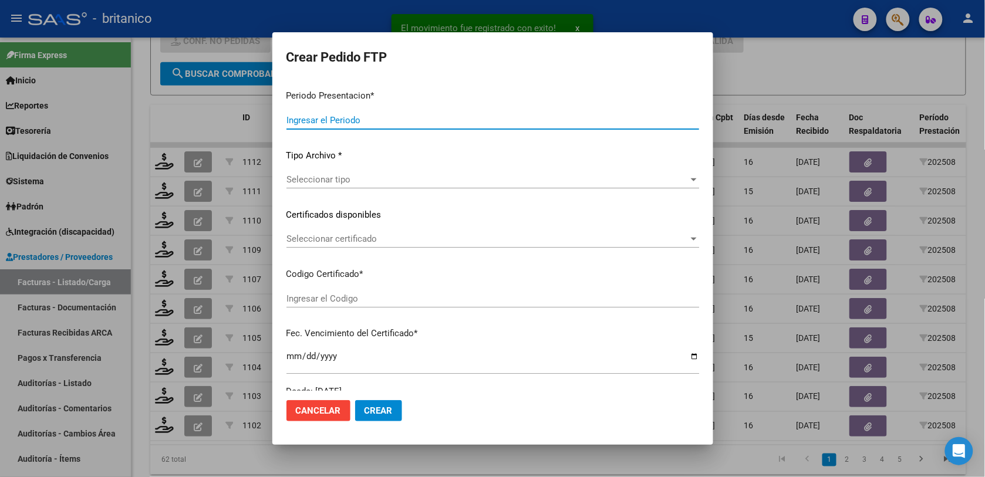
type input "202508"
type input "$ 98.964,88"
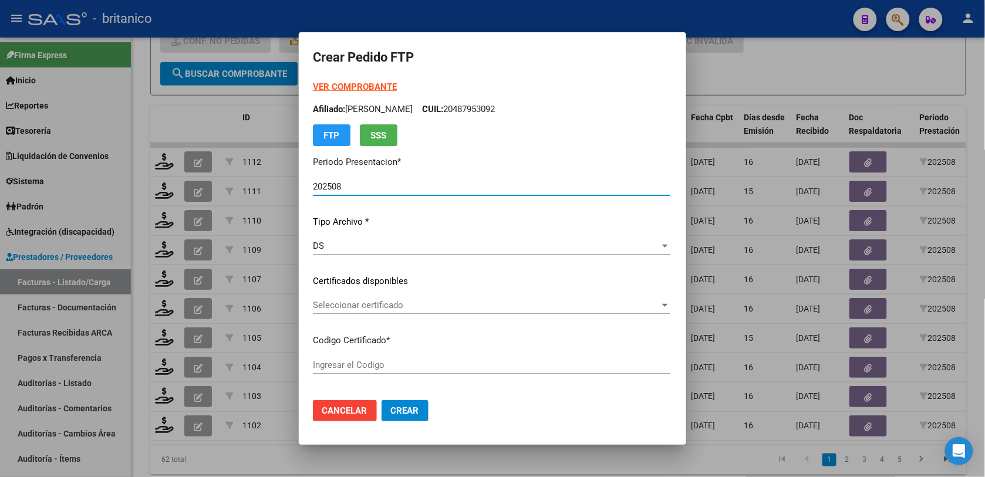
type input "ARG0200048520483-20190425-20270425BS437"
type input "2027-04-25"
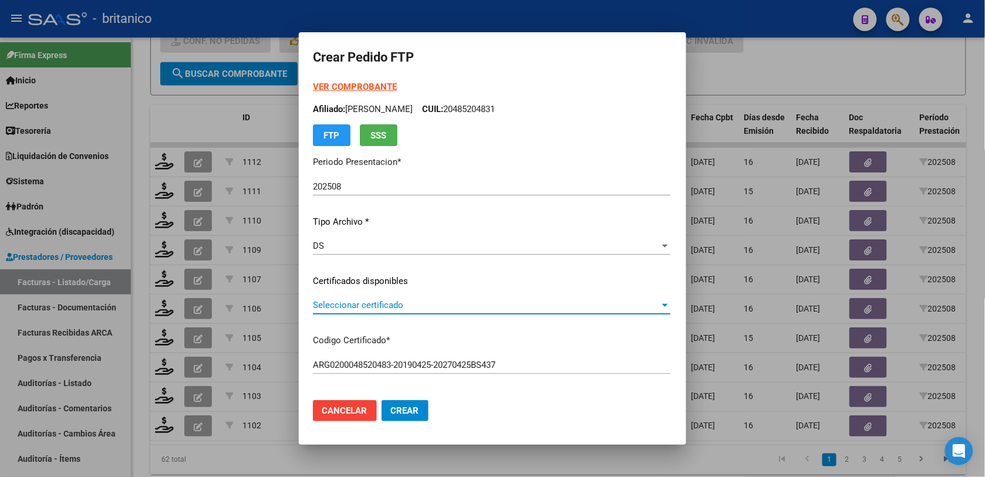
click at [671, 304] on div at bounding box center [665, 305] width 11 height 9
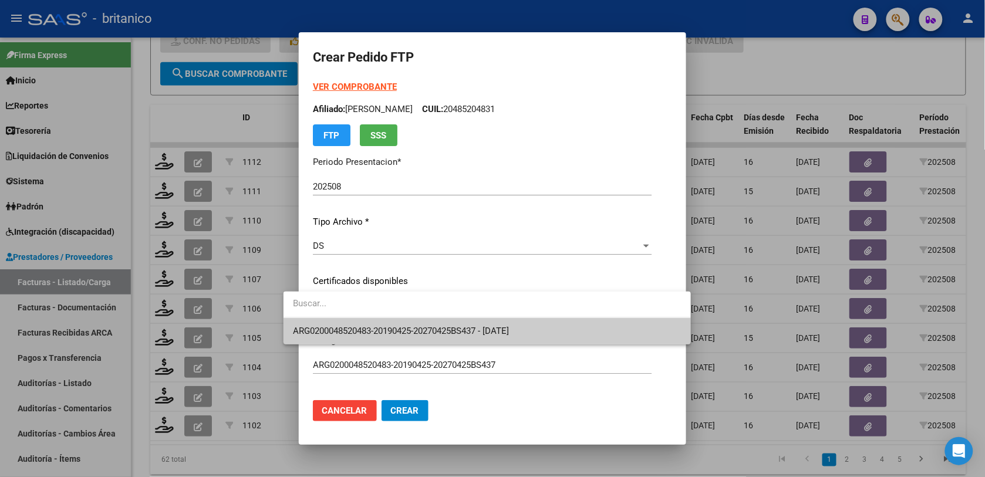
click at [635, 335] on span "ARG0200048520483-20190425-20270425BS437 - 2027-04-25" at bounding box center [487, 331] width 389 height 26
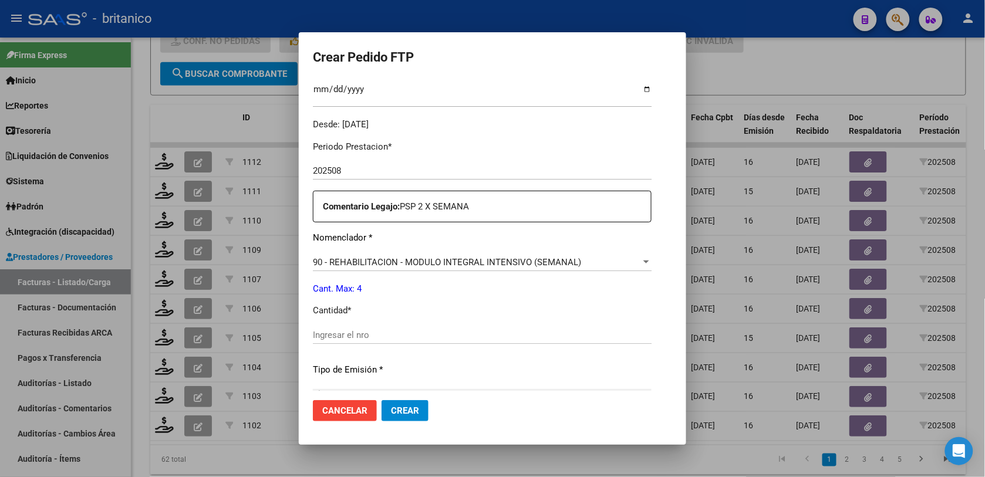
scroll to position [367, 0]
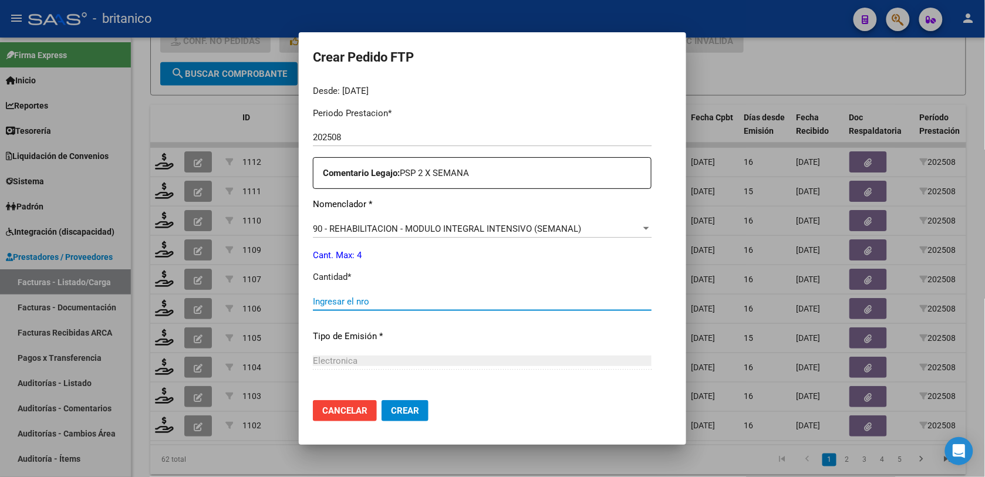
click at [338, 298] on input "Ingresar el nro" at bounding box center [482, 302] width 339 height 11
type input "4"
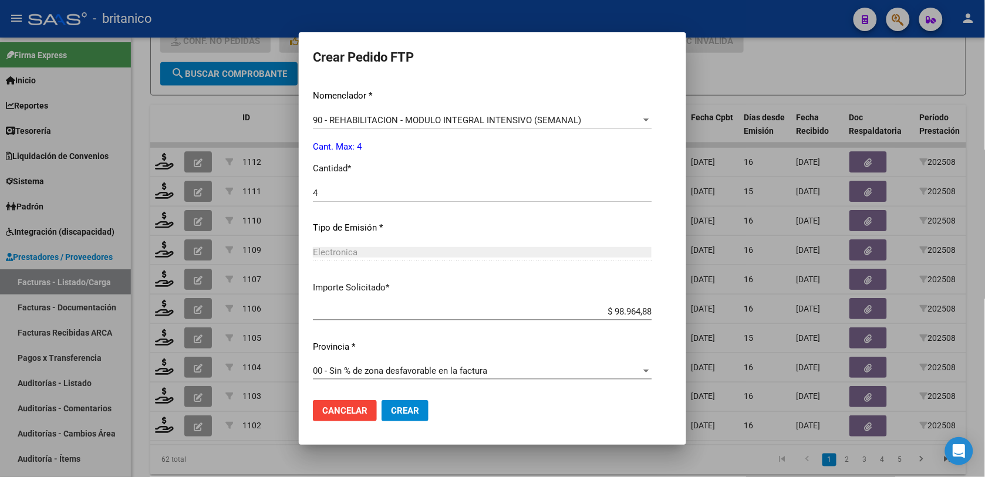
click at [398, 418] on button "Crear" at bounding box center [405, 411] width 47 height 21
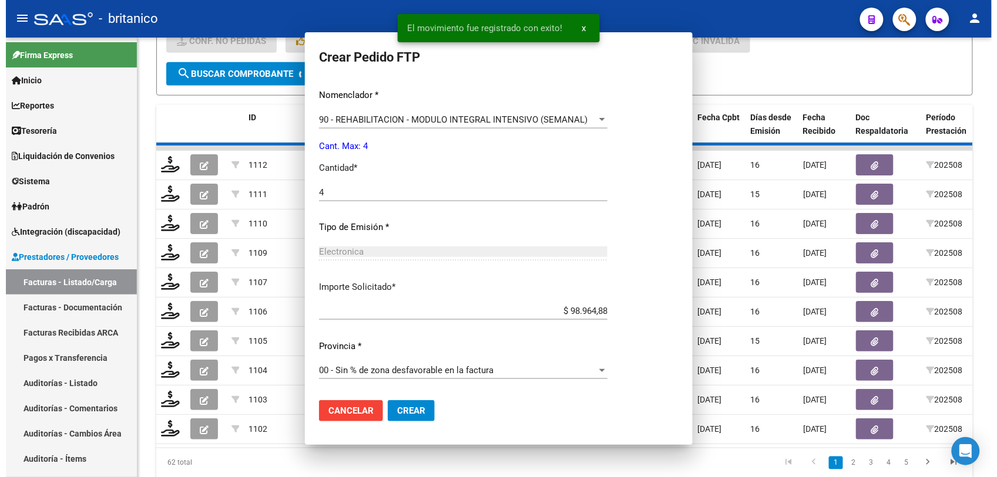
scroll to position [409, 0]
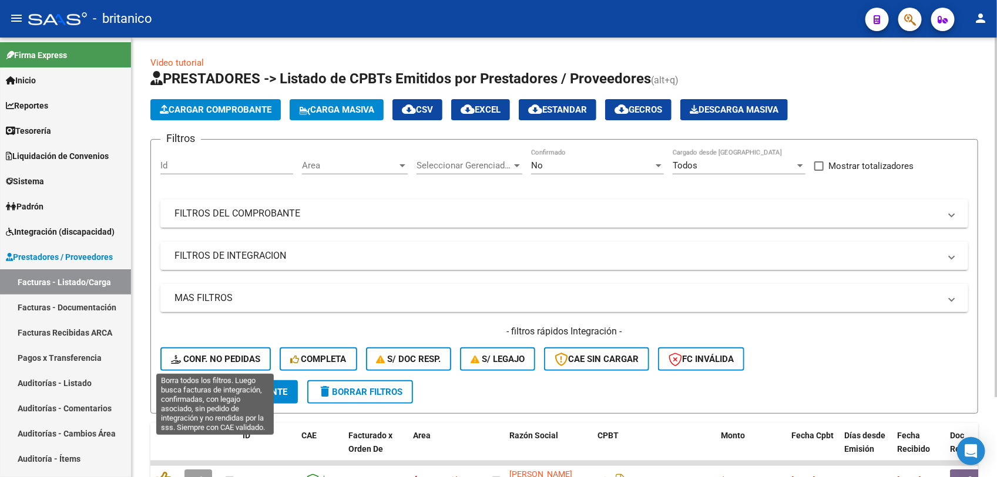
click at [231, 358] on span "Conf. no pedidas" at bounding box center [215, 359] width 89 height 11
